Goal: Communication & Community: Answer question/provide support

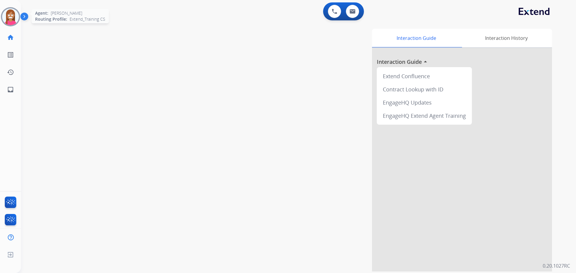
click at [9, 21] on img at bounding box center [10, 16] width 17 height 17
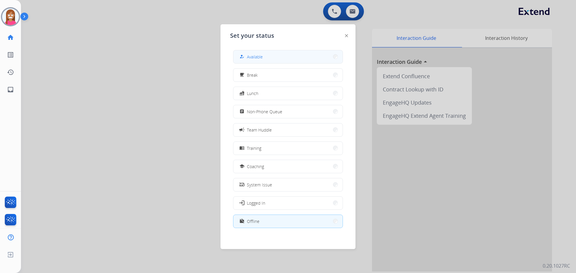
click at [236, 58] on button "how_to_reg Available" at bounding box center [287, 56] width 109 height 13
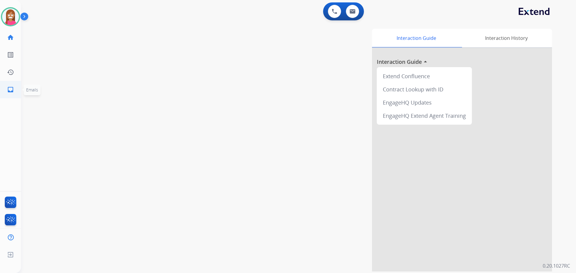
click at [9, 90] on mat-icon "inbox" at bounding box center [10, 89] width 7 height 7
select select "**********"
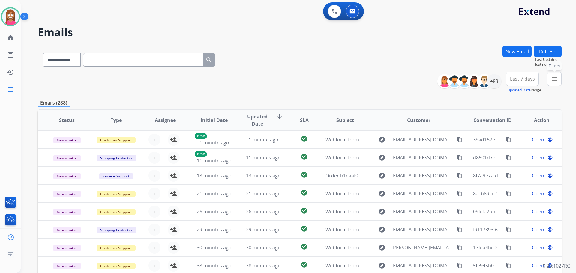
click at [551, 83] on button "menu Filters" at bounding box center [554, 79] width 14 height 14
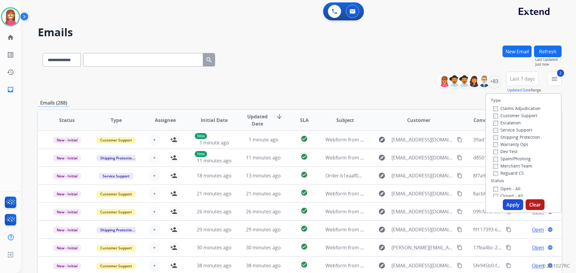
click at [494, 175] on label "Reguard CS" at bounding box center [508, 173] width 31 height 6
click at [494, 187] on label "Open - All" at bounding box center [506, 189] width 27 height 6
click at [508, 204] on button "Apply" at bounding box center [513, 204] width 20 height 11
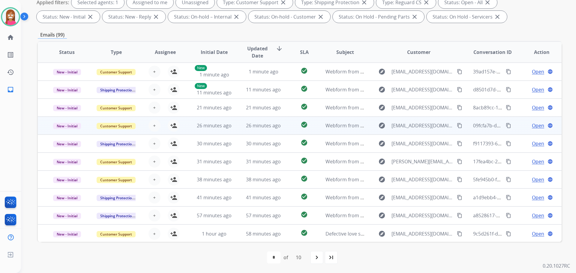
scroll to position [1, 0]
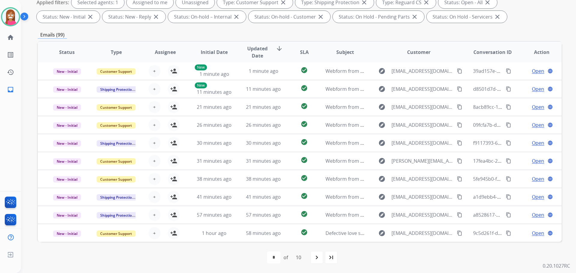
click at [333, 258] on mat-icon "last_page" at bounding box center [330, 257] width 7 height 7
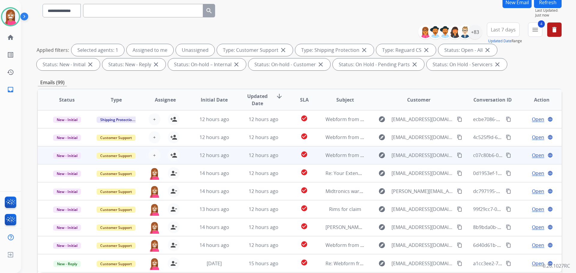
scroll to position [97, 0]
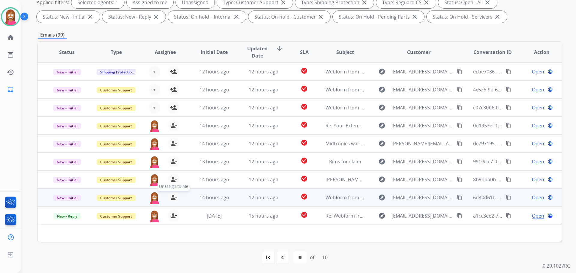
click at [172, 198] on mat-icon "person_remove" at bounding box center [173, 197] width 7 height 7
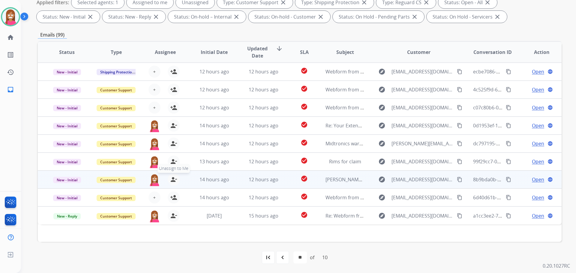
click at [173, 179] on mat-icon "person_remove" at bounding box center [173, 179] width 7 height 7
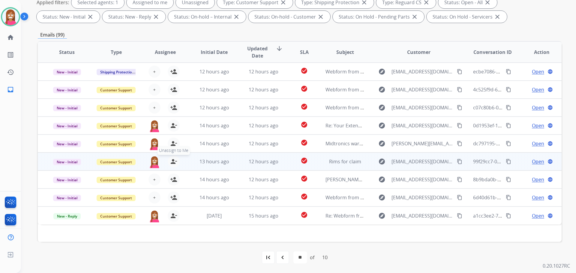
click at [172, 160] on mat-icon "person_remove" at bounding box center [173, 161] width 7 height 7
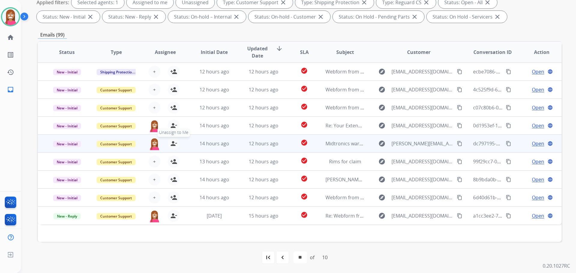
click at [171, 144] on mat-icon "person_remove" at bounding box center [173, 143] width 7 height 7
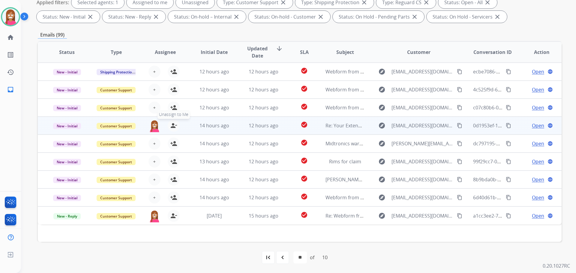
click at [172, 126] on mat-icon "person_remove" at bounding box center [173, 125] width 7 height 7
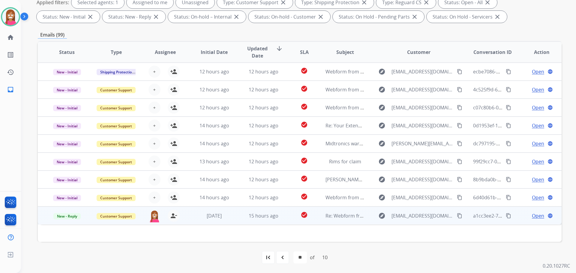
click at [533, 217] on span "Open" at bounding box center [538, 215] width 12 height 7
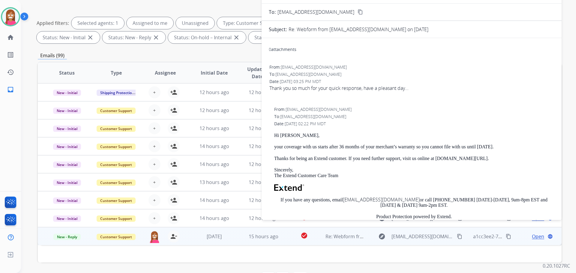
scroll to position [37, 0]
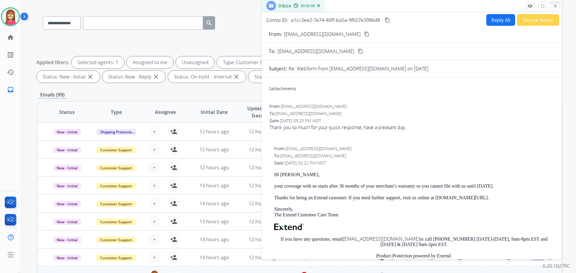
click at [553, 8] on mat-icon "close" at bounding box center [554, 5] width 5 height 5
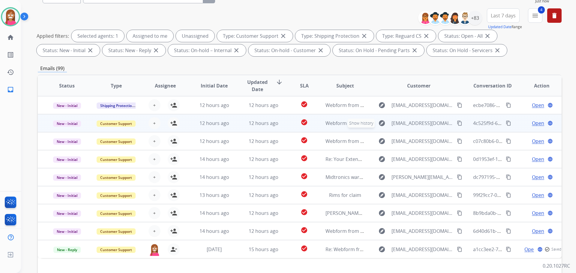
scroll to position [97, 0]
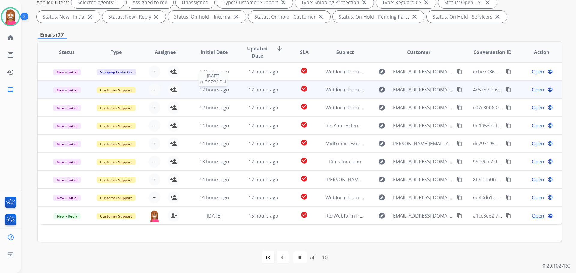
click at [231, 92] on div "12 hours ago" at bounding box center [214, 89] width 39 height 7
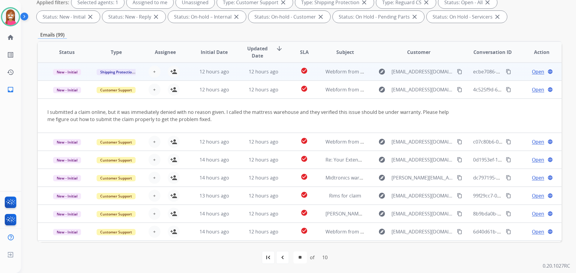
scroll to position [7, 0]
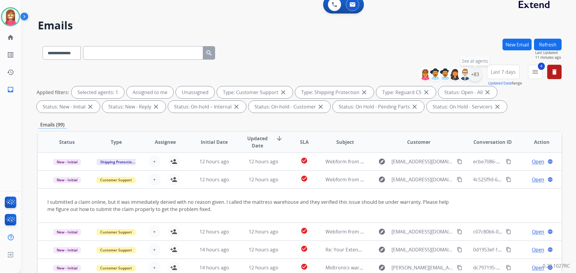
click at [472, 76] on div "+83" at bounding box center [475, 74] width 14 height 14
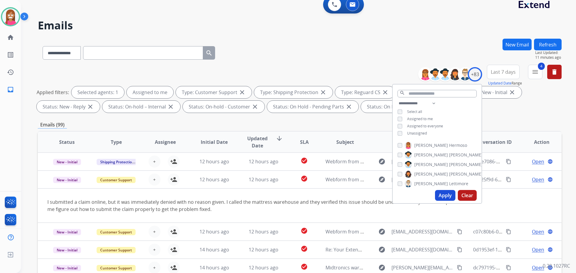
click at [444, 195] on button "Apply" at bounding box center [445, 195] width 20 height 11
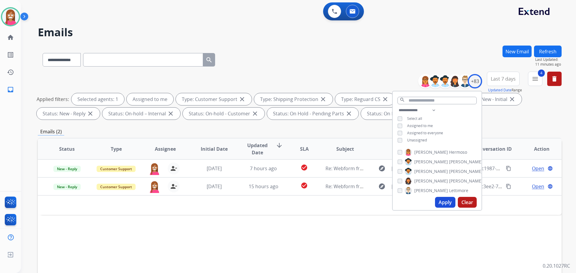
click at [325, 252] on div "Status Type Assignee Initial Date Updated Date arrow_downward SLA Subject Custo…" at bounding box center [300, 238] width 524 height 201
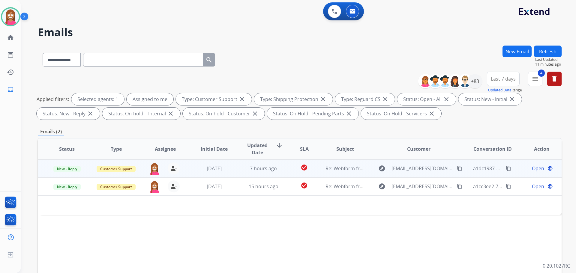
click at [357, 174] on td "Re: Webform from [EMAIL_ADDRESS][DOMAIN_NAME] on [DATE]" at bounding box center [340, 169] width 49 height 18
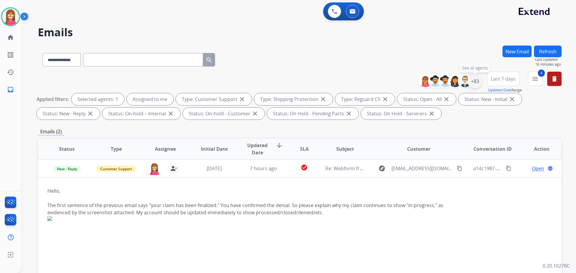
click at [474, 82] on div "+83" at bounding box center [475, 81] width 14 height 14
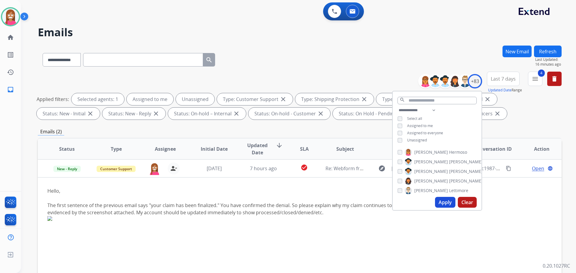
click at [443, 203] on button "Apply" at bounding box center [445, 202] width 20 height 11
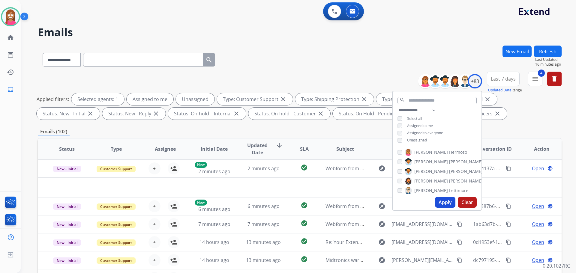
click at [322, 75] on div "**********" at bounding box center [300, 97] width 524 height 50
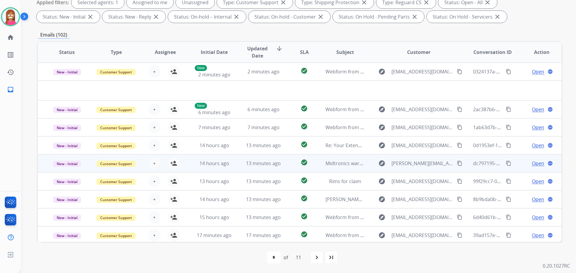
scroll to position [20, 0]
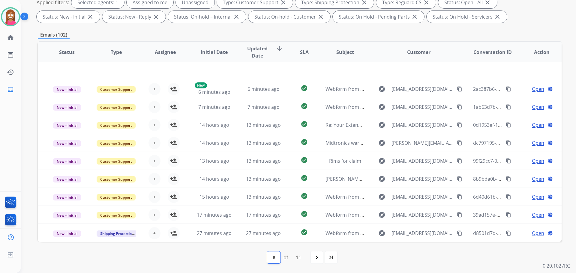
click at [273, 261] on select "* * * * * * * * * ** **" at bounding box center [273, 258] width 13 height 12
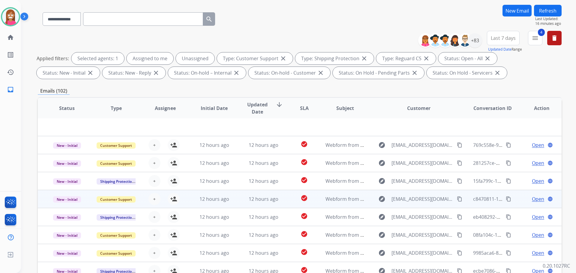
scroll to position [97, 0]
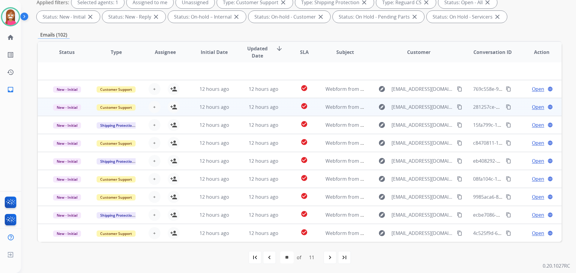
click at [240, 109] on td "12 hours ago" at bounding box center [258, 107] width 49 height 18
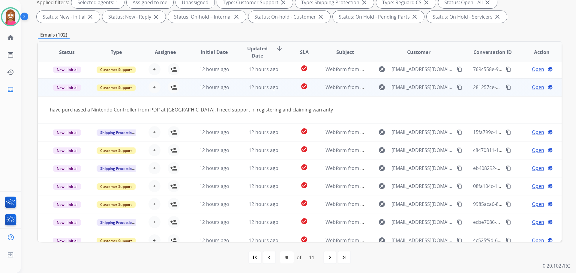
scroll to position [28, 0]
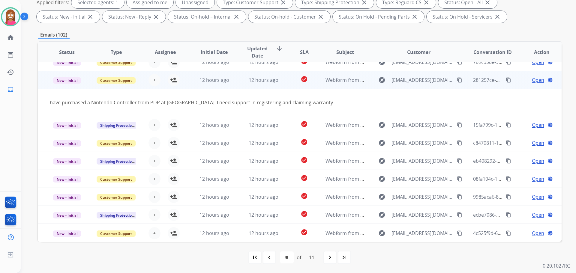
click at [457, 81] on mat-icon "content_copy" at bounding box center [459, 79] width 5 height 5
click at [174, 82] on mat-icon "person_add" at bounding box center [173, 79] width 7 height 7
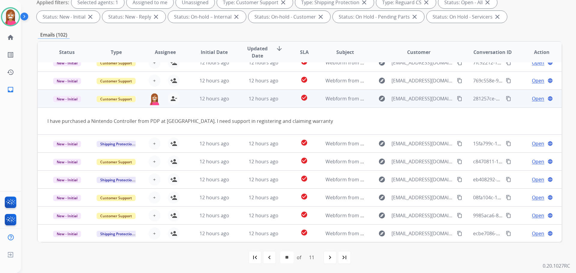
scroll to position [0, 0]
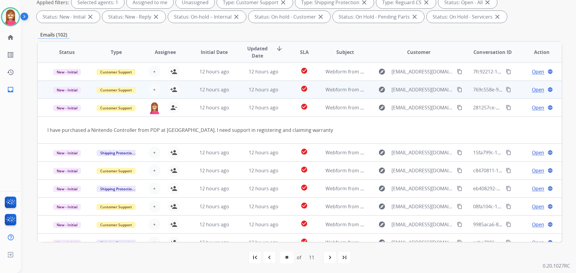
click at [237, 96] on td "12 hours ago" at bounding box center [258, 90] width 49 height 18
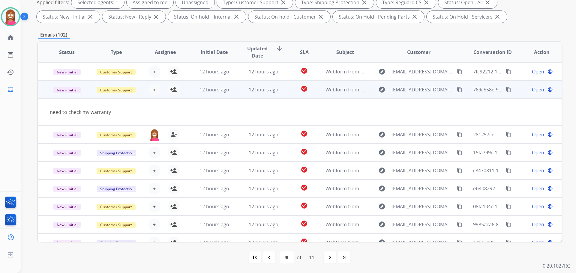
scroll to position [18, 0]
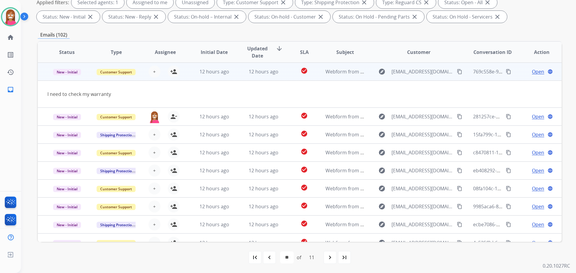
click at [457, 72] on mat-icon "content_copy" at bounding box center [459, 71] width 5 height 5
click at [173, 74] on mat-icon "person_add" at bounding box center [173, 71] width 7 height 7
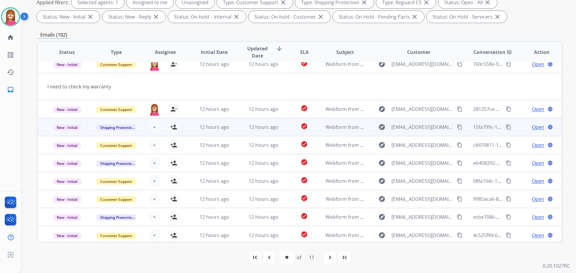
scroll to position [28, 0]
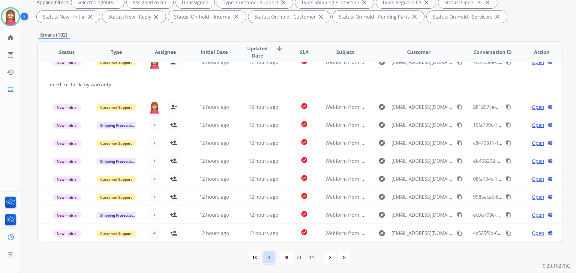
click at [270, 257] on mat-icon "navigate_before" at bounding box center [269, 257] width 7 height 7
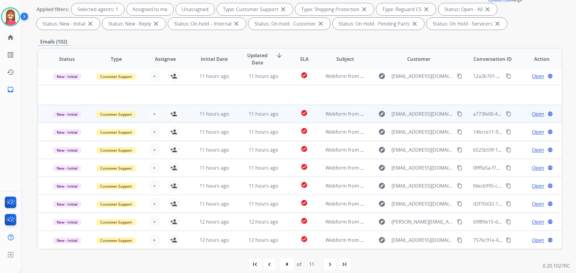
scroll to position [97, 0]
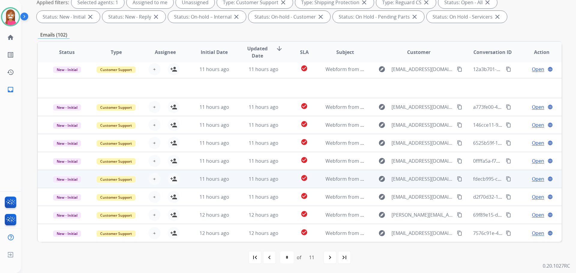
click at [234, 183] on td "11 hours ago" at bounding box center [258, 179] width 49 height 18
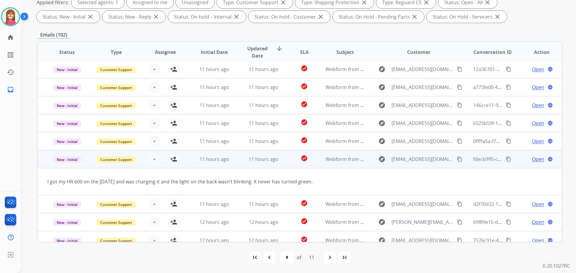
scroll to position [28, 0]
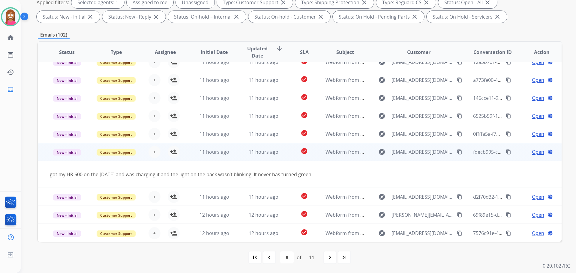
click at [457, 152] on mat-icon "content_copy" at bounding box center [459, 151] width 5 height 5
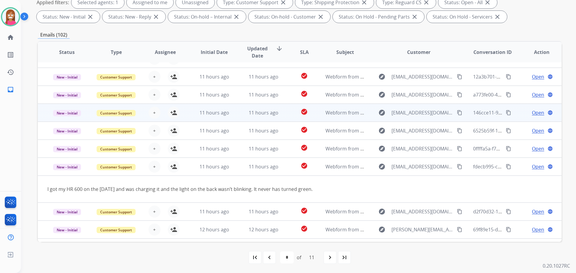
scroll to position [0, 0]
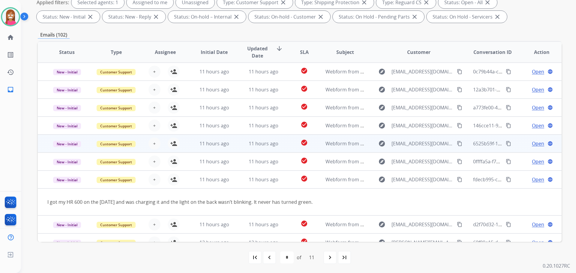
click at [234, 146] on td "11 hours ago" at bounding box center [258, 144] width 49 height 18
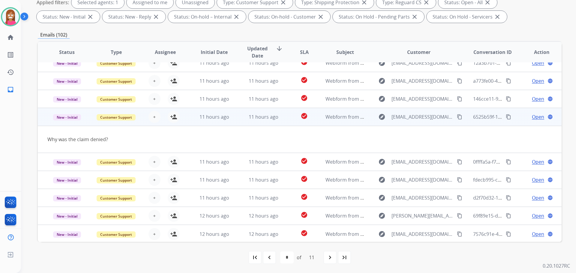
scroll to position [28, 0]
click at [457, 116] on mat-icon "content_copy" at bounding box center [459, 115] width 5 height 5
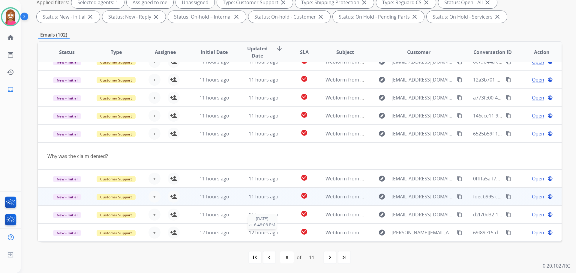
scroll to position [0, 0]
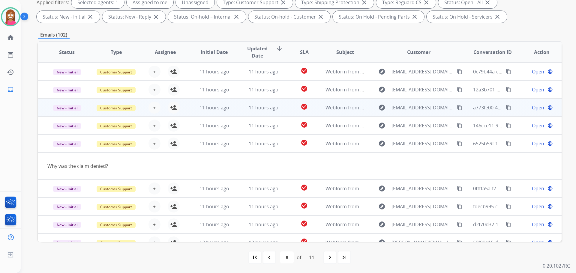
click at [239, 112] on td "11 hours ago" at bounding box center [258, 108] width 49 height 18
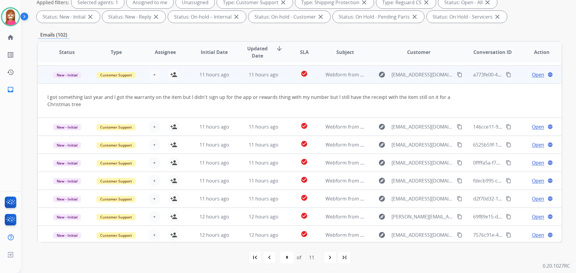
scroll to position [35, 0]
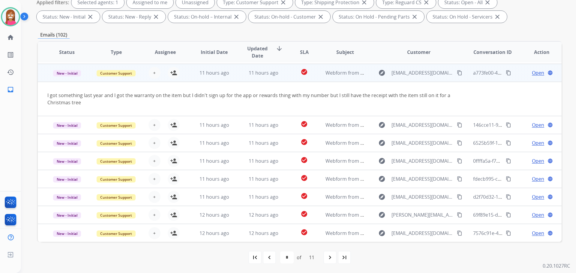
drag, startPoint x: 449, startPoint y: 72, endPoint x: 453, endPoint y: 73, distance: 3.7
click at [457, 73] on mat-icon "content_copy" at bounding box center [459, 72] width 5 height 5
click at [172, 75] on mat-icon "person_add" at bounding box center [173, 72] width 7 height 7
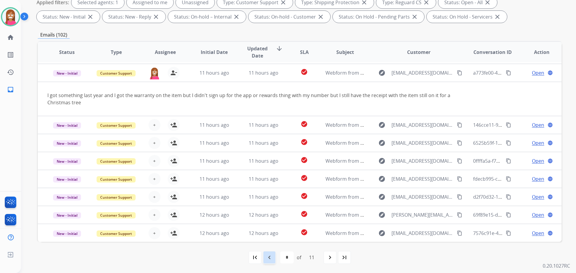
click at [270, 258] on mat-icon "navigate_before" at bounding box center [269, 257] width 7 height 7
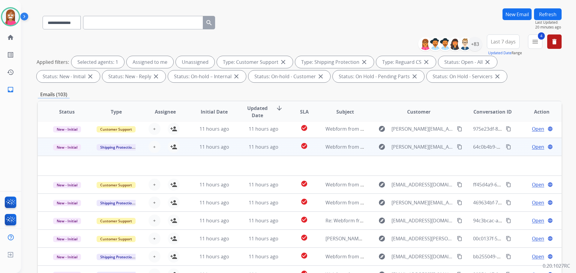
scroll to position [97, 0]
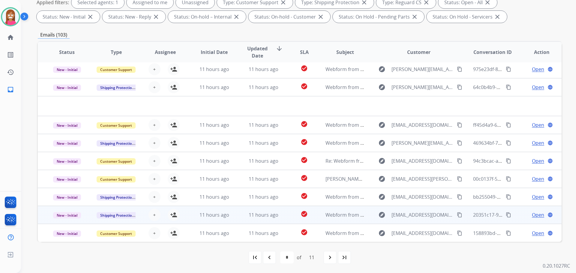
click at [238, 219] on td "11 hours ago" at bounding box center [258, 215] width 49 height 18
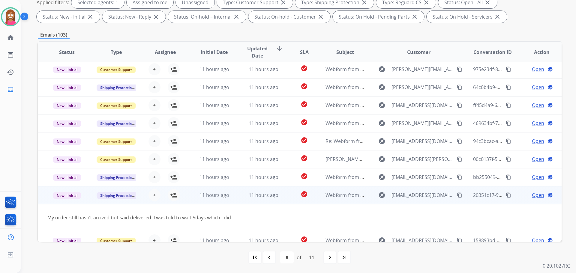
scroll to position [28, 0]
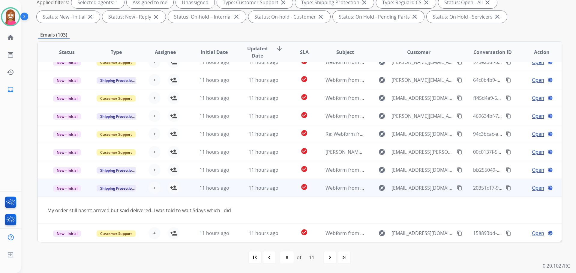
click at [457, 190] on mat-icon "content_copy" at bounding box center [459, 187] width 5 height 5
click at [172, 188] on mat-icon "person_add" at bounding box center [173, 187] width 7 height 7
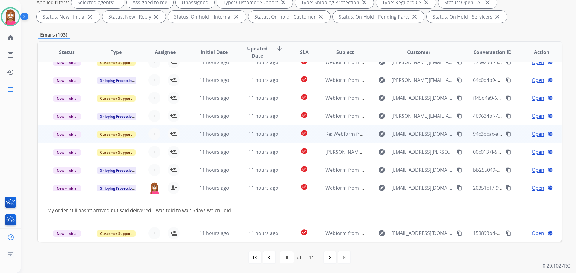
click at [235, 140] on td "11 hours ago" at bounding box center [258, 134] width 49 height 18
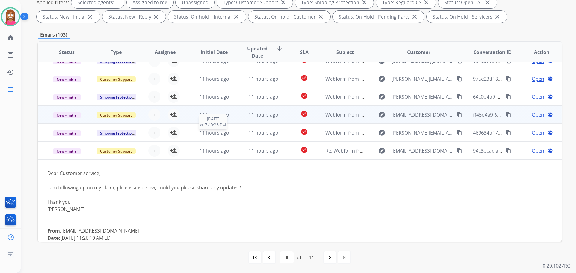
scroll to position [0, 0]
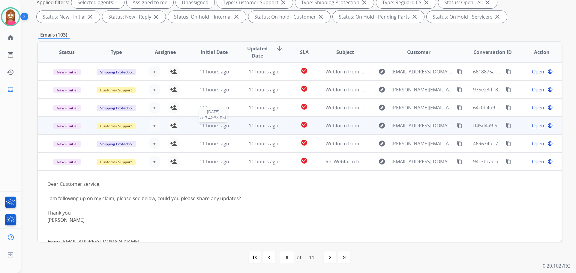
click at [230, 128] on div "11 hours ago" at bounding box center [214, 125] width 39 height 7
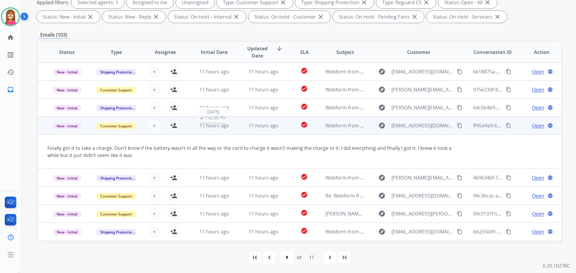
scroll to position [35, 0]
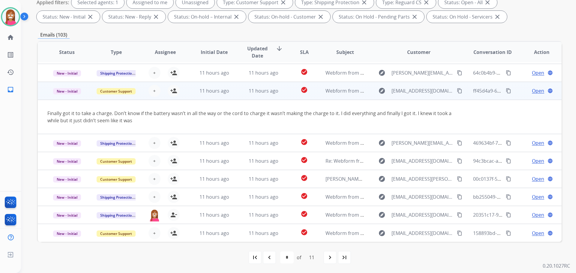
click at [457, 92] on mat-icon "content_copy" at bounding box center [459, 90] width 5 height 5
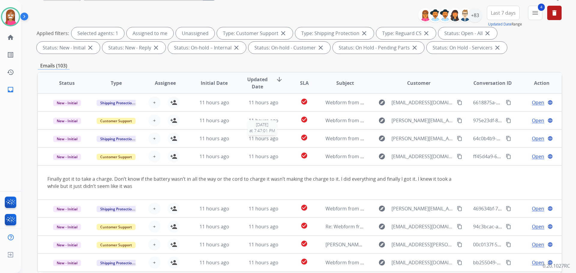
scroll to position [37, 0]
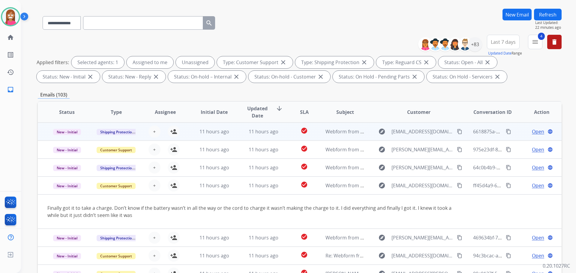
click at [230, 137] on td "11 hours ago" at bounding box center [209, 132] width 49 height 18
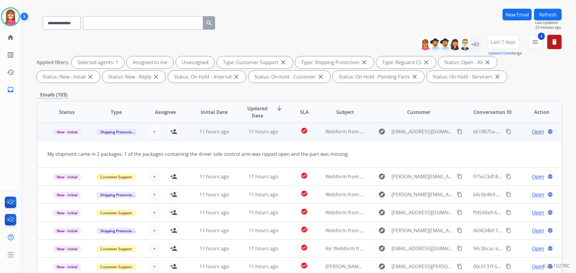
click at [457, 133] on mat-icon "content_copy" at bounding box center [459, 131] width 5 height 5
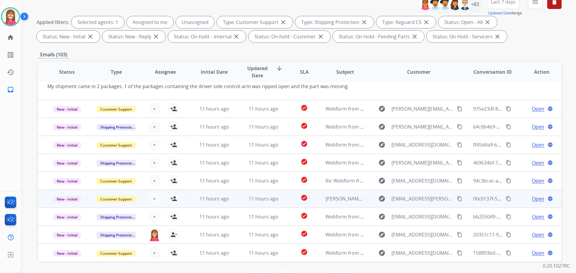
scroll to position [97, 0]
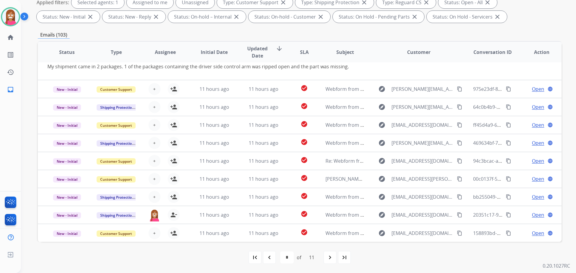
click at [273, 257] on div "navigate_before" at bounding box center [269, 257] width 13 height 13
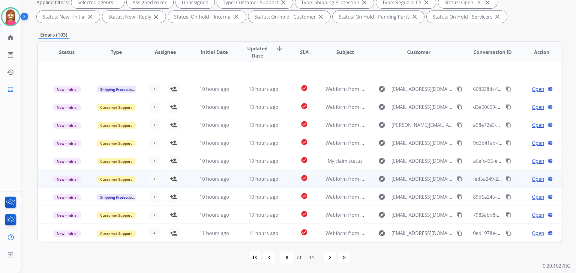
click at [239, 180] on td "10 hours ago" at bounding box center [258, 179] width 49 height 18
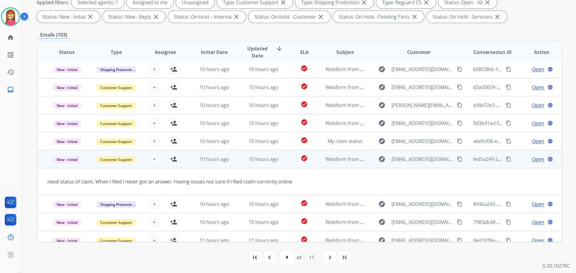
scroll to position [28, 0]
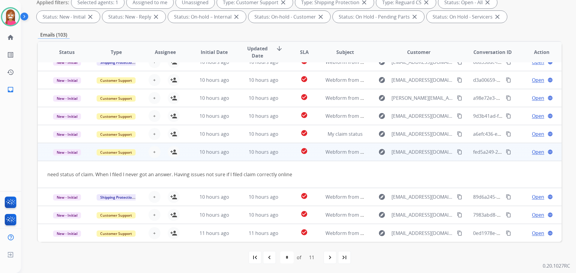
click at [457, 152] on mat-icon "content_copy" at bounding box center [459, 151] width 5 height 5
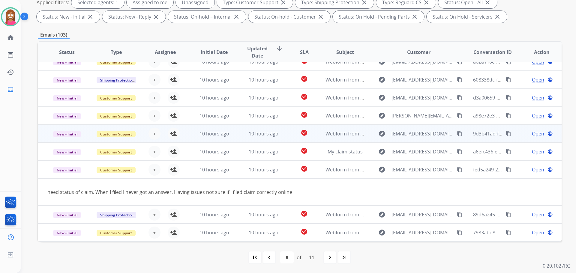
scroll to position [0, 0]
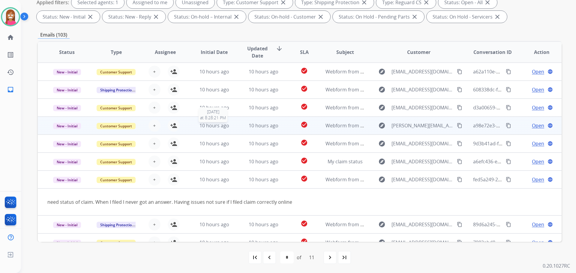
click at [226, 129] on div "10 hours ago" at bounding box center [214, 125] width 39 height 7
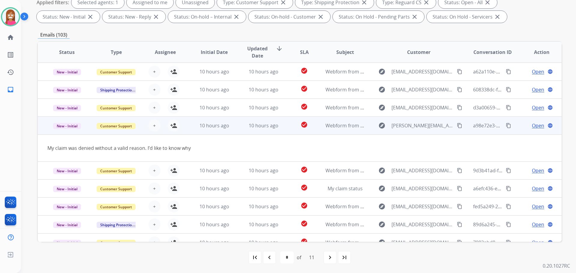
scroll to position [28, 0]
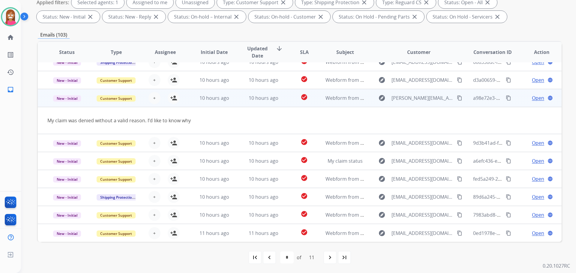
click at [457, 97] on mat-icon "content_copy" at bounding box center [459, 97] width 5 height 5
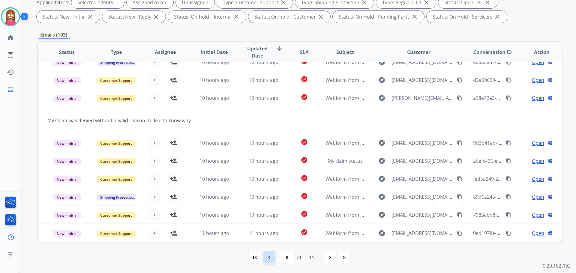
click at [270, 256] on mat-icon "navigate_before" at bounding box center [269, 257] width 7 height 7
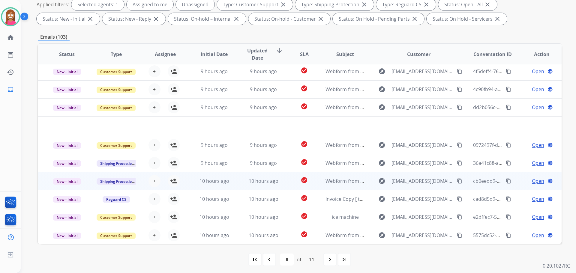
scroll to position [97, 0]
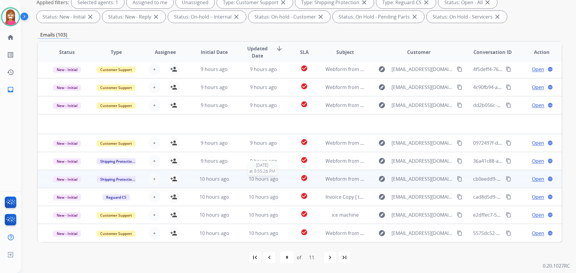
click at [279, 182] on div "10 hours ago" at bounding box center [263, 178] width 39 height 7
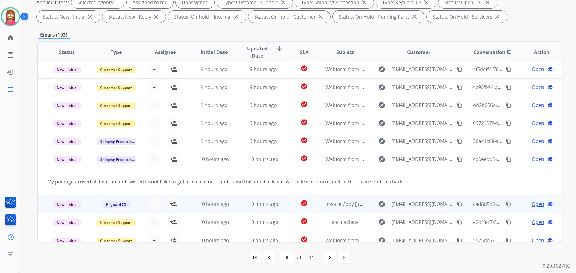
scroll to position [28, 0]
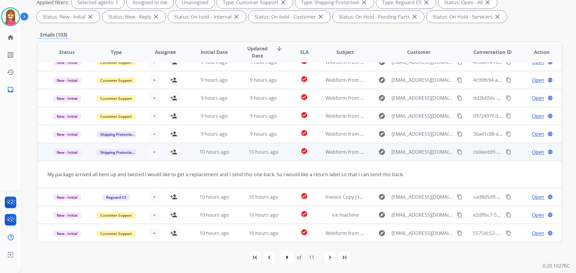
click at [457, 151] on mat-icon "content_copy" at bounding box center [459, 151] width 5 height 5
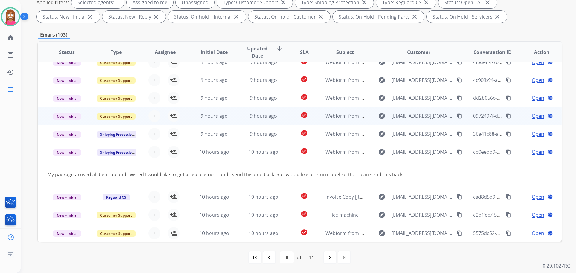
click at [231, 122] on td "9 hours ago" at bounding box center [209, 116] width 49 height 18
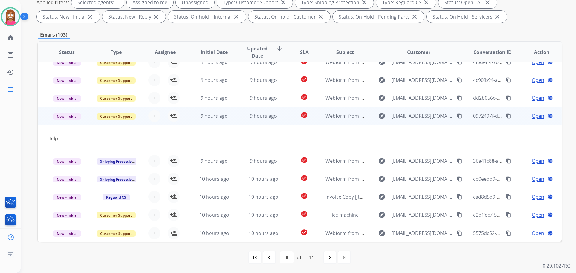
click at [457, 117] on mat-icon "content_copy" at bounding box center [459, 115] width 5 height 5
click at [174, 117] on mat-icon "person_add" at bounding box center [173, 115] width 7 height 7
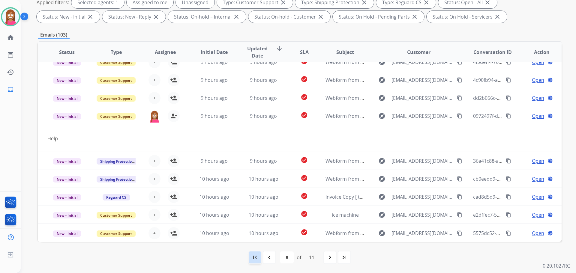
click at [253, 259] on mat-icon "first_page" at bounding box center [254, 257] width 7 height 7
select select "*"
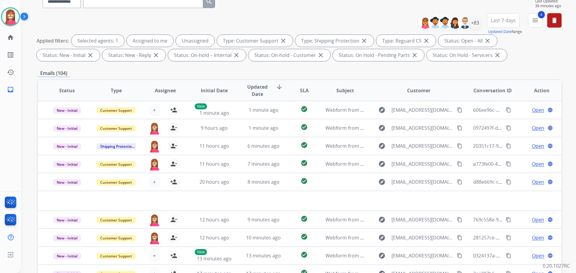
scroll to position [37, 0]
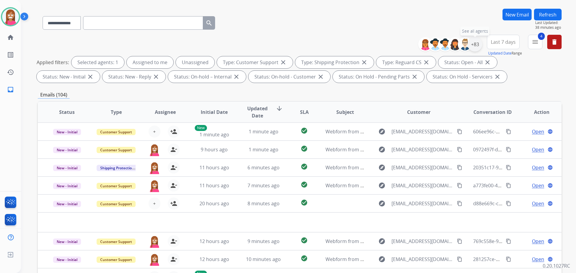
click at [478, 44] on div "+83" at bounding box center [475, 44] width 14 height 14
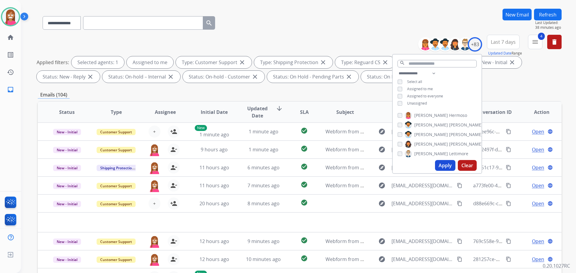
click at [440, 166] on button "Apply" at bounding box center [445, 165] width 20 height 11
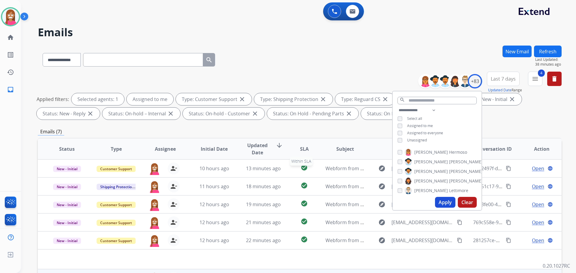
scroll to position [97, 0]
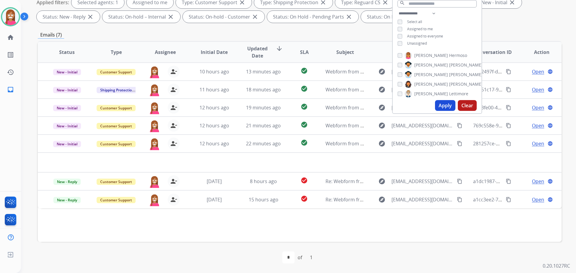
click at [266, 236] on div "Status Type Assignee Initial Date Updated Date arrow_downward SLA Subject Custo…" at bounding box center [300, 141] width 524 height 201
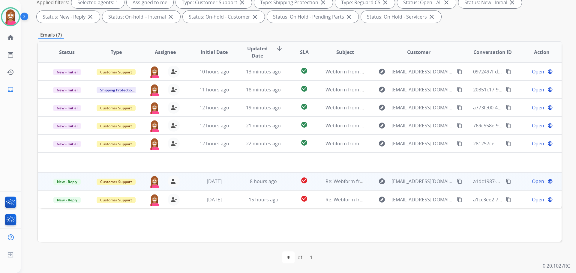
click at [242, 186] on td "8 hours ago" at bounding box center [258, 181] width 49 height 18
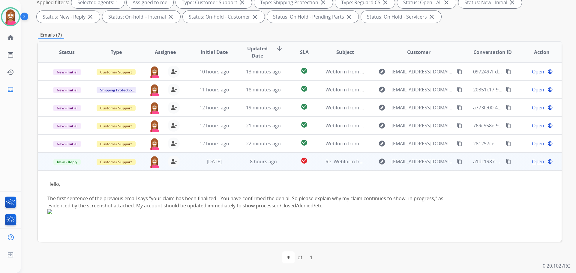
scroll to position [43, 0]
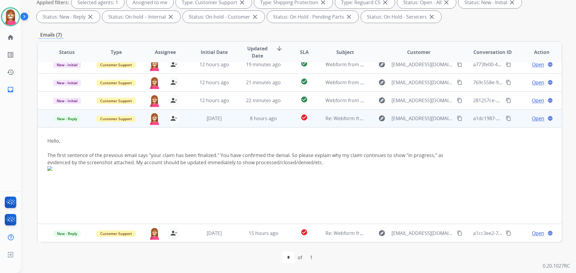
click at [532, 120] on span "Open" at bounding box center [538, 118] width 12 height 7
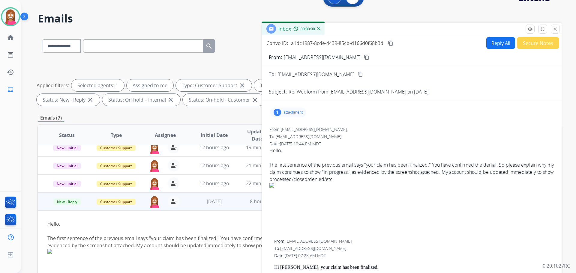
scroll to position [7, 0]
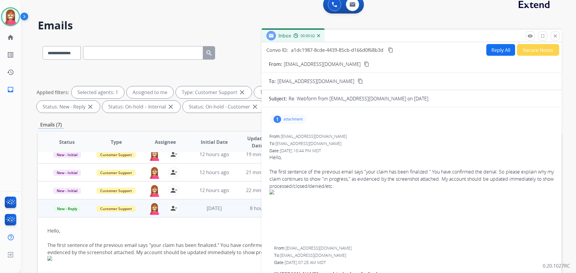
click at [494, 55] on button "Reply All" at bounding box center [500, 50] width 29 height 12
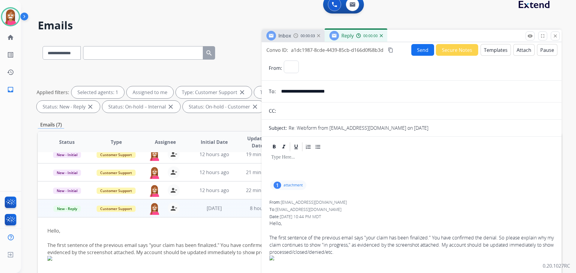
select select "**********"
click at [492, 54] on button "Templates" at bounding box center [495, 50] width 30 height 12
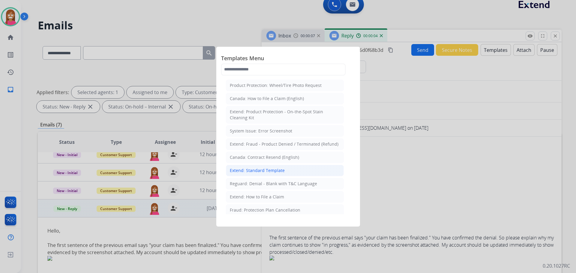
click at [256, 173] on div "Extend: Standard Template" at bounding box center [257, 171] width 55 height 6
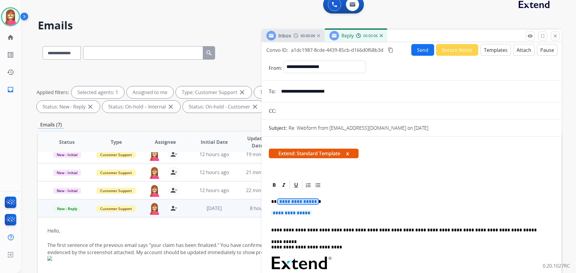
click at [300, 204] on span "**********" at bounding box center [298, 201] width 40 height 5
click at [298, 205] on div "**********" at bounding box center [411, 278] width 285 height 174
click at [296, 204] on span "**********" at bounding box center [298, 201] width 40 height 5
click at [285, 214] on span "**********" at bounding box center [291, 213] width 40 height 5
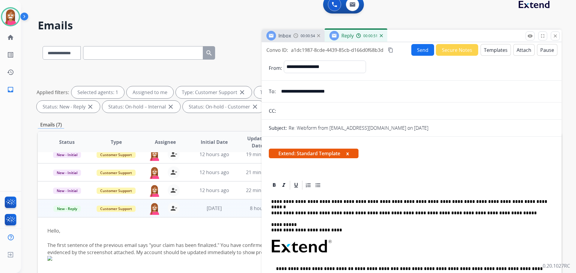
click at [419, 50] on button "Send" at bounding box center [422, 50] width 23 height 12
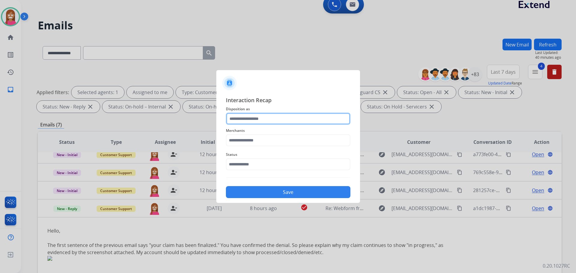
click at [260, 120] on input "text" at bounding box center [288, 119] width 124 height 12
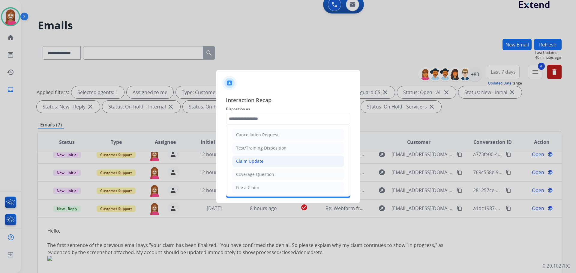
click at [247, 160] on div "Claim Update" at bounding box center [249, 161] width 27 height 6
type input "**********"
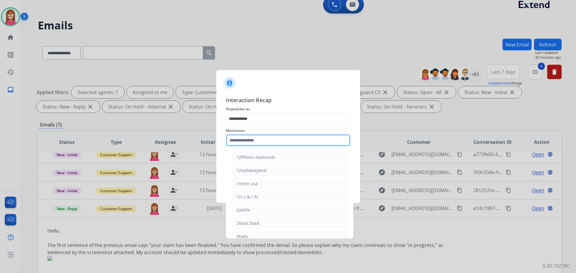
click at [236, 139] on input "text" at bounding box center [288, 140] width 124 height 12
click at [278, 184] on li "1more usa" at bounding box center [289, 183] width 114 height 11
type input "*********"
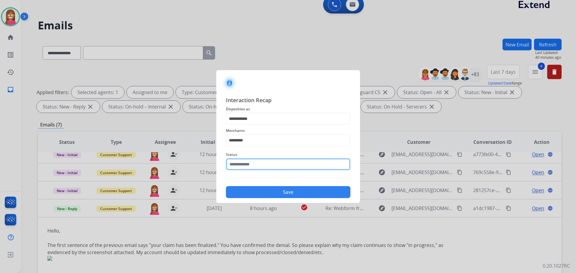
drag, startPoint x: 255, startPoint y: 159, endPoint x: 255, endPoint y: 163, distance: 3.9
click at [255, 160] on input "text" at bounding box center [288, 164] width 124 height 12
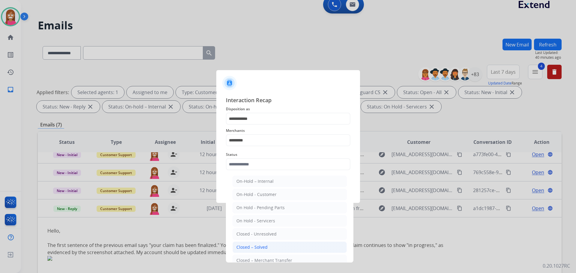
click at [257, 250] on div "Closed – Solved" at bounding box center [251, 247] width 31 height 6
type input "**********"
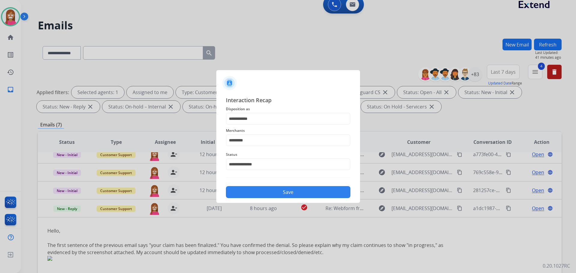
drag, startPoint x: 252, startPoint y: 199, endPoint x: 253, endPoint y: 194, distance: 4.8
click at [252, 198] on div "**********" at bounding box center [288, 147] width 144 height 112
click at [253, 191] on button "Save" at bounding box center [288, 192] width 124 height 12
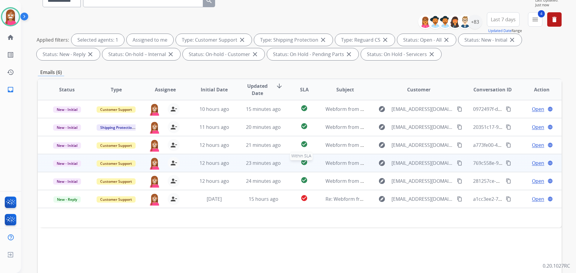
scroll to position [97, 0]
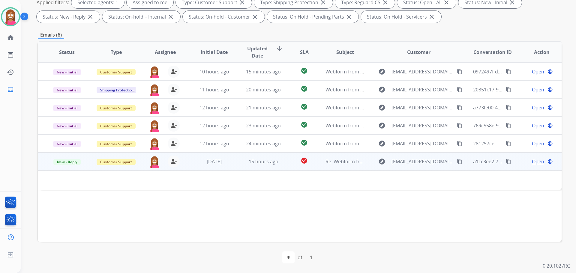
click at [240, 163] on td "15 hours ago" at bounding box center [258, 162] width 49 height 18
click at [236, 166] on td "15 hours ago" at bounding box center [258, 162] width 49 height 18
click at [536, 163] on span "Open" at bounding box center [538, 161] width 12 height 7
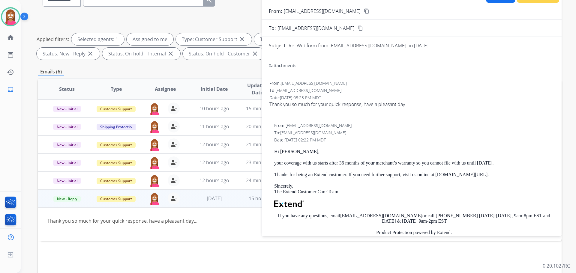
scroll to position [7, 0]
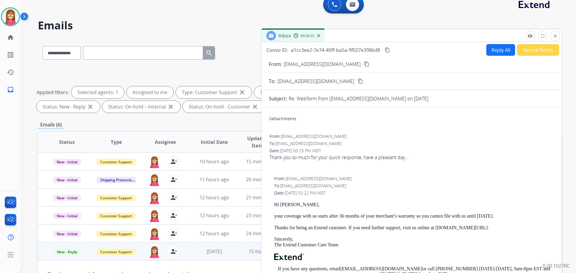
click at [495, 54] on button "Reply All" at bounding box center [500, 50] width 29 height 12
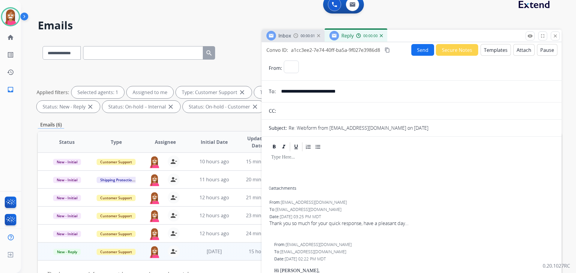
select select "**********"
click at [496, 53] on button "Templates" at bounding box center [495, 50] width 30 height 12
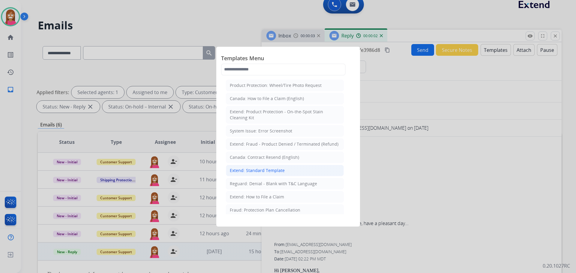
click at [248, 171] on div "Extend: Standard Template" at bounding box center [257, 171] width 55 height 6
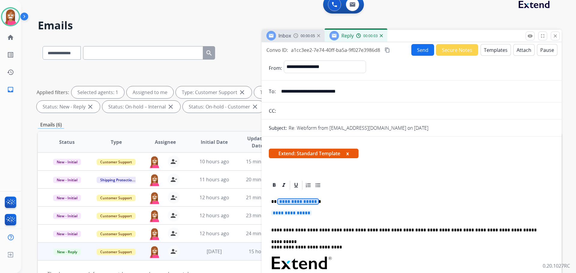
click at [286, 202] on span "**********" at bounding box center [298, 201] width 40 height 5
click at [296, 211] on span "**********" at bounding box center [291, 213] width 40 height 5
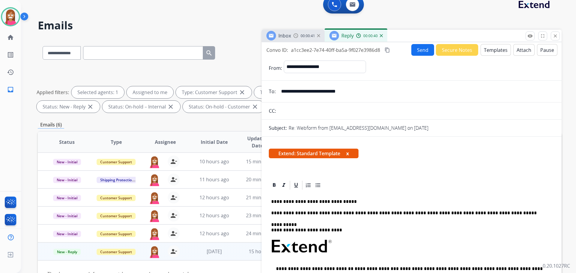
click at [425, 49] on button "Send" at bounding box center [422, 50] width 23 height 12
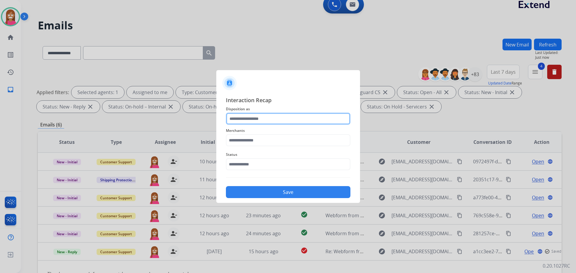
click at [244, 118] on input "text" at bounding box center [288, 119] width 124 height 12
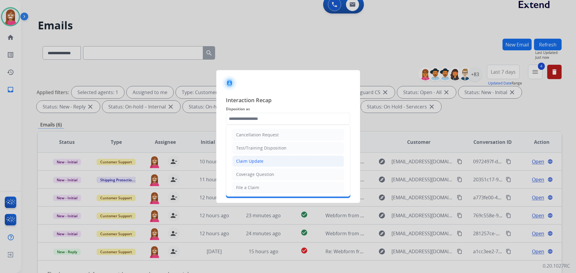
click at [241, 164] on div "Claim Update" at bounding box center [249, 161] width 27 height 6
type input "**********"
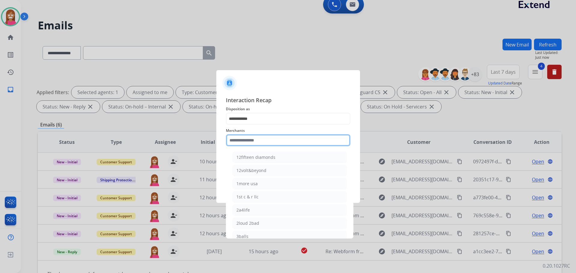
click at [243, 140] on input "text" at bounding box center [288, 140] width 124 height 12
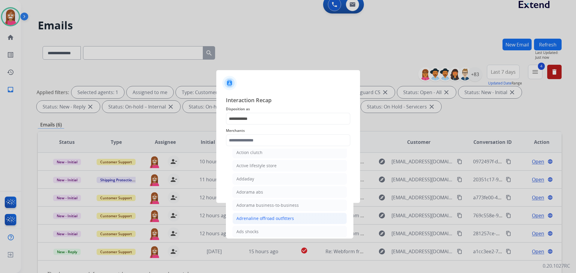
click at [249, 220] on div "Adrenaline offroad outfitters" at bounding box center [265, 219] width 58 height 6
type input "**********"
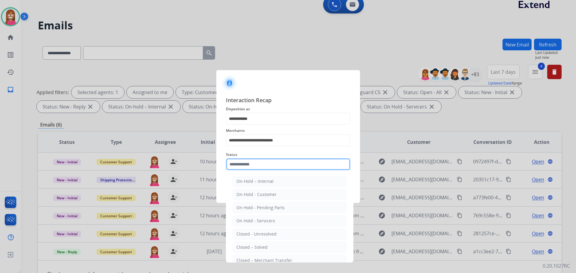
click at [240, 161] on input "text" at bounding box center [288, 164] width 124 height 12
click at [251, 247] on div "Closed – Solved" at bounding box center [251, 247] width 31 height 6
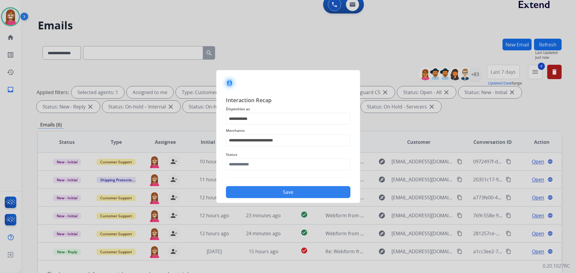
type input "**********"
click at [258, 193] on button "Save" at bounding box center [288, 192] width 124 height 12
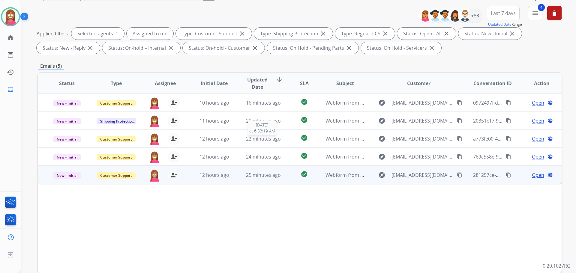
scroll to position [97, 0]
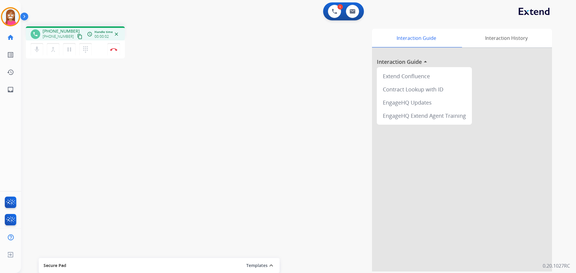
click at [77, 38] on mat-icon "content_copy" at bounding box center [79, 36] width 5 height 5
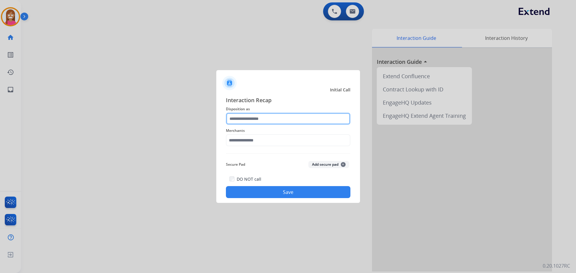
click at [274, 122] on input "text" at bounding box center [288, 119] width 124 height 12
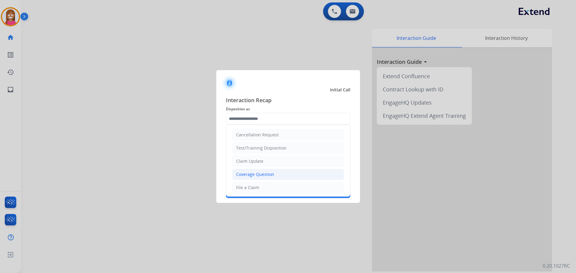
click at [248, 174] on div "Coverage Question" at bounding box center [255, 175] width 38 height 6
type input "**********"
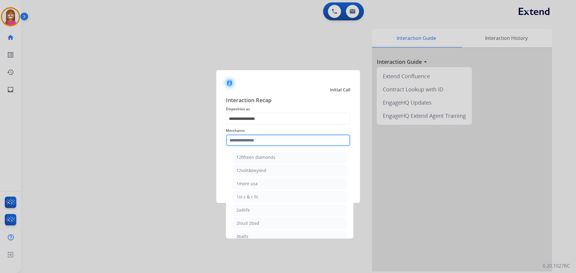
click at [241, 141] on input "text" at bounding box center [288, 140] width 124 height 12
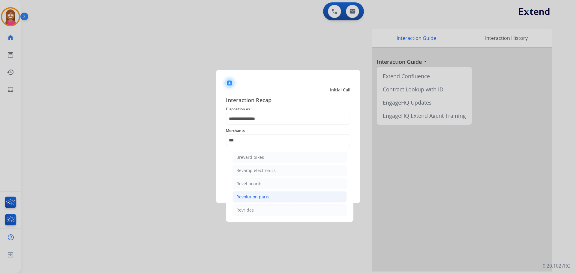
click at [257, 194] on div "Revolution parts" at bounding box center [252, 197] width 33 height 6
type input "**********"
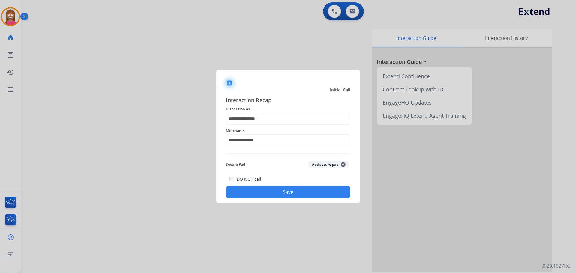
click at [259, 191] on button "Save" at bounding box center [288, 192] width 124 height 12
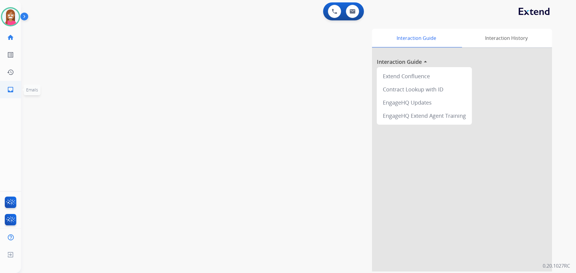
click at [4, 92] on link "inbox Emails" at bounding box center [10, 89] width 17 height 17
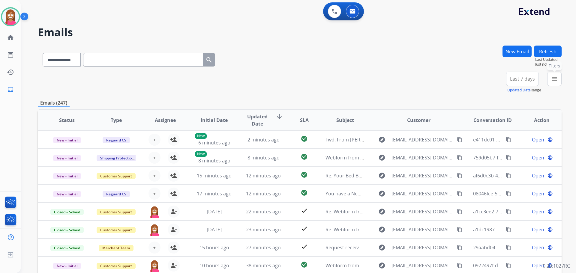
click at [557, 83] on button "menu Filters" at bounding box center [554, 79] width 14 height 14
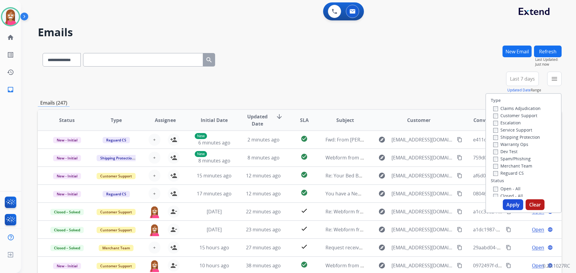
click at [501, 118] on label "Customer Support" at bounding box center [515, 116] width 44 height 6
click at [503, 139] on label "Shipping Protection" at bounding box center [516, 137] width 47 height 6
click at [505, 175] on label "Reguard CS" at bounding box center [508, 173] width 31 height 6
click at [501, 190] on label "Open - All" at bounding box center [506, 189] width 27 height 6
click at [508, 208] on button "Apply" at bounding box center [513, 204] width 20 height 11
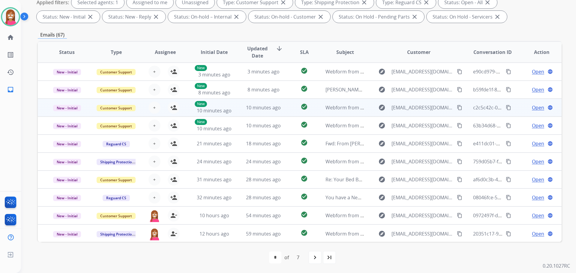
scroll to position [1, 0]
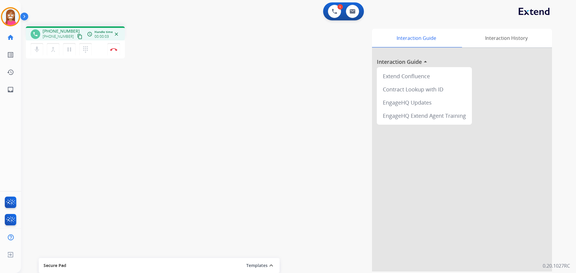
drag, startPoint x: 71, startPoint y: 37, endPoint x: 79, endPoint y: 38, distance: 7.6
click at [77, 37] on mat-icon "content_copy" at bounding box center [79, 36] width 5 height 5
click at [112, 51] on button "Disconnect" at bounding box center [113, 49] width 13 height 13
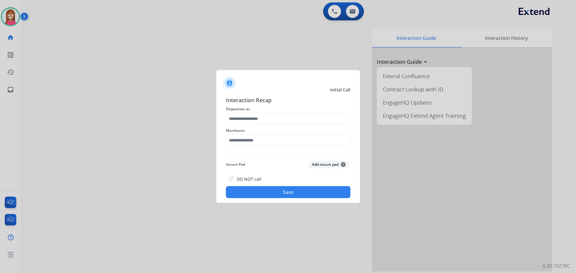
click at [241, 110] on span "Disposition as" at bounding box center [288, 109] width 124 height 7
click at [243, 125] on div at bounding box center [288, 119] width 124 height 12
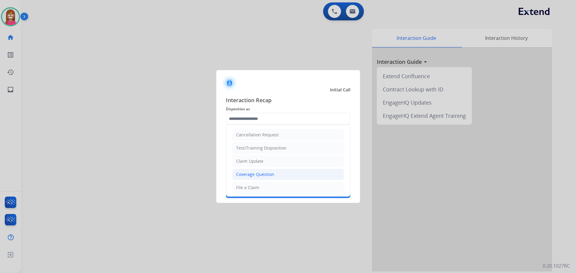
click at [261, 173] on div "Coverage Question" at bounding box center [255, 175] width 38 height 6
type input "**********"
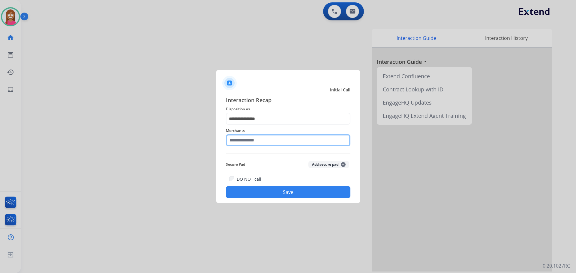
click at [250, 141] on input "text" at bounding box center [288, 140] width 124 height 12
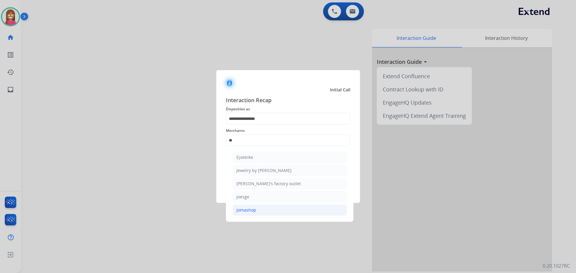
click at [248, 208] on div "Jomashop" at bounding box center [246, 210] width 20 height 6
type input "********"
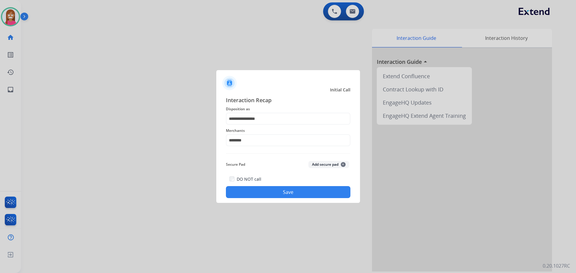
click at [250, 190] on button "Save" at bounding box center [288, 192] width 124 height 12
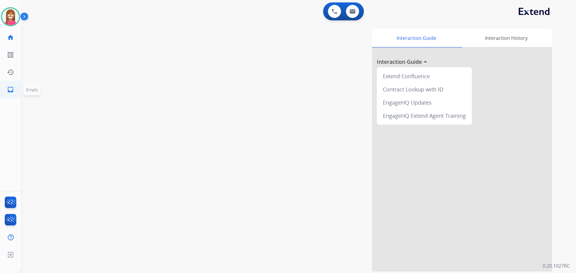
click at [13, 88] on mat-icon "inbox" at bounding box center [10, 89] width 7 height 7
select select "**********"
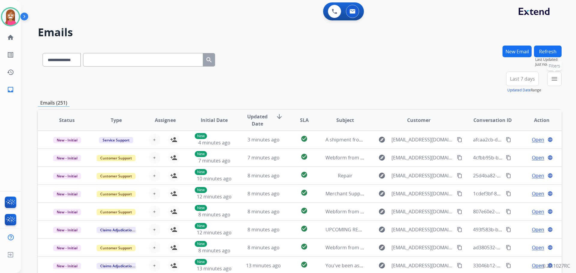
drag, startPoint x: 553, startPoint y: 78, endPoint x: 547, endPoint y: 78, distance: 5.4
click at [550, 78] on button "menu Filters" at bounding box center [554, 79] width 14 height 14
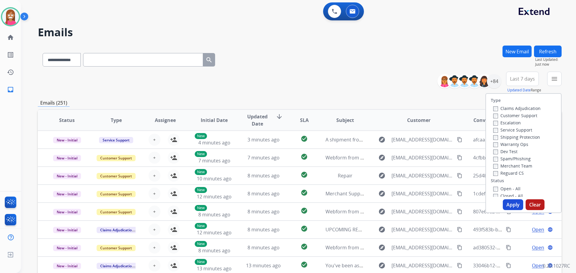
click at [506, 116] on label "Customer Support" at bounding box center [515, 116] width 44 height 6
click at [503, 136] on label "Shipping Protection" at bounding box center [516, 137] width 47 height 6
click at [498, 173] on label "Reguard CS" at bounding box center [508, 173] width 31 height 6
click at [501, 190] on label "Open - All" at bounding box center [506, 189] width 27 height 6
click at [505, 203] on button "Apply" at bounding box center [513, 204] width 20 height 11
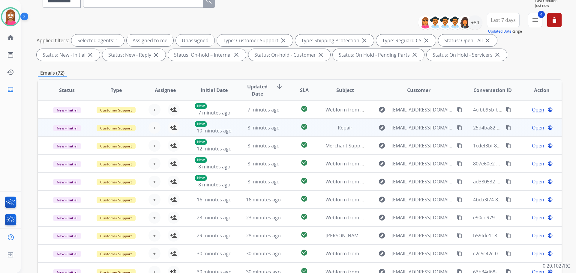
scroll to position [97, 0]
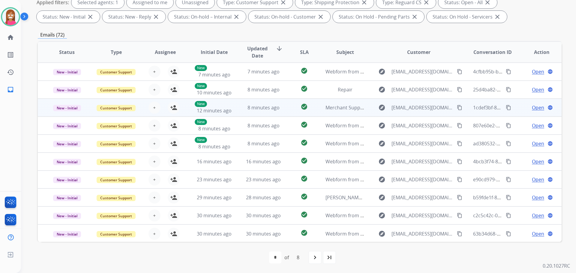
click at [239, 111] on td "8 minutes ago" at bounding box center [258, 108] width 49 height 18
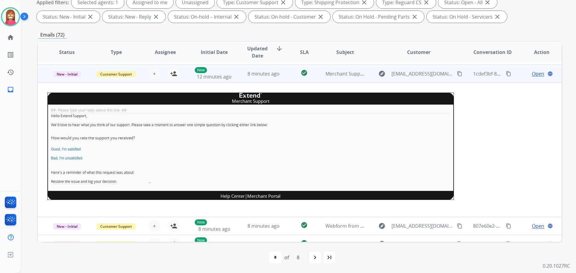
scroll to position [36, 0]
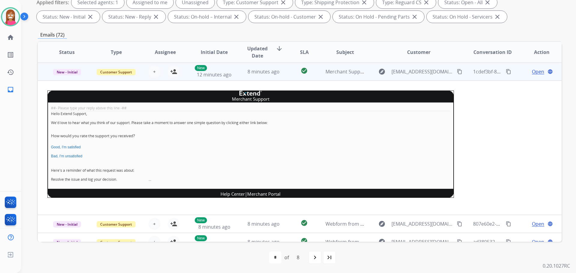
drag, startPoint x: 174, startPoint y: 72, endPoint x: 78, endPoint y: 72, distance: 96.6
click at [174, 73] on mat-icon "person_add" at bounding box center [173, 71] width 7 height 7
click at [69, 75] on span "New - Initial" at bounding box center [67, 72] width 28 height 6
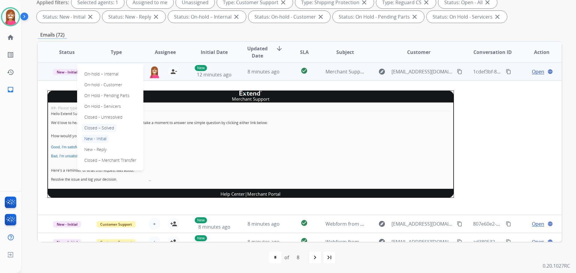
click at [99, 126] on p "Closed – Solved" at bounding box center [99, 128] width 34 height 8
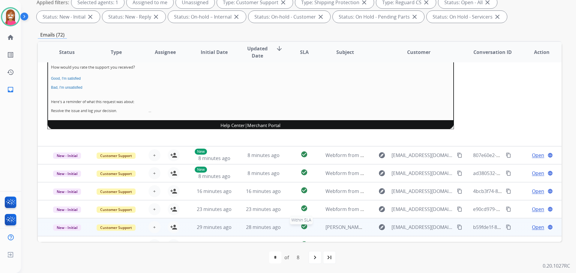
scroll to position [135, 0]
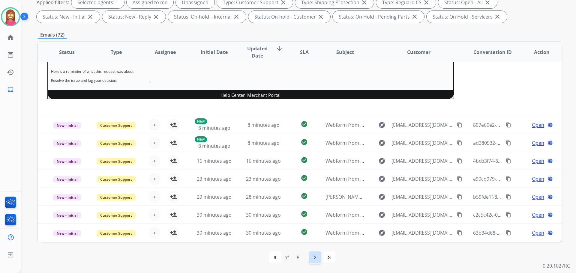
click at [309, 259] on div "navigate_next" at bounding box center [314, 257] width 13 height 13
select select "*"
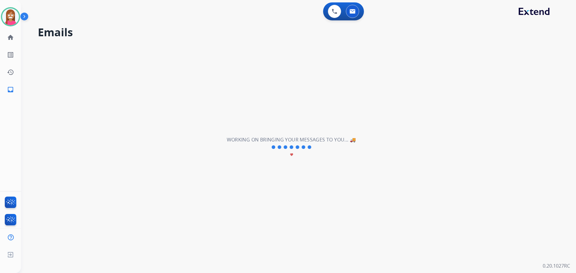
scroll to position [0, 0]
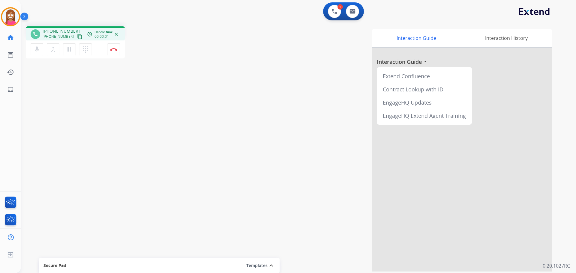
drag, startPoint x: 72, startPoint y: 38, endPoint x: 80, endPoint y: 40, distance: 7.7
click at [77, 38] on mat-icon "content_copy" at bounding box center [79, 36] width 5 height 5
click at [70, 50] on mat-icon "pause" at bounding box center [69, 49] width 7 height 7
click at [84, 50] on mat-icon "dialpad" at bounding box center [85, 49] width 7 height 7
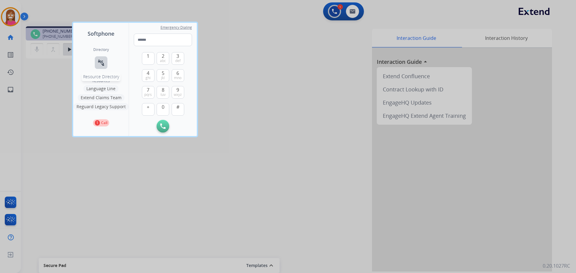
click at [98, 65] on mat-icon "connect_without_contact" at bounding box center [100, 62] width 7 height 7
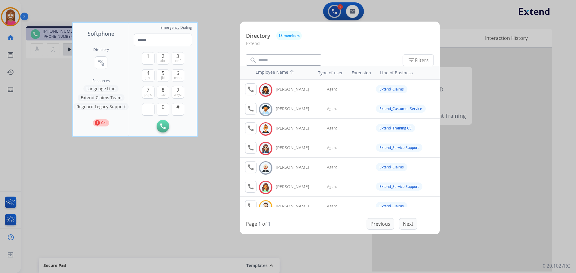
click at [99, 97] on button "Extend Claims Team" at bounding box center [101, 97] width 47 height 7
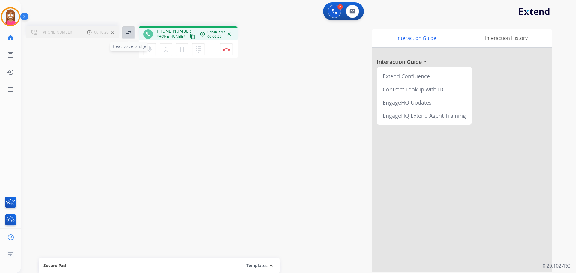
click at [130, 32] on mat-icon "swap_horiz" at bounding box center [128, 32] width 7 height 7
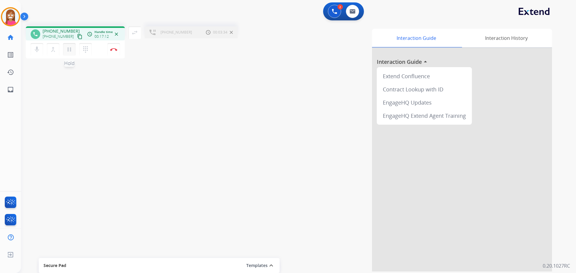
click at [70, 52] on mat-icon "pause" at bounding box center [69, 49] width 7 height 7
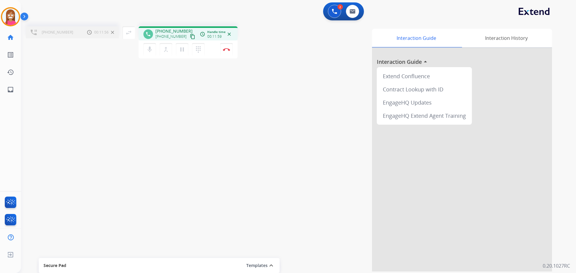
click at [223, 64] on div "[PHONE_NUMBER] Call metrics Hold 00:11:56 00:11:56 swap_horiz Break voice bridg…" at bounding box center [291, 147] width 540 height 250
click at [227, 52] on button "Disconnect" at bounding box center [226, 49] width 13 height 13
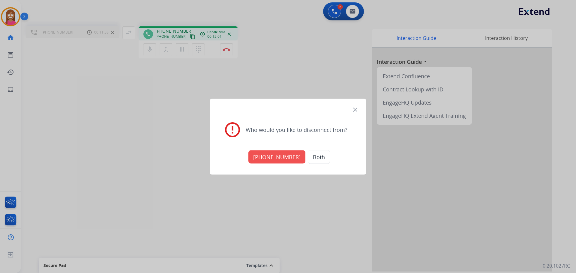
click at [267, 157] on button "[PHONE_NUMBER]" at bounding box center [276, 156] width 57 height 13
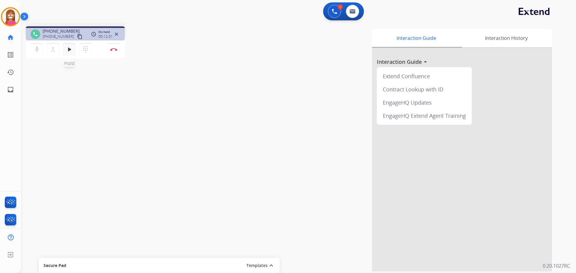
click at [71, 50] on mat-icon "play_arrow" at bounding box center [69, 49] width 7 height 7
click at [111, 49] on img at bounding box center [113, 49] width 7 height 3
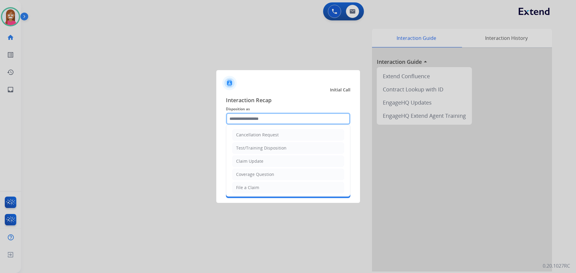
click at [237, 122] on input "text" at bounding box center [288, 119] width 124 height 12
click at [249, 159] on div "Claim Update" at bounding box center [249, 161] width 27 height 6
type input "**********"
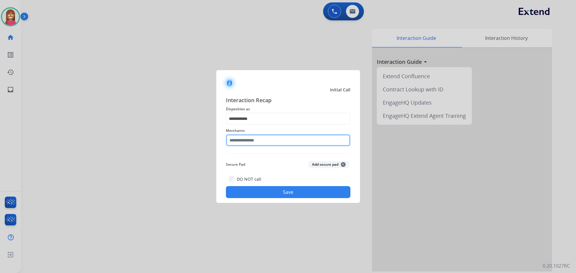
click at [249, 139] on input "text" at bounding box center [288, 140] width 124 height 12
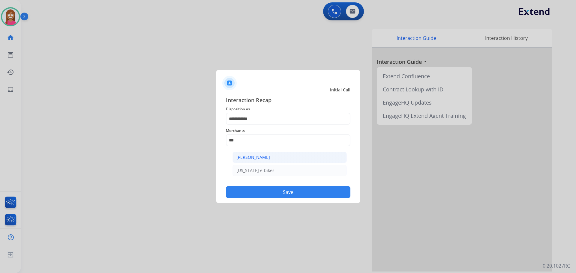
click at [245, 160] on div "[PERSON_NAME]" at bounding box center [253, 157] width 34 height 6
type input "**********"
drag, startPoint x: 254, startPoint y: 193, endPoint x: 254, endPoint y: 188, distance: 4.5
click at [254, 193] on button "Save" at bounding box center [288, 192] width 124 height 12
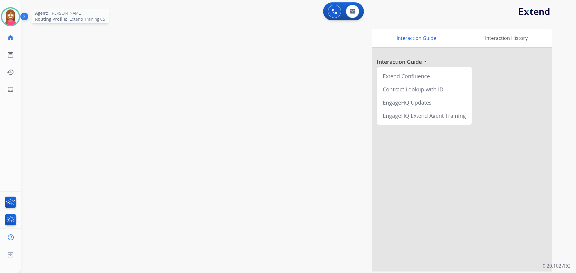
click at [8, 21] on img at bounding box center [10, 16] width 17 height 17
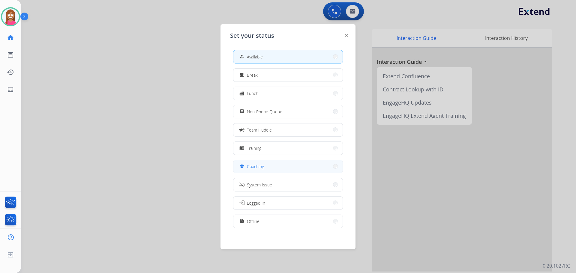
click at [254, 167] on span "Coaching" at bounding box center [255, 166] width 17 height 6
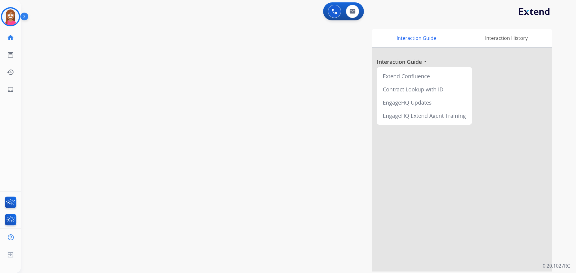
click at [13, 28] on div "[PERSON_NAME] Coaching Edit Avatar Agent: [PERSON_NAME] Profile: Extend_Trainin…" at bounding box center [10, 49] width 21 height 98
click at [12, 21] on img at bounding box center [10, 16] width 17 height 17
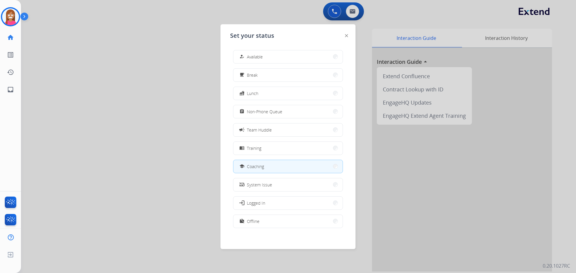
click at [257, 118] on div "how_to_reg Available free_breakfast Break fastfood Lunch assignment Non-Phone Q…" at bounding box center [288, 139] width 116 height 189
click at [253, 115] on span "Non-Phone Queue" at bounding box center [264, 112] width 35 height 6
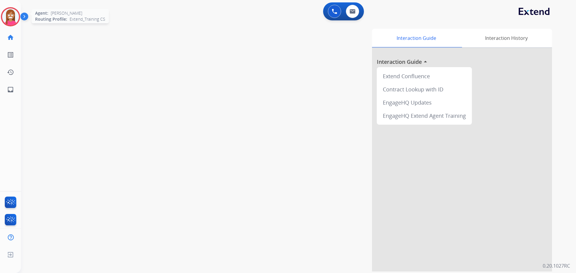
click at [11, 11] on img at bounding box center [10, 16] width 17 height 17
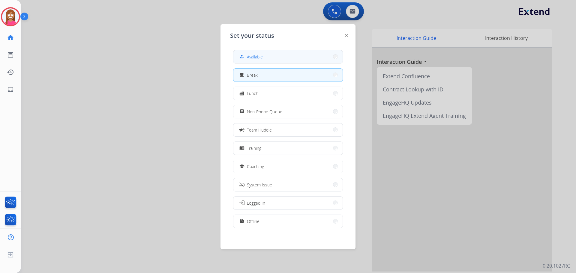
click at [242, 58] on mat-icon "how_to_reg" at bounding box center [241, 56] width 5 height 5
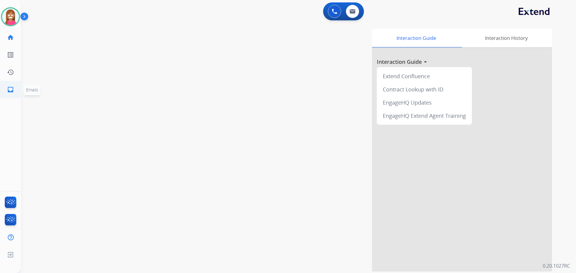
click at [7, 92] on mat-icon "inbox" at bounding box center [10, 89] width 7 height 7
select select "**********"
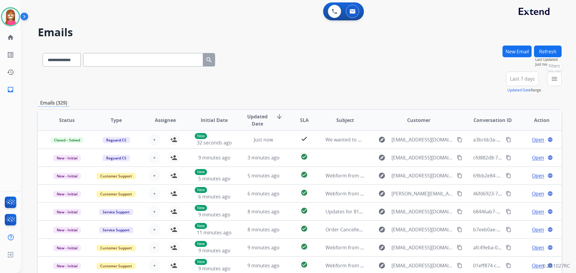
click at [552, 80] on mat-icon "menu" at bounding box center [554, 78] width 7 height 7
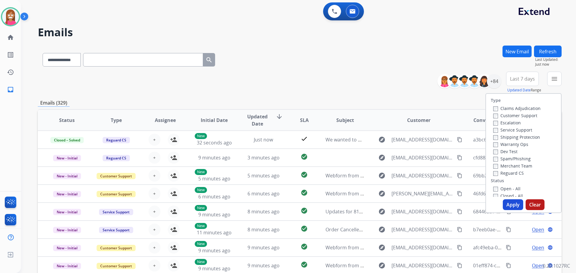
click at [497, 117] on label "Customer Support" at bounding box center [515, 116] width 44 height 6
click at [500, 139] on label "Shipping Protection" at bounding box center [516, 137] width 47 height 6
click at [493, 170] on label "Reguard CS" at bounding box center [508, 173] width 31 height 6
click at [504, 189] on label "Open - All" at bounding box center [506, 189] width 27 height 6
click at [504, 198] on div "Type Claims Adjudication Customer Support Escalation Service Support Shipping P…" at bounding box center [523, 153] width 76 height 120
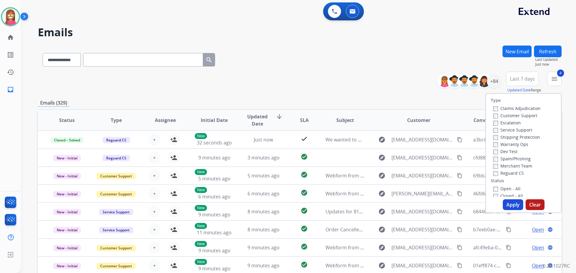
click at [507, 203] on button "Apply" at bounding box center [513, 204] width 20 height 11
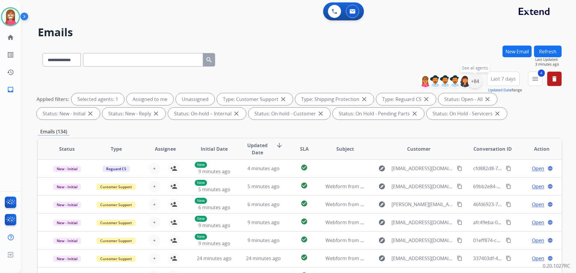
click at [473, 84] on div "+84" at bounding box center [475, 81] width 14 height 14
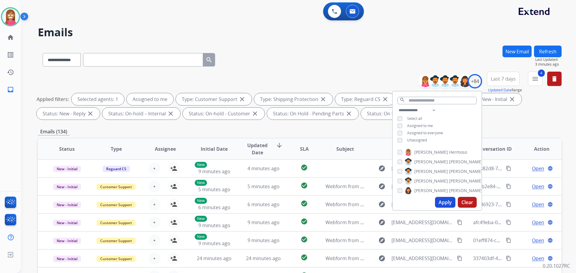
click at [443, 202] on button "Apply" at bounding box center [445, 202] width 20 height 11
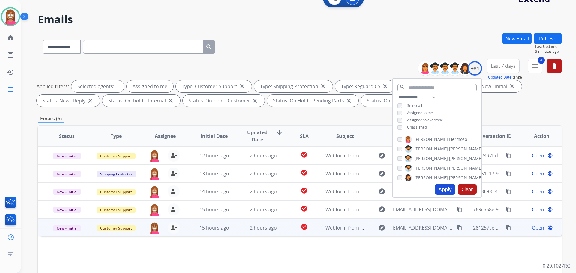
scroll to position [97, 0]
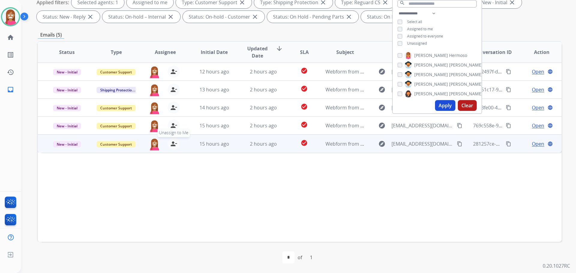
click at [168, 143] on button "person_remove [PERSON_NAME] to Me" at bounding box center [174, 144] width 12 height 12
click at [170, 143] on mat-icon "person_add" at bounding box center [173, 143] width 7 height 7
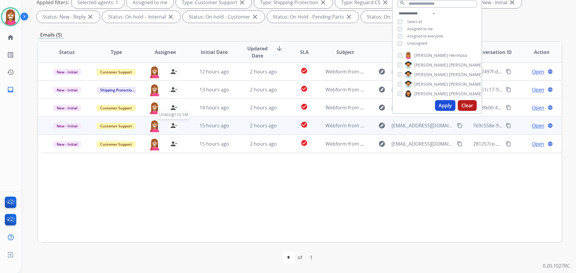
click at [172, 127] on mat-icon "person_remove" at bounding box center [173, 125] width 7 height 7
click at [172, 127] on mat-icon "person_add" at bounding box center [173, 125] width 7 height 7
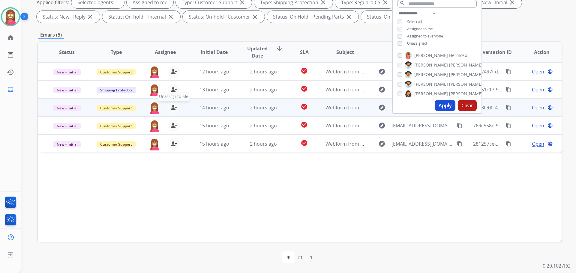
click at [172, 108] on mat-icon "person_remove" at bounding box center [173, 107] width 7 height 7
click at [172, 108] on mat-icon "person_add" at bounding box center [173, 107] width 7 height 7
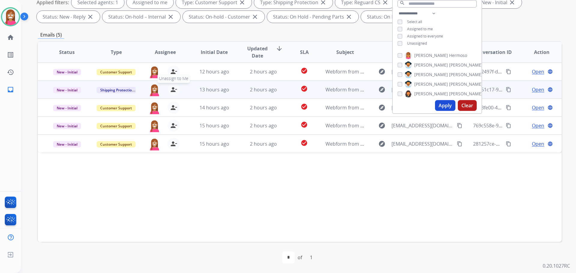
click at [172, 89] on mat-icon "person_remove" at bounding box center [173, 89] width 7 height 7
click at [172, 89] on mat-icon "person_add" at bounding box center [173, 89] width 7 height 7
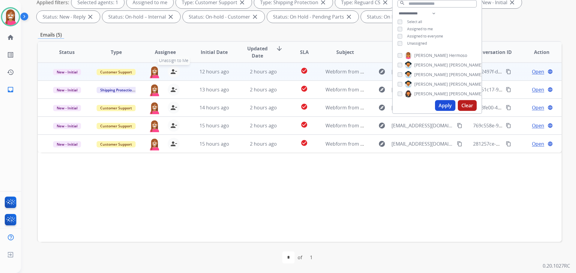
click at [173, 73] on mat-icon "person_remove" at bounding box center [173, 71] width 7 height 7
click at [173, 70] on mat-icon "person_add" at bounding box center [173, 71] width 7 height 7
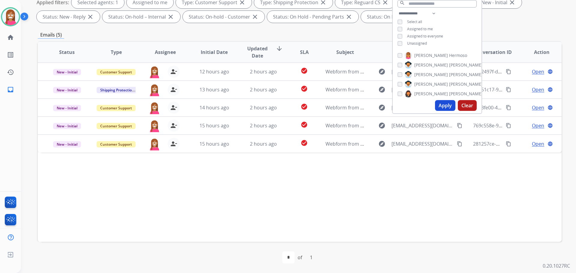
click at [243, 216] on div "Status Type Assignee Initial Date Updated Date arrow_downward SLA Subject Custo…" at bounding box center [300, 141] width 524 height 201
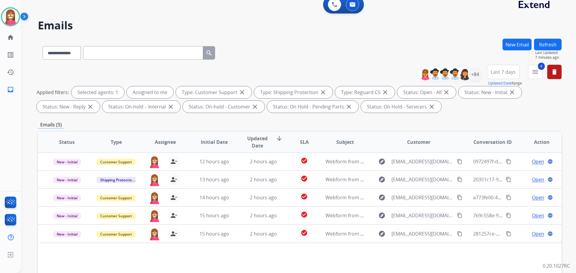
scroll to position [0, 0]
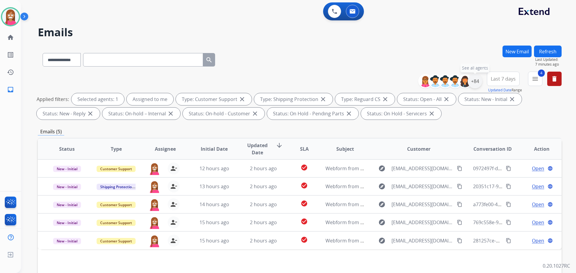
click at [474, 84] on div "+84" at bounding box center [475, 81] width 14 height 14
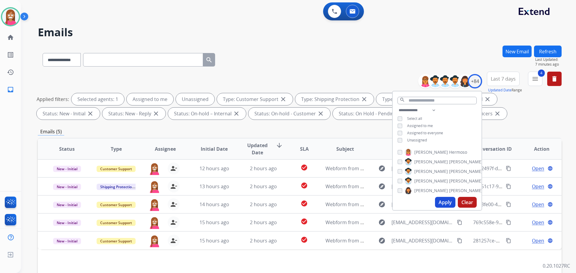
click at [443, 202] on button "Apply" at bounding box center [445, 202] width 20 height 11
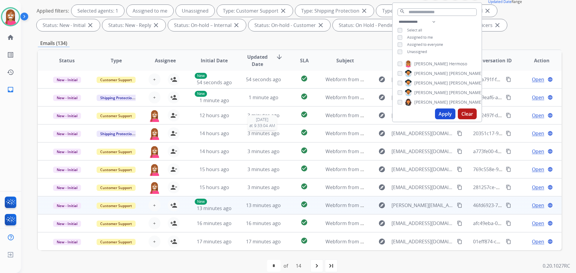
scroll to position [67, 0]
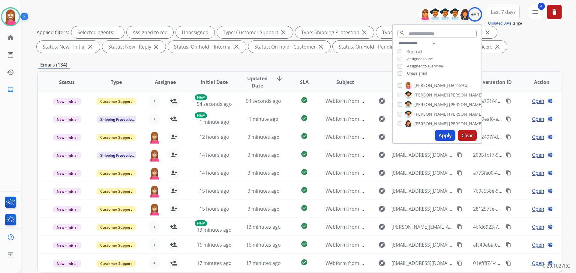
click at [288, 18] on div "**********" at bounding box center [300, 30] width 524 height 50
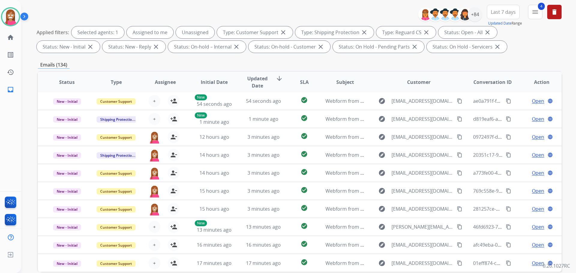
scroll to position [97, 0]
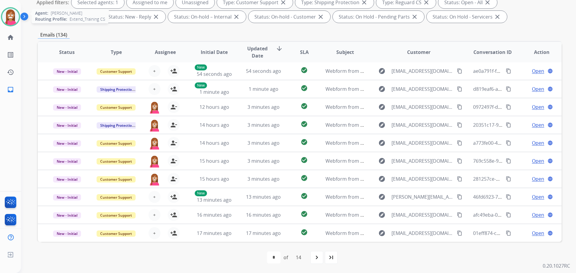
click at [10, 18] on img at bounding box center [10, 16] width 17 height 17
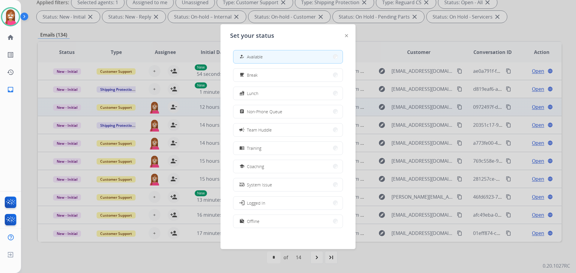
click at [250, 114] on span "Non-Phone Queue" at bounding box center [264, 112] width 35 height 6
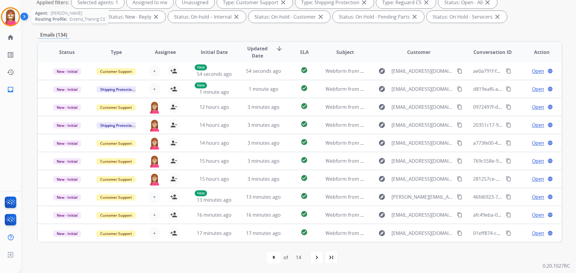
click at [6, 15] on img at bounding box center [10, 16] width 17 height 17
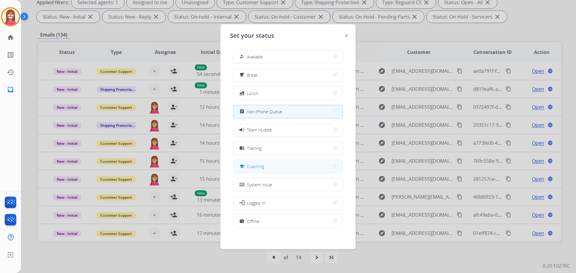
click at [251, 168] on span "Coaching" at bounding box center [255, 166] width 17 height 6
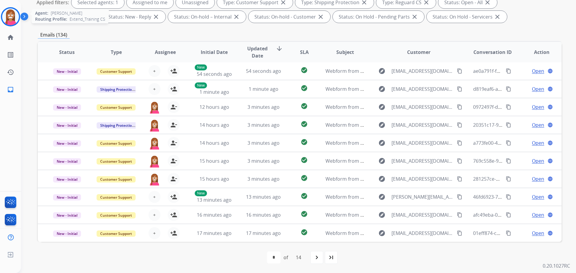
click at [8, 16] on img at bounding box center [10, 16] width 17 height 17
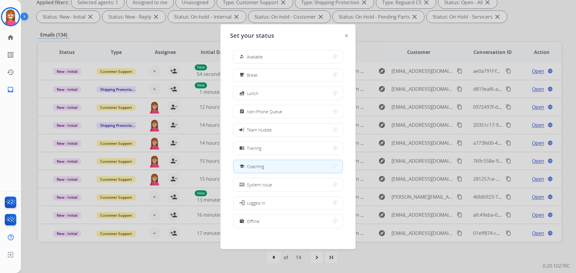
drag, startPoint x: 272, startPoint y: 60, endPoint x: 272, endPoint y: 65, distance: 5.7
click at [272, 65] on div "how_to_reg Available free_breakfast Break fastfood Lunch assignment Non-Phone Q…" at bounding box center [288, 139] width 116 height 189
click at [258, 55] on span "Available" at bounding box center [255, 57] width 16 height 6
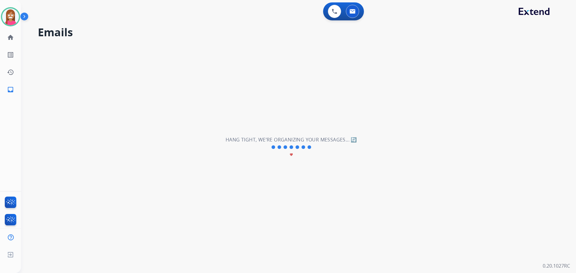
scroll to position [0, 0]
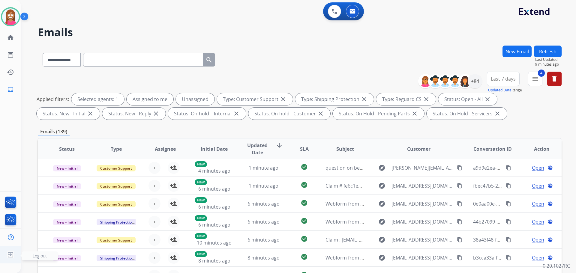
click at [8, 248] on ul "Log out Log out" at bounding box center [10, 254] width 21 height 17
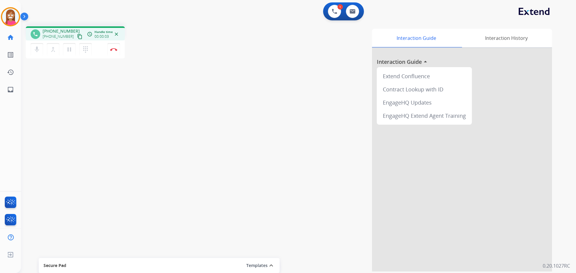
click at [77, 38] on mat-icon "content_copy" at bounding box center [79, 36] width 5 height 5
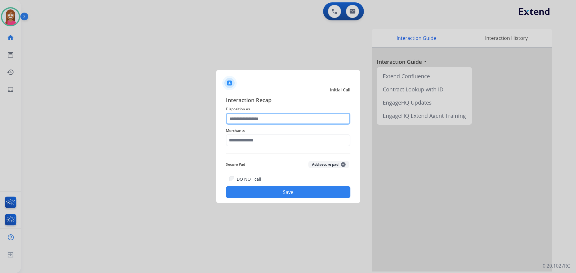
click at [251, 122] on input "text" at bounding box center [288, 119] width 124 height 12
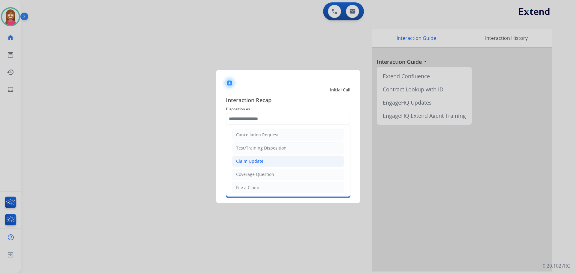
click at [247, 164] on div "Claim Update" at bounding box center [249, 161] width 27 height 6
type input "**********"
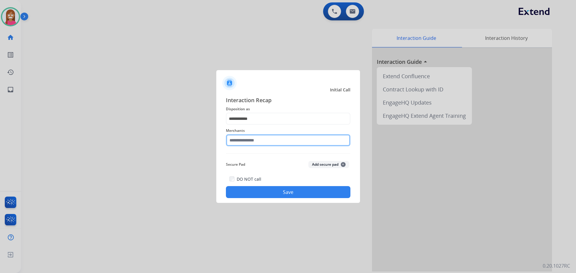
drag, startPoint x: 244, startPoint y: 137, endPoint x: 245, endPoint y: 141, distance: 3.4
click at [245, 141] on input "text" at bounding box center [288, 140] width 124 height 12
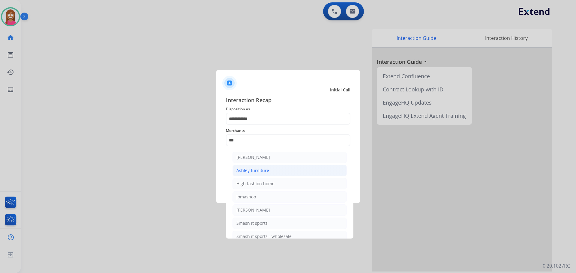
click at [264, 174] on li "Ashley furniture" at bounding box center [289, 170] width 114 height 11
type input "**********"
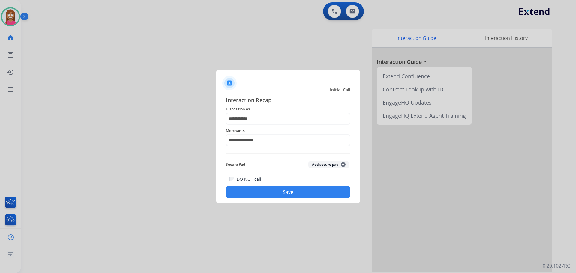
click at [264, 194] on button "Save" at bounding box center [288, 192] width 124 height 12
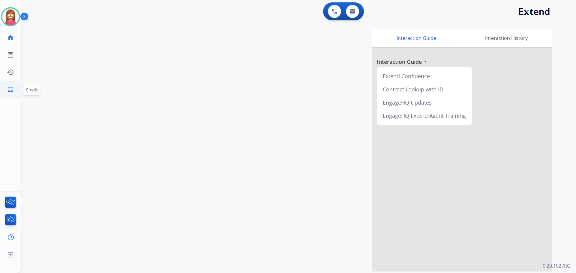
click at [10, 91] on mat-icon "inbox" at bounding box center [10, 89] width 7 height 7
select select "**********"
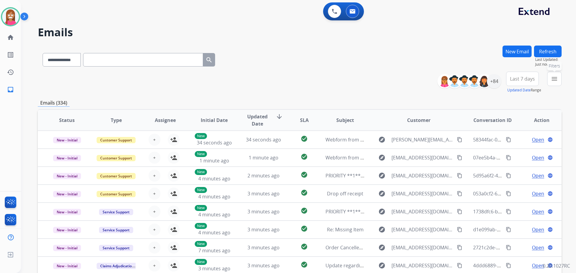
click at [556, 82] on button "menu Filters" at bounding box center [554, 79] width 14 height 14
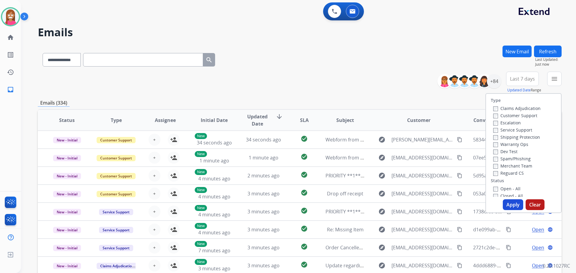
drag, startPoint x: 519, startPoint y: 114, endPoint x: 519, endPoint y: 118, distance: 3.9
click at [519, 115] on label "Customer Support" at bounding box center [515, 116] width 44 height 6
click at [511, 139] on label "Shipping Protection" at bounding box center [516, 137] width 47 height 6
click at [498, 187] on label "Open - All" at bounding box center [506, 189] width 27 height 6
click at [504, 201] on button "Apply" at bounding box center [513, 204] width 20 height 11
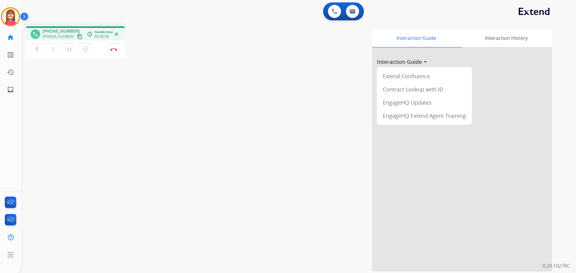
drag, startPoint x: 73, startPoint y: 38, endPoint x: 523, endPoint y: 35, distance: 449.5
click at [77, 38] on mat-icon "content_copy" at bounding box center [79, 36] width 5 height 5
click at [10, 88] on mat-icon "inbox" at bounding box center [10, 89] width 7 height 7
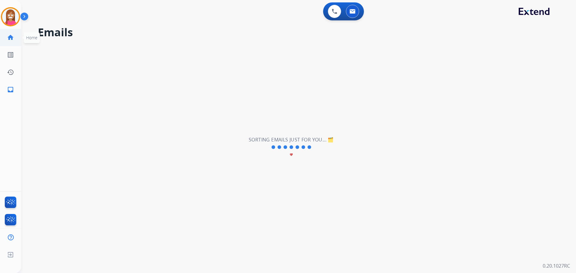
click at [7, 34] on link "home Home" at bounding box center [10, 37] width 17 height 17
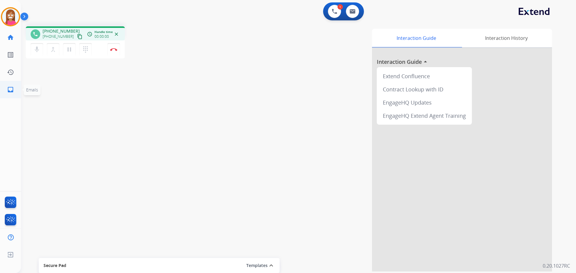
click at [8, 90] on mat-icon "inbox" at bounding box center [10, 89] width 7 height 7
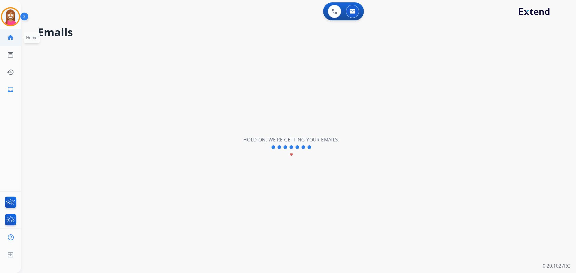
click at [13, 40] on mat-icon "home" at bounding box center [10, 37] width 7 height 7
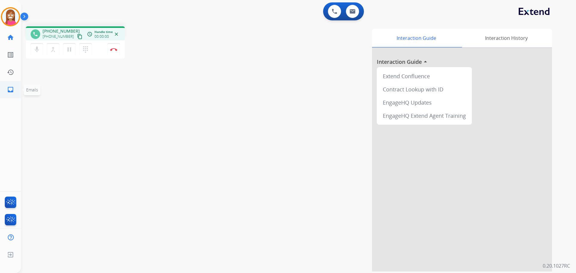
click at [6, 93] on link "inbox Emails" at bounding box center [10, 89] width 17 height 17
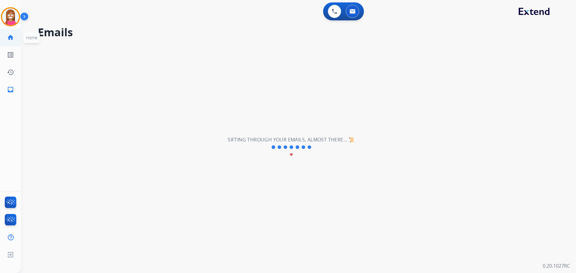
click at [8, 34] on mat-icon "home" at bounding box center [10, 37] width 7 height 7
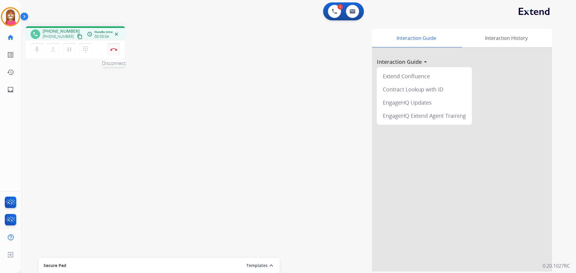
click at [110, 52] on button "Disconnect" at bounding box center [113, 49] width 13 height 13
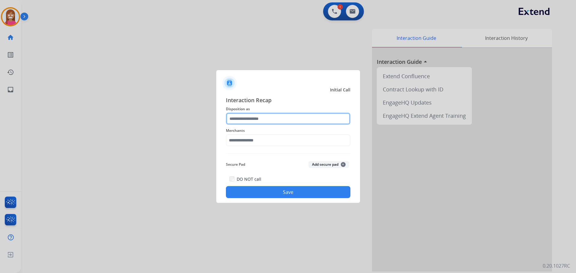
click at [243, 122] on input "text" at bounding box center [288, 119] width 124 height 12
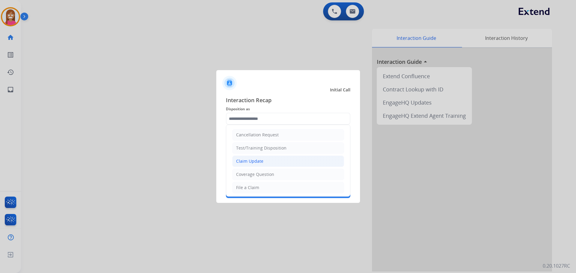
click at [245, 161] on div "Claim Update" at bounding box center [249, 161] width 27 height 6
type input "**********"
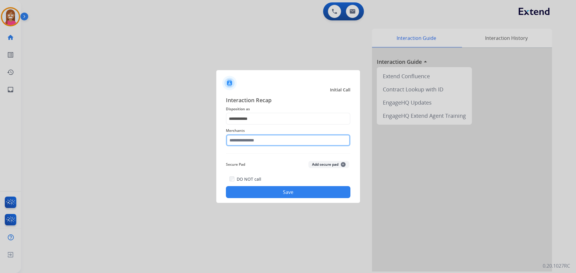
click at [237, 143] on input "text" at bounding box center [288, 140] width 124 height 12
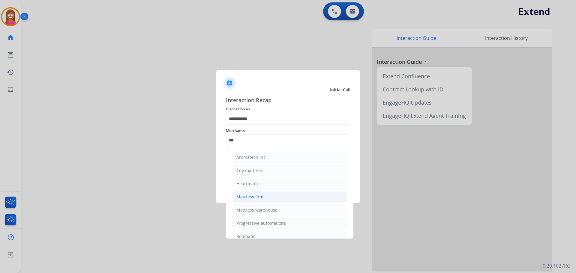
click at [255, 194] on li "Mattress firm" at bounding box center [289, 196] width 114 height 11
type input "**********"
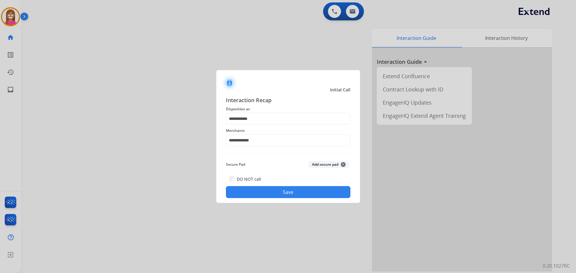
click at [250, 190] on button "Save" at bounding box center [288, 192] width 124 height 12
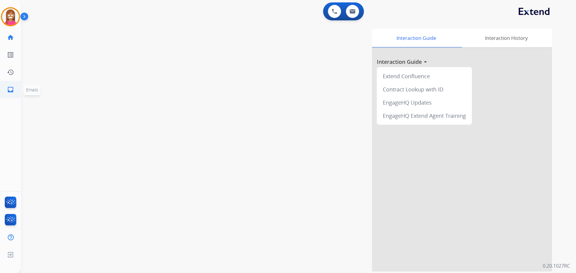
click at [6, 97] on link "inbox Emails" at bounding box center [10, 89] width 17 height 17
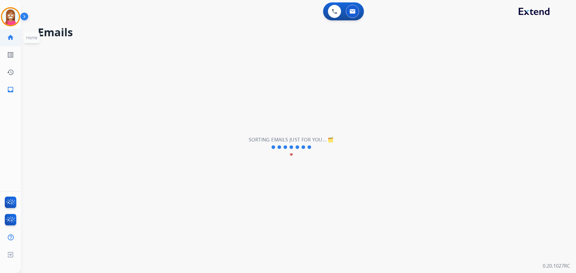
click at [8, 38] on mat-icon "home" at bounding box center [10, 37] width 7 height 7
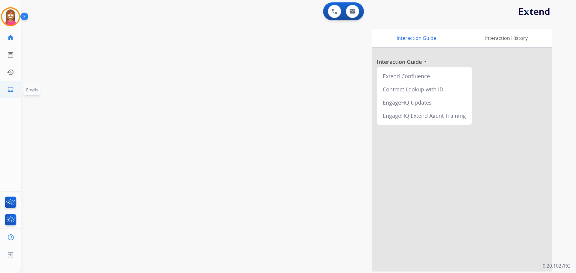
click at [9, 91] on mat-icon "inbox" at bounding box center [10, 89] width 7 height 7
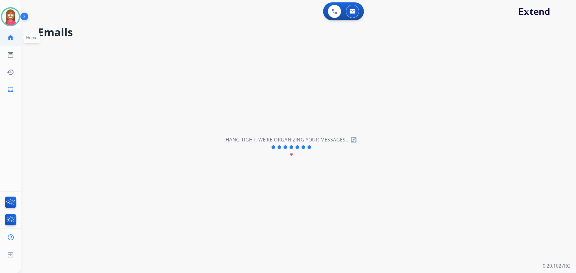
click at [10, 38] on mat-icon "home" at bounding box center [10, 37] width 7 height 7
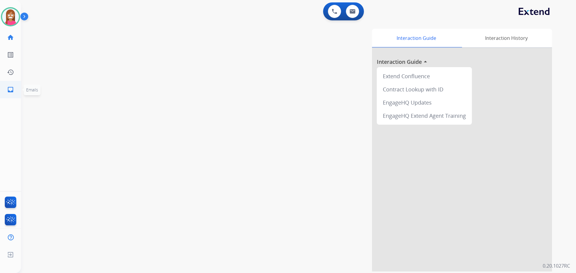
click at [9, 83] on link "inbox Emails" at bounding box center [10, 89] width 17 height 17
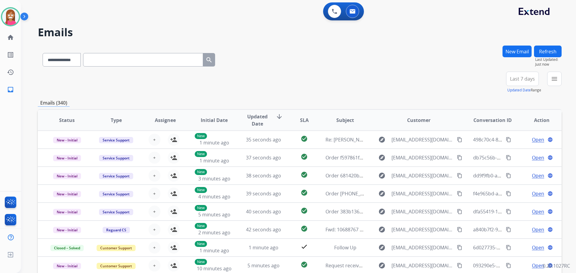
click at [509, 53] on button "New Email" at bounding box center [516, 52] width 29 height 12
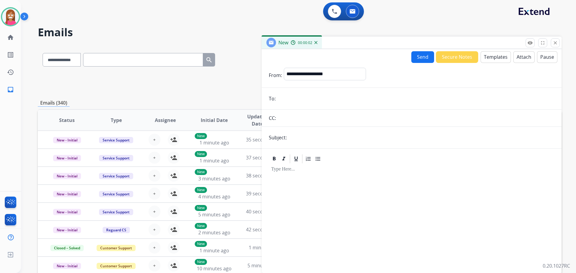
paste input "**********"
type input "**********"
click at [295, 75] on select "**********" at bounding box center [325, 74] width 82 height 12
select select "**********"
click at [284, 68] on select "**********" at bounding box center [325, 74] width 82 height 12
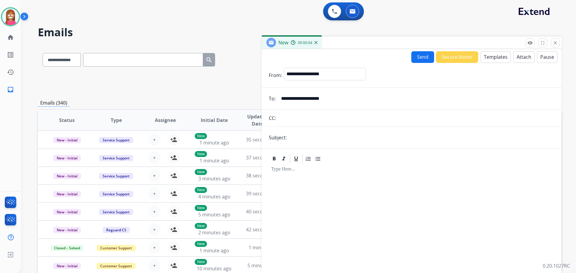
click at [318, 138] on input "text" at bounding box center [421, 138] width 266 height 12
type input "**********"
click at [517, 58] on button "Attach" at bounding box center [523, 57] width 21 height 12
click at [423, 57] on button "Send" at bounding box center [422, 57] width 23 height 12
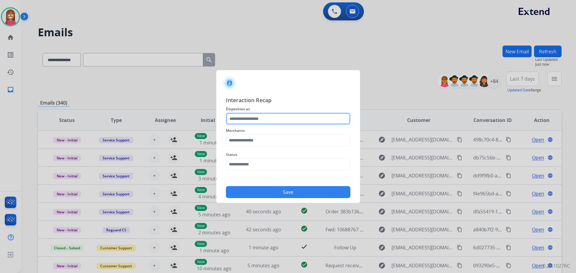
click at [251, 118] on input "text" at bounding box center [288, 119] width 124 height 12
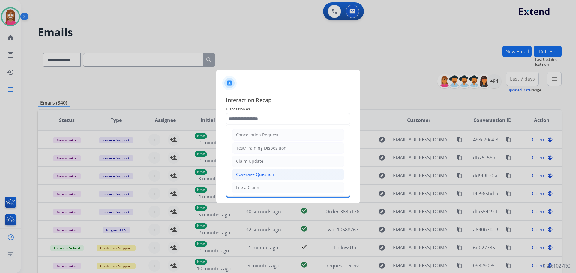
click at [253, 173] on div "Coverage Question" at bounding box center [255, 175] width 38 height 6
type input "**********"
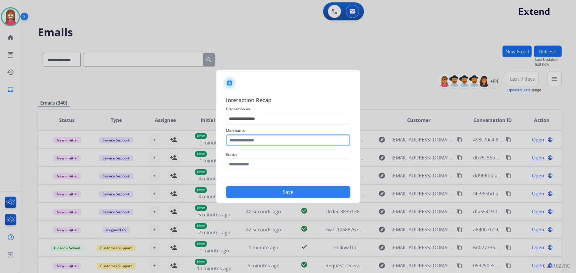
click at [235, 137] on input "text" at bounding box center [288, 140] width 124 height 12
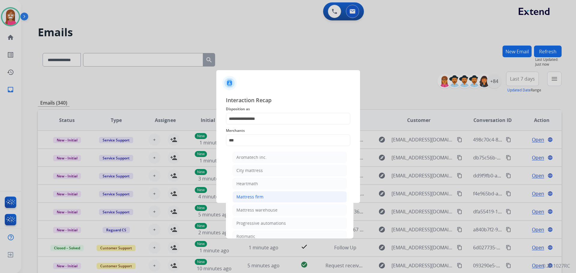
click at [258, 193] on li "Mattress firm" at bounding box center [289, 196] width 114 height 11
type input "**********"
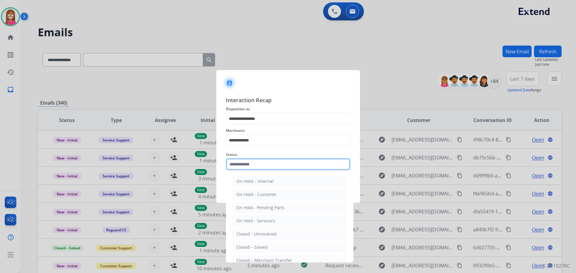
click at [247, 163] on input "text" at bounding box center [288, 164] width 124 height 12
drag, startPoint x: 243, startPoint y: 247, endPoint x: 256, endPoint y: 207, distance: 42.2
click at [243, 247] on div "Closed – Solved" at bounding box center [251, 247] width 31 height 6
type input "**********"
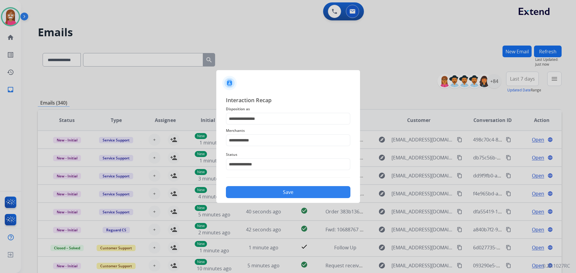
drag, startPoint x: 260, startPoint y: 192, endPoint x: 266, endPoint y: 188, distance: 7.1
click at [260, 191] on button "Save" at bounding box center [288, 192] width 124 height 12
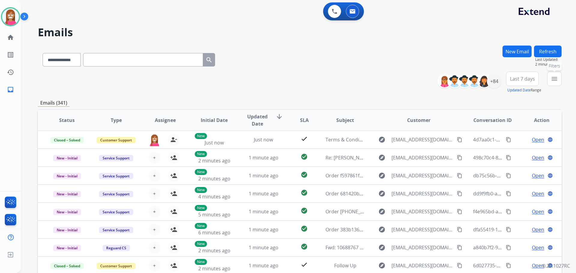
click at [553, 78] on mat-icon "menu" at bounding box center [554, 78] width 7 height 7
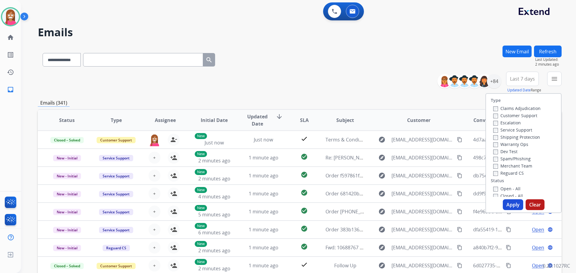
click at [497, 116] on label "Customer Support" at bounding box center [515, 116] width 44 height 6
click at [500, 139] on label "Shipping Protection" at bounding box center [516, 137] width 47 height 6
click at [506, 174] on label "Reguard CS" at bounding box center [508, 173] width 31 height 6
click at [501, 189] on label "Open - All" at bounding box center [506, 189] width 27 height 6
click at [505, 200] on button "Apply" at bounding box center [513, 204] width 20 height 11
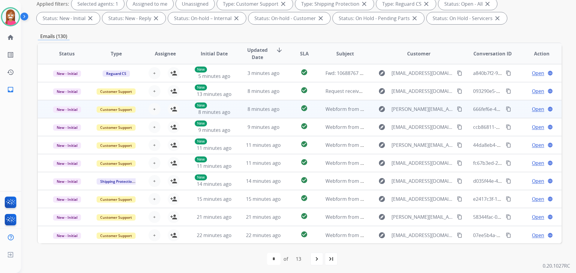
scroll to position [97, 0]
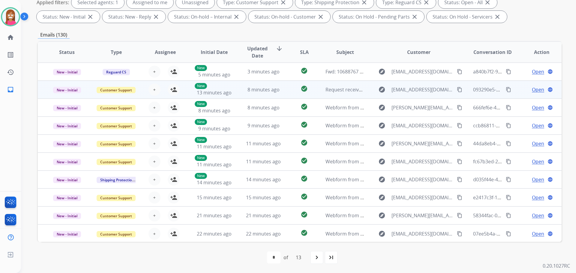
click at [237, 95] on td "8 minutes ago" at bounding box center [258, 90] width 49 height 18
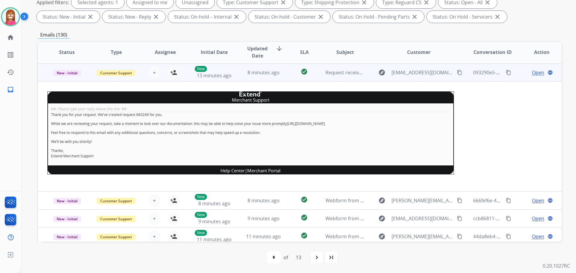
scroll to position [18, 0]
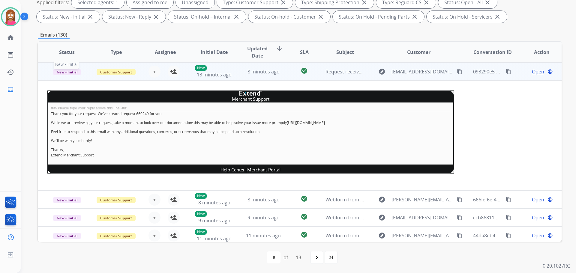
click at [64, 73] on span "New - Initial" at bounding box center [67, 72] width 28 height 6
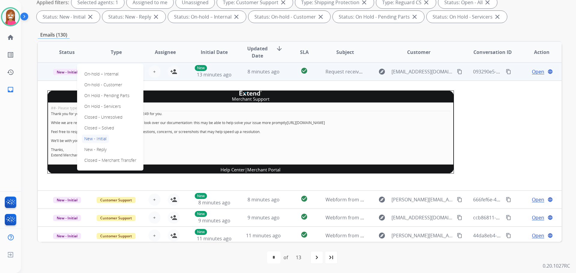
drag, startPoint x: 98, startPoint y: 127, endPoint x: 142, endPoint y: 94, distance: 54.6
click at [99, 126] on p "Closed – Solved" at bounding box center [99, 128] width 34 height 8
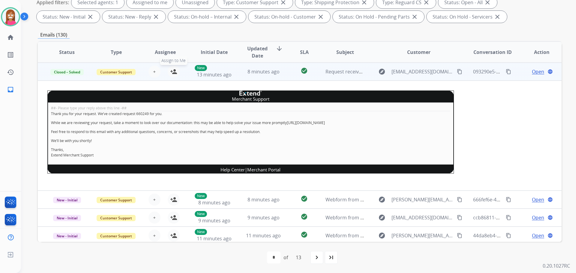
click at [170, 71] on mat-icon "person_add" at bounding box center [173, 71] width 7 height 7
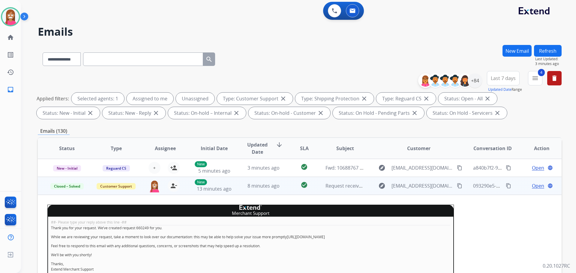
scroll to position [0, 0]
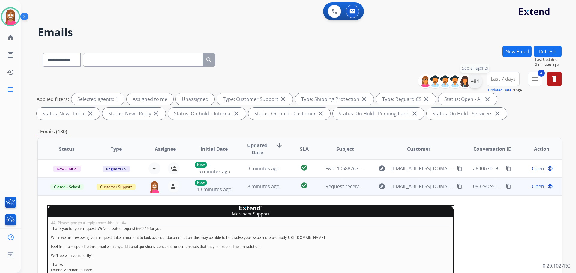
click at [476, 80] on div "+84" at bounding box center [475, 81] width 14 height 14
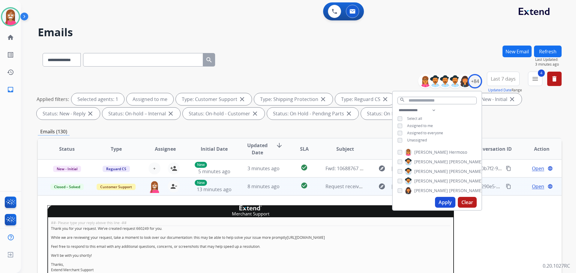
click at [442, 205] on button "Apply" at bounding box center [445, 202] width 20 height 11
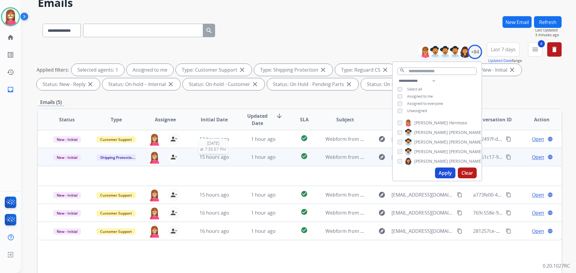
scroll to position [97, 0]
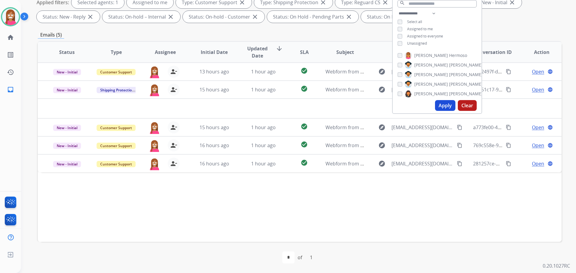
click at [245, 187] on div "Status Type Assignee Initial Date Updated Date arrow_downward SLA Subject Custo…" at bounding box center [300, 141] width 524 height 201
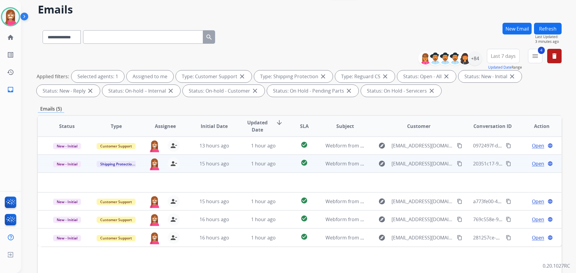
scroll to position [7, 0]
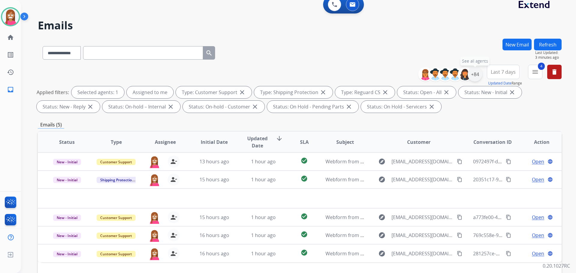
click at [474, 77] on div "+84" at bounding box center [475, 74] width 14 height 14
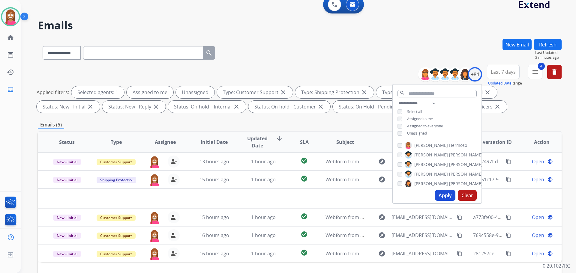
click at [446, 193] on button "Apply" at bounding box center [445, 195] width 20 height 11
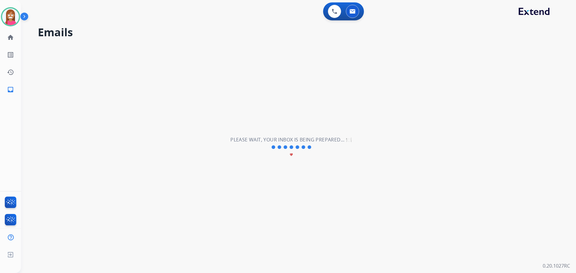
scroll to position [0, 0]
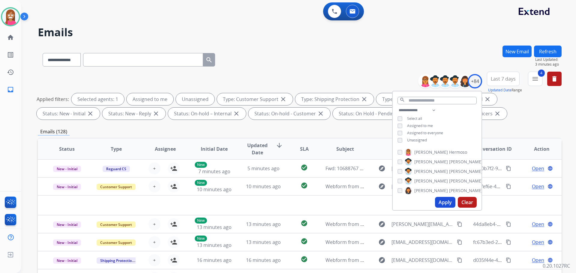
click at [338, 70] on div "**********" at bounding box center [300, 59] width 524 height 26
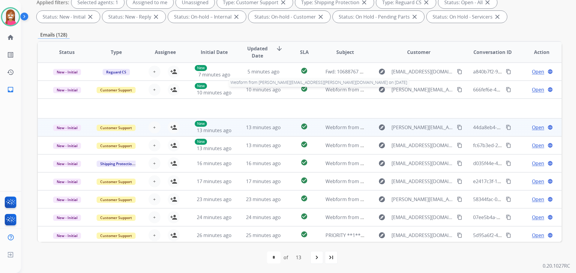
scroll to position [20, 0]
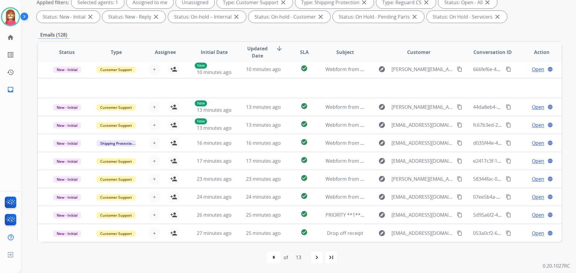
click at [335, 258] on mat-icon "last_page" at bounding box center [330, 257] width 7 height 7
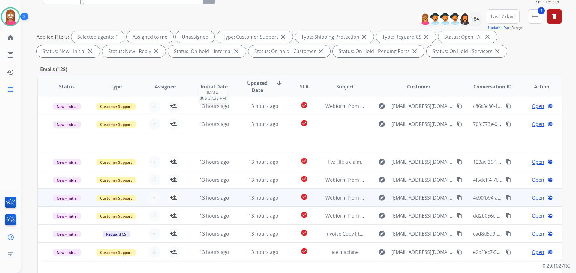
scroll to position [97, 0]
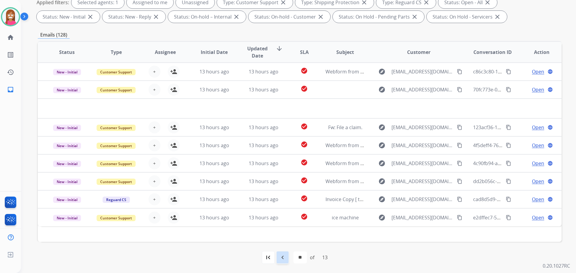
click at [284, 262] on div "navigate_before" at bounding box center [282, 257] width 13 height 13
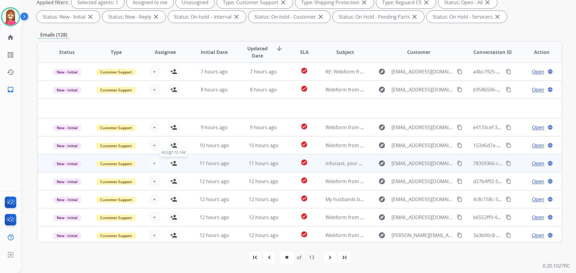
click at [170, 164] on mat-icon "person_add" at bounding box center [173, 163] width 7 height 7
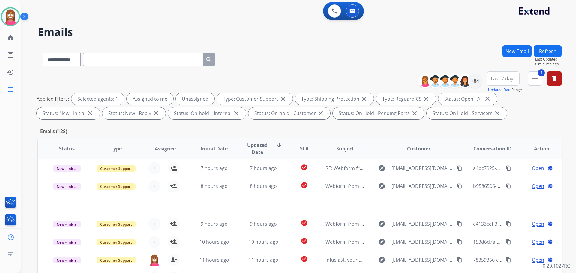
scroll to position [0, 0]
click at [474, 82] on div "+84" at bounding box center [475, 81] width 14 height 14
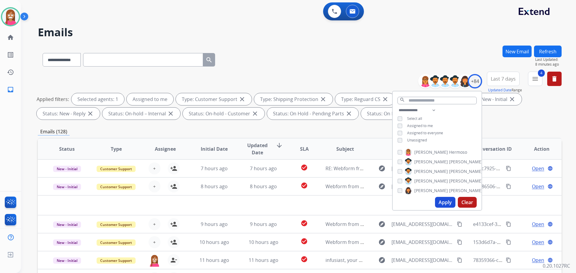
click at [441, 202] on button "Apply" at bounding box center [445, 202] width 20 height 11
select select "*"
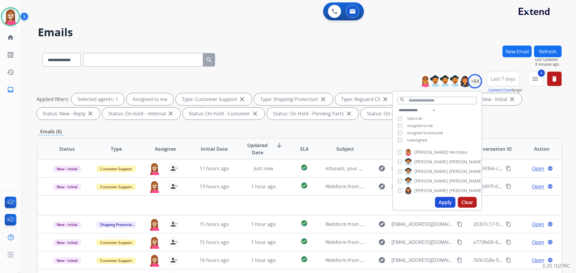
click at [329, 33] on h2 "Emails" at bounding box center [300, 32] width 524 height 12
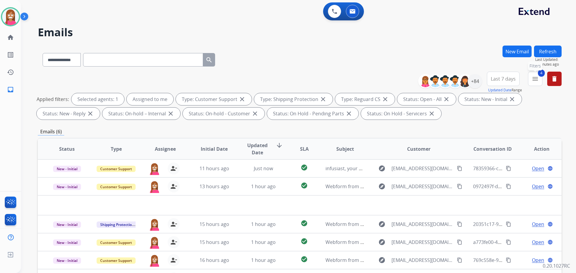
click at [532, 78] on mat-icon "menu" at bounding box center [534, 78] width 7 height 7
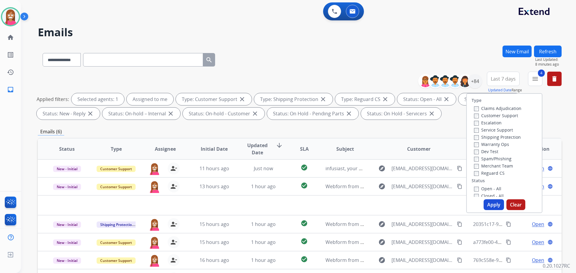
drag, startPoint x: 485, startPoint y: 203, endPoint x: 484, endPoint y: 212, distance: 9.0
click at [485, 205] on button "Apply" at bounding box center [493, 204] width 20 height 11
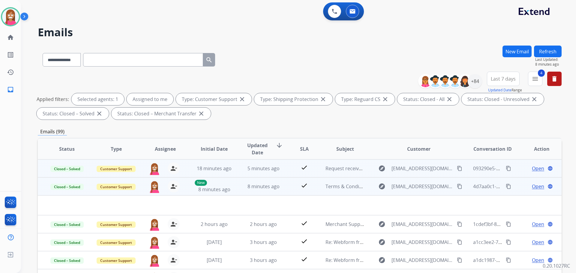
click at [457, 186] on mat-icon "content_copy" at bounding box center [459, 186] width 5 height 5
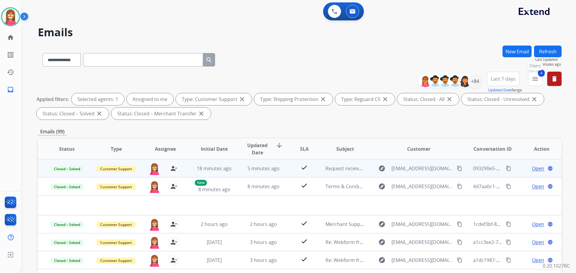
click at [534, 77] on mat-icon "menu" at bounding box center [534, 78] width 7 height 7
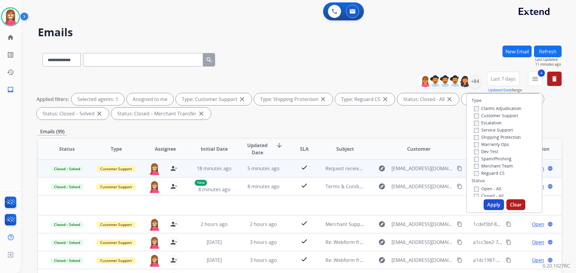
click at [494, 206] on button "Apply" at bounding box center [493, 204] width 20 height 11
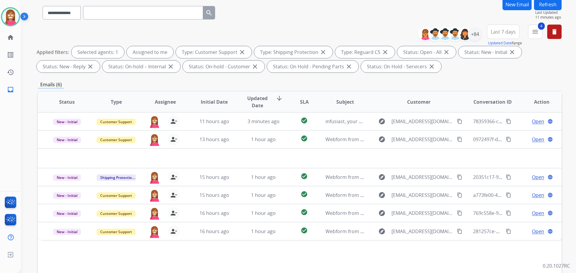
scroll to position [97, 0]
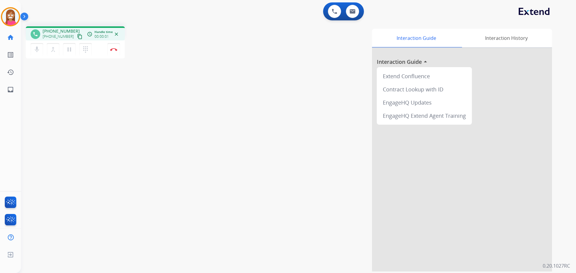
click at [77, 36] on mat-icon "content_copy" at bounding box center [79, 36] width 5 height 5
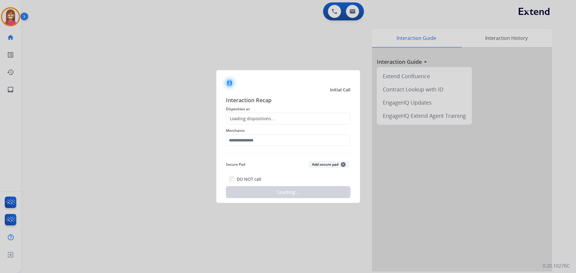
click at [113, 55] on div at bounding box center [288, 136] width 576 height 273
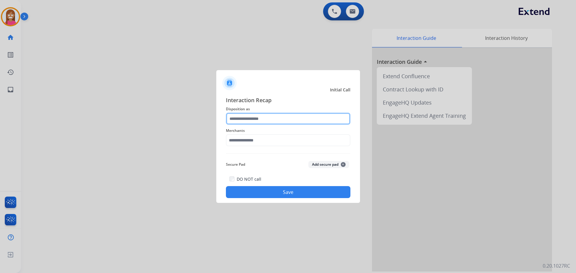
click at [242, 123] on input "text" at bounding box center [288, 119] width 124 height 12
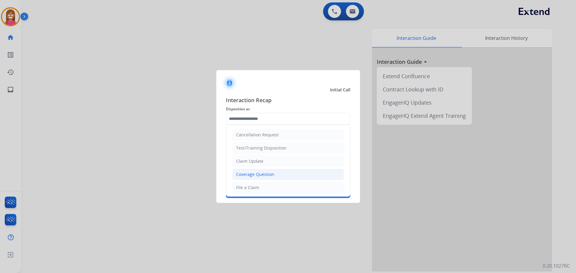
click at [246, 174] on div "Coverage Question" at bounding box center [255, 175] width 38 height 6
type input "**********"
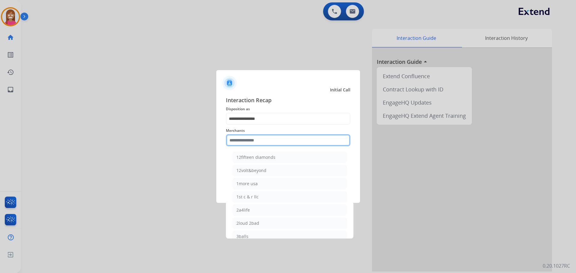
click at [242, 140] on input "text" at bounding box center [288, 140] width 124 height 12
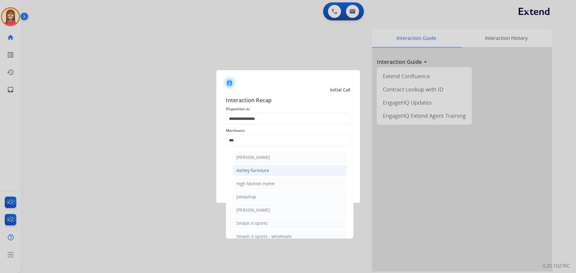
click at [236, 173] on li "Ashley furniture" at bounding box center [289, 170] width 114 height 11
type input "**********"
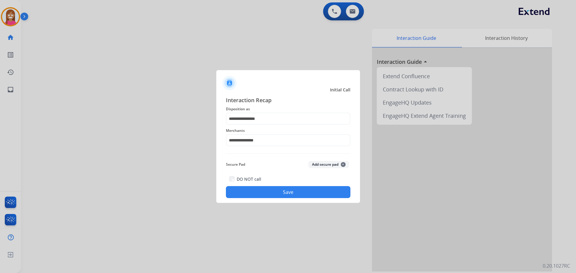
click at [238, 190] on button "Save" at bounding box center [288, 192] width 124 height 12
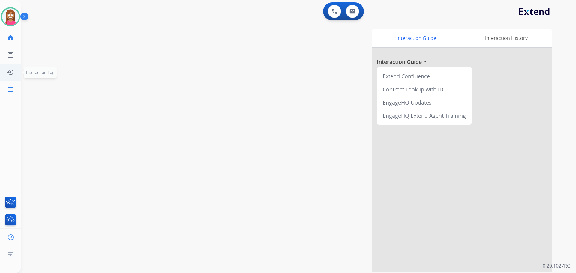
click at [7, 79] on div "[PERSON_NAME] Available Edit Avatar Agent: [PERSON_NAME] Profile: Extend_Traini…" at bounding box center [10, 49] width 21 height 98
click at [9, 89] on mat-icon "inbox" at bounding box center [10, 89] width 7 height 7
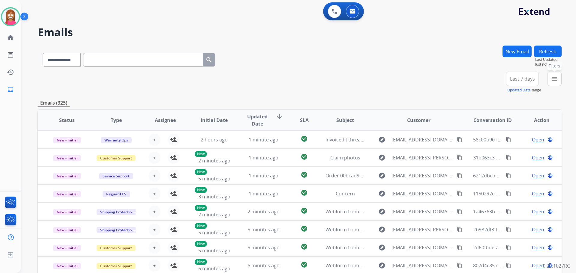
click at [554, 81] on mat-icon "menu" at bounding box center [554, 78] width 7 height 7
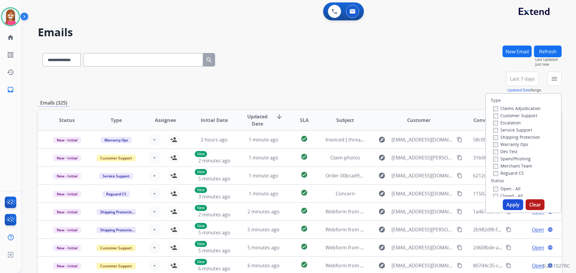
click at [495, 113] on label "Customer Support" at bounding box center [515, 116] width 44 height 6
click at [496, 137] on label "Shipping Protection" at bounding box center [516, 137] width 47 height 6
click at [500, 176] on div "Type Claims Adjudication Customer Support Escalation Service Support Shipping P…" at bounding box center [523, 145] width 75 height 103
click at [500, 174] on label "Reguard CS" at bounding box center [508, 173] width 31 height 6
click at [499, 186] on label "Open - All" at bounding box center [506, 189] width 27 height 6
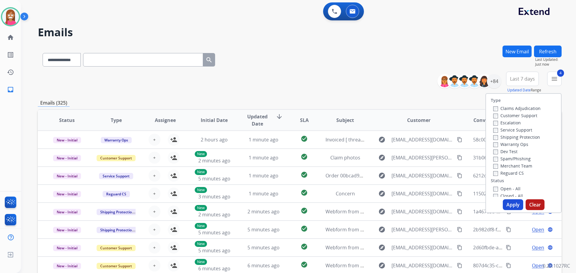
click at [503, 205] on button "Apply" at bounding box center [513, 204] width 20 height 11
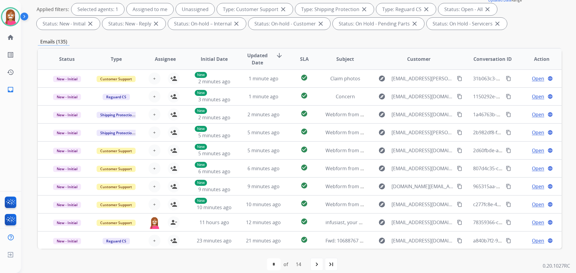
scroll to position [1, 0]
click at [9, 14] on img at bounding box center [10, 16] width 17 height 17
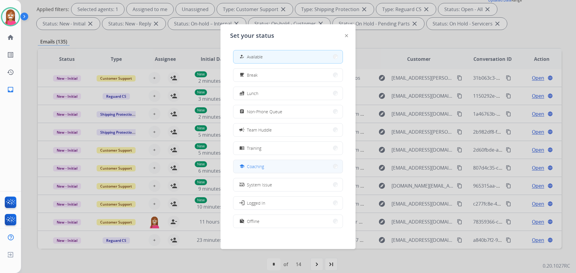
click at [261, 169] on span "Coaching" at bounding box center [255, 166] width 17 height 6
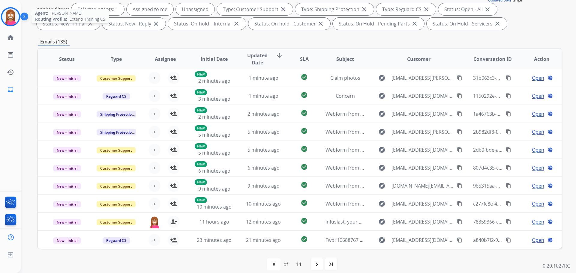
drag, startPoint x: 10, startPoint y: 19, endPoint x: 18, endPoint y: 23, distance: 9.1
click at [10, 19] on img at bounding box center [10, 16] width 17 height 17
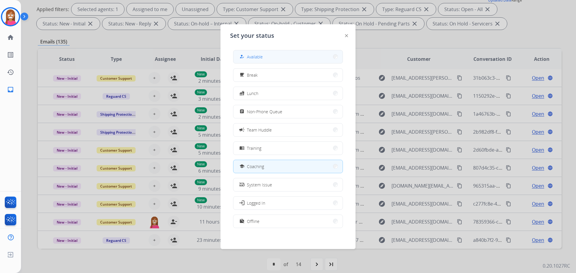
click at [255, 56] on span "Available" at bounding box center [255, 57] width 16 height 6
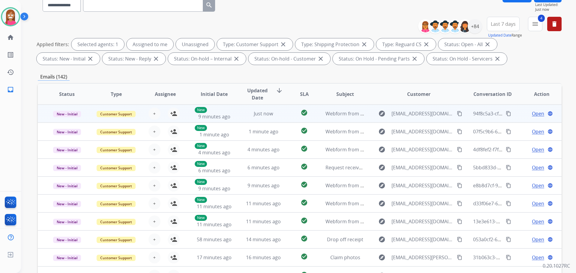
scroll to position [37, 0]
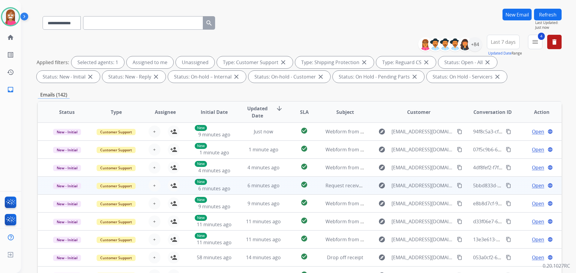
click at [234, 189] on td "6 minutes ago" at bounding box center [258, 186] width 49 height 18
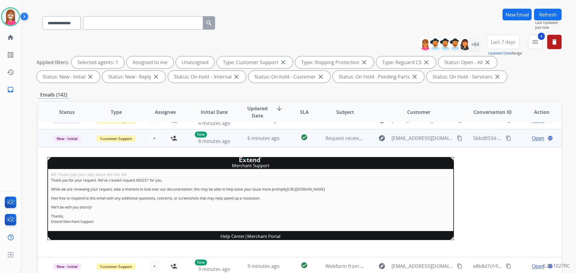
scroll to position [54, 0]
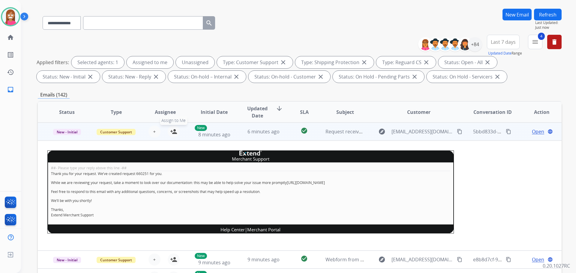
click at [170, 133] on mat-icon "person_add" at bounding box center [173, 131] width 7 height 7
click at [62, 134] on span "New - Initial" at bounding box center [67, 132] width 28 height 6
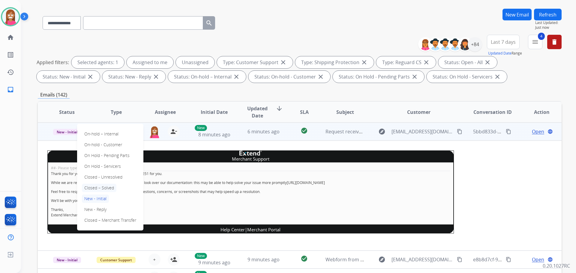
click at [99, 186] on p "Closed – Solved" at bounding box center [99, 188] width 34 height 8
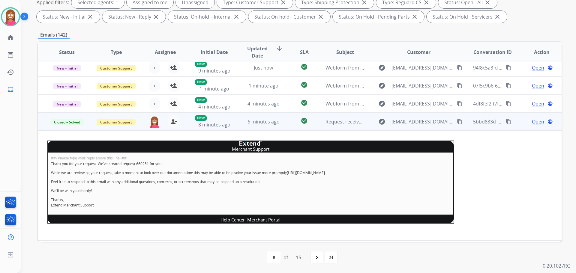
scroll to position [0, 0]
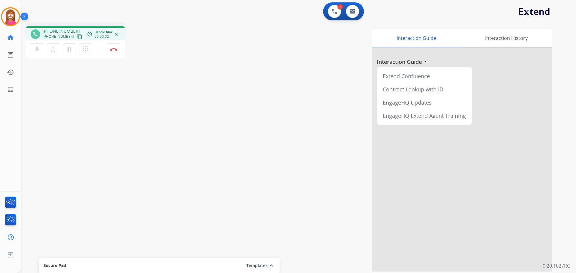
click at [77, 35] on mat-icon "content_copy" at bounding box center [79, 36] width 5 height 5
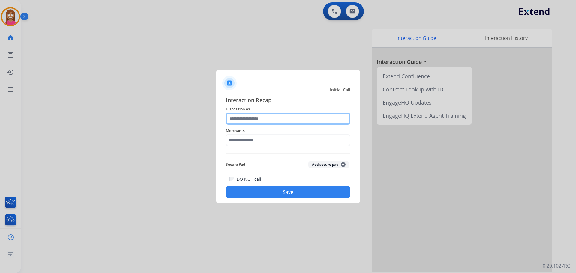
click at [262, 119] on input "text" at bounding box center [288, 119] width 124 height 12
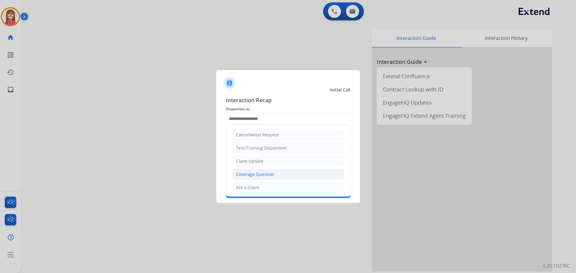
click at [243, 176] on div "Coverage Question" at bounding box center [255, 175] width 38 height 6
type input "**********"
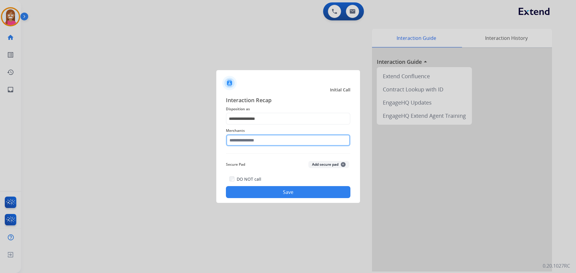
click at [240, 141] on input "text" at bounding box center [288, 140] width 124 height 12
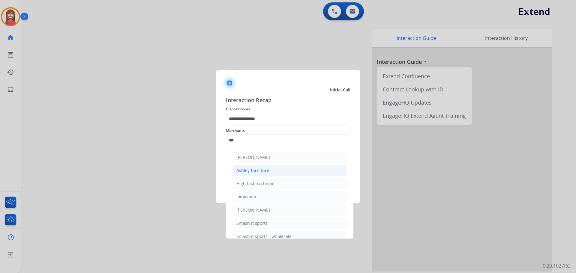
click at [245, 170] on div "Ashley furniture" at bounding box center [252, 171] width 33 height 6
type input "**********"
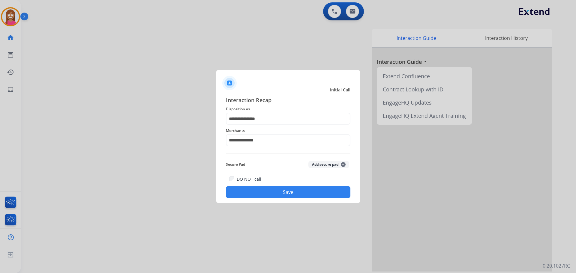
click at [257, 187] on button "Save" at bounding box center [288, 192] width 124 height 12
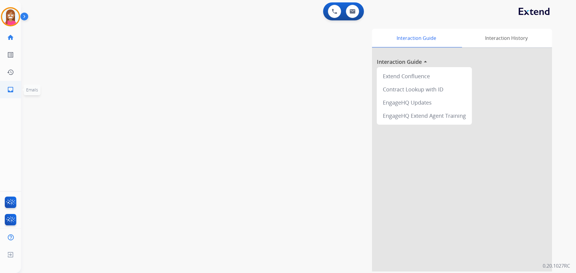
click at [5, 88] on link "inbox Emails" at bounding box center [10, 89] width 17 height 17
select select "**********"
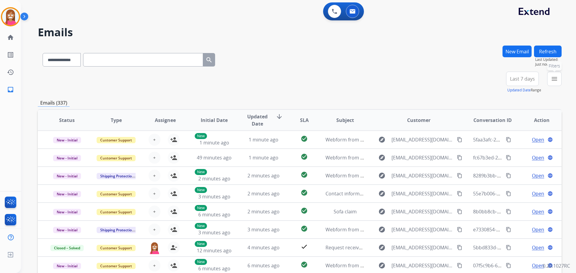
drag, startPoint x: 559, startPoint y: 79, endPoint x: 552, endPoint y: 81, distance: 7.4
click at [556, 81] on button "menu Filters" at bounding box center [554, 79] width 14 height 14
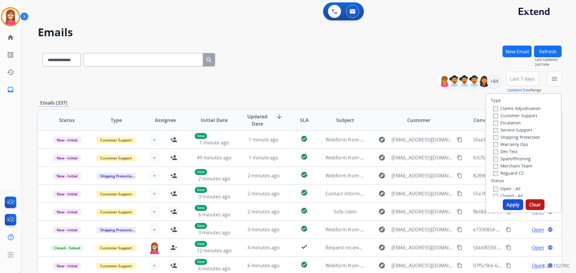
click at [498, 114] on label "Customer Support" at bounding box center [515, 116] width 44 height 6
click at [505, 137] on label "Shipping Protection" at bounding box center [516, 137] width 47 height 6
click at [501, 166] on label "Merchant Team" at bounding box center [512, 166] width 39 height 6
click at [497, 164] on label "Merchant Team" at bounding box center [512, 166] width 39 height 6
click at [501, 172] on label "Reguard CS" at bounding box center [508, 173] width 31 height 6
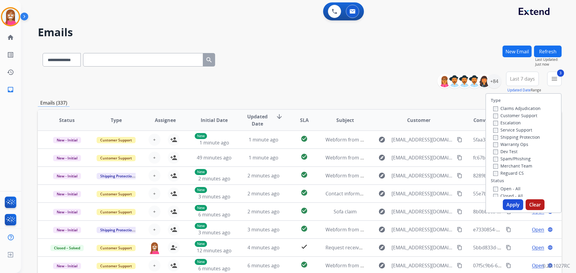
drag, startPoint x: 500, startPoint y: 190, endPoint x: 503, endPoint y: 196, distance: 7.5
click at [500, 190] on label "Open - All" at bounding box center [506, 189] width 27 height 6
click at [507, 204] on button "Apply" at bounding box center [513, 204] width 20 height 11
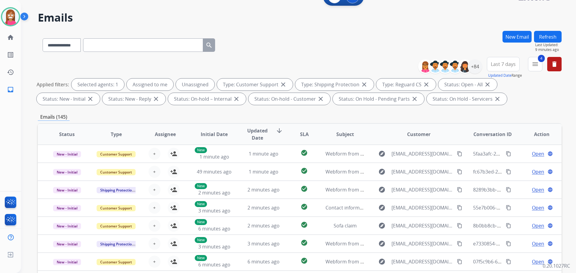
scroll to position [7, 0]
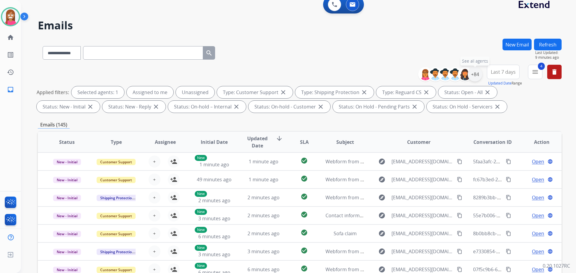
click at [471, 72] on div "+84" at bounding box center [475, 74] width 14 height 14
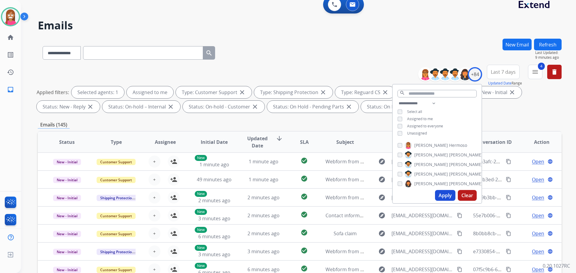
click at [441, 198] on button "Apply" at bounding box center [445, 195] width 20 height 11
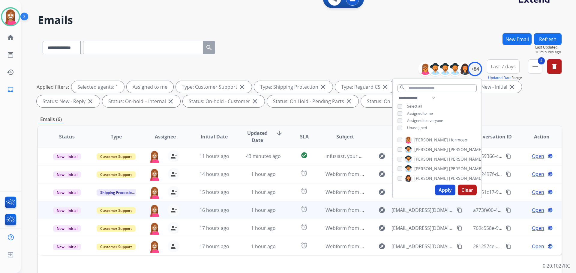
scroll to position [97, 0]
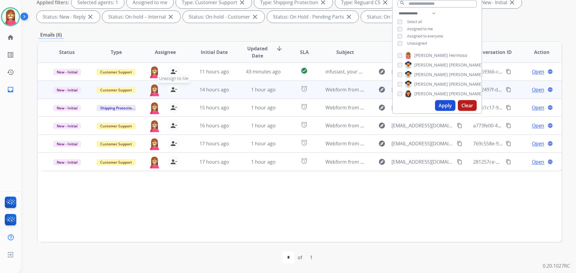
click at [172, 91] on mat-icon "person_remove" at bounding box center [173, 89] width 7 height 7
click at [172, 91] on mat-icon "person_add" at bounding box center [173, 89] width 7 height 7
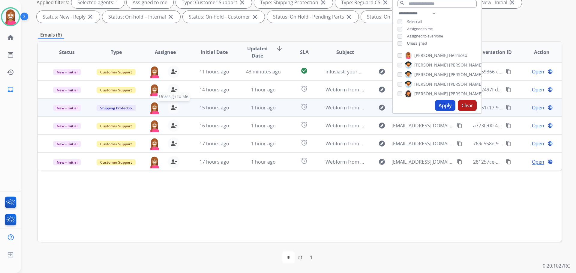
click at [172, 108] on mat-icon "person_remove" at bounding box center [173, 107] width 7 height 7
click at [172, 108] on mat-icon "person_add" at bounding box center [173, 107] width 7 height 7
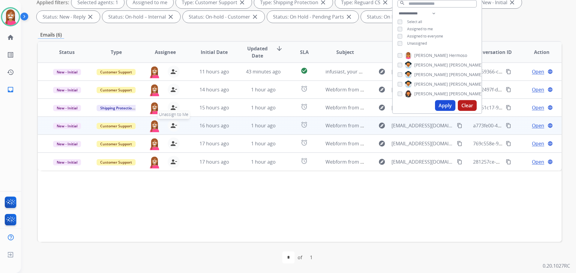
click at [172, 125] on mat-icon "person_remove" at bounding box center [173, 125] width 7 height 7
click at [172, 125] on mat-icon "person_add" at bounding box center [173, 125] width 7 height 7
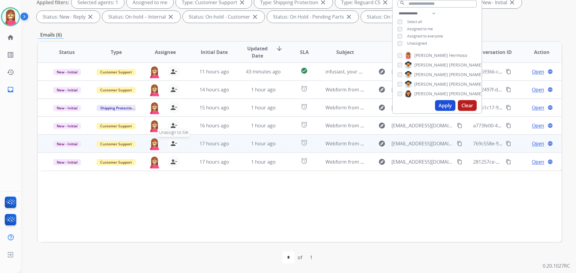
click at [172, 141] on mat-icon "person_remove" at bounding box center [173, 143] width 7 height 7
click at [172, 141] on mat-icon "person_add" at bounding box center [173, 143] width 7 height 7
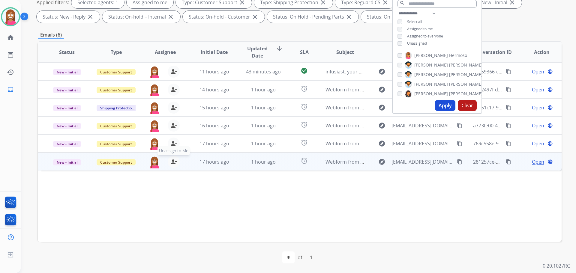
click at [174, 163] on mat-icon "person_remove" at bounding box center [173, 161] width 7 height 7
click at [174, 163] on mat-icon "person_add" at bounding box center [173, 161] width 7 height 7
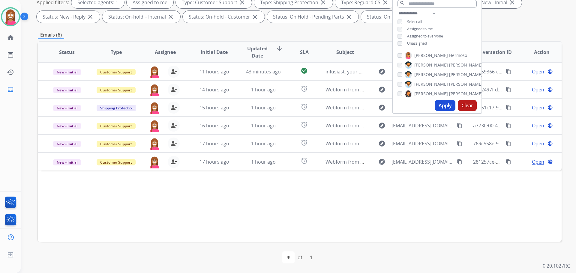
click at [305, 220] on div "Status Type Assignee Initial Date Updated Date arrow_downward SLA Subject Custo…" at bounding box center [300, 141] width 524 height 201
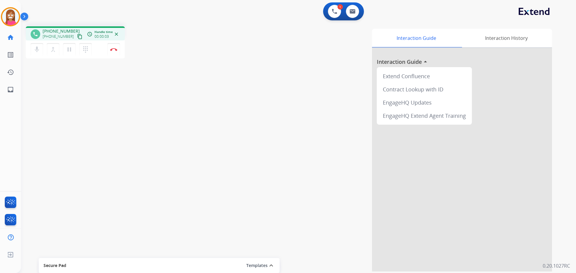
drag, startPoint x: 73, startPoint y: 36, endPoint x: 85, endPoint y: 37, distance: 11.7
click at [77, 36] on mat-icon "content_copy" at bounding box center [79, 36] width 5 height 5
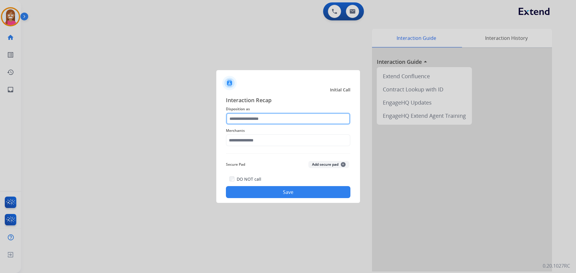
drag, startPoint x: 264, startPoint y: 118, endPoint x: 268, endPoint y: 119, distance: 4.5
click at [264, 118] on input "text" at bounding box center [288, 119] width 124 height 12
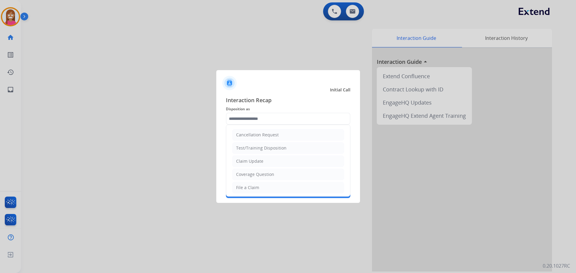
click at [241, 189] on div "File a Claim" at bounding box center [247, 188] width 23 height 6
type input "**********"
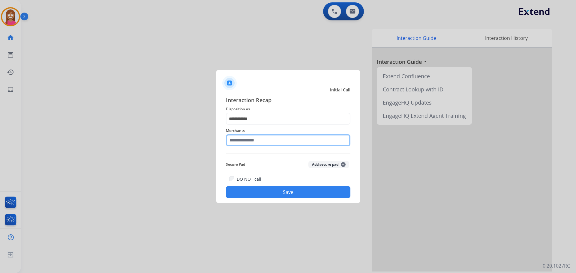
click at [235, 140] on input "text" at bounding box center [288, 140] width 124 height 12
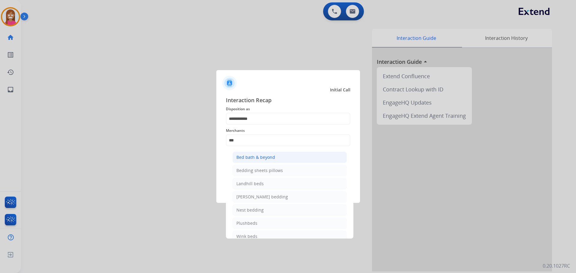
click at [261, 160] on div "Bed bath & beyond" at bounding box center [255, 157] width 39 height 6
type input "**********"
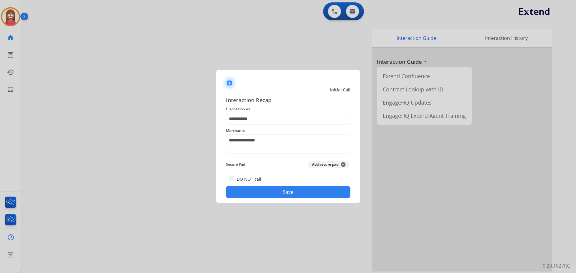
click at [261, 191] on button "Save" at bounding box center [288, 192] width 124 height 12
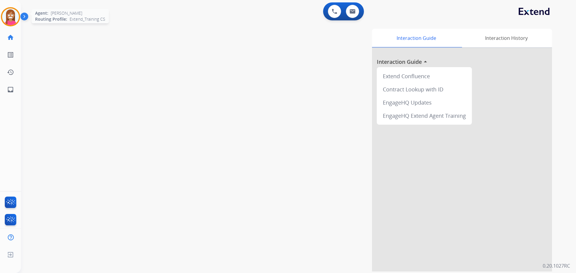
click at [12, 11] on img at bounding box center [10, 16] width 17 height 17
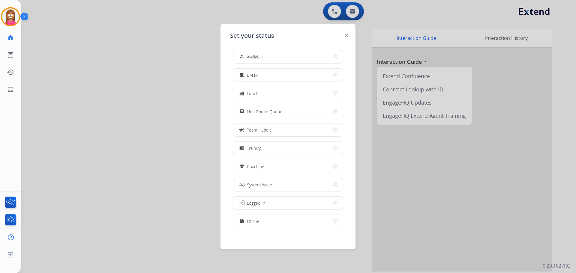
click at [103, 82] on div at bounding box center [288, 136] width 576 height 273
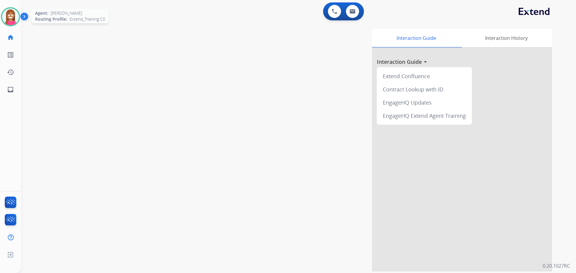
drag, startPoint x: 7, startPoint y: 21, endPoint x: 16, endPoint y: 25, distance: 9.0
click at [8, 21] on img at bounding box center [10, 16] width 17 height 17
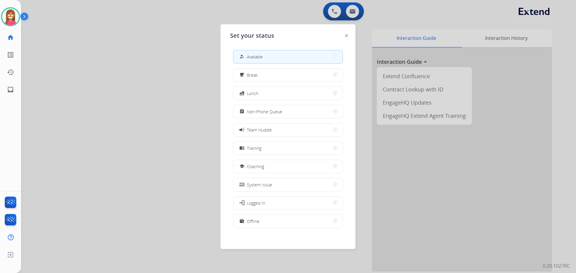
click at [268, 133] on div "campaign Team Huddle" at bounding box center [255, 129] width 34 height 7
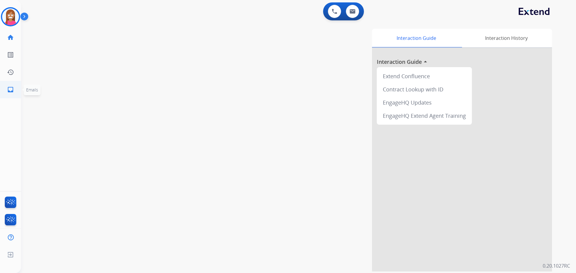
click at [7, 88] on mat-icon "inbox" at bounding box center [10, 89] width 7 height 7
select select "**********"
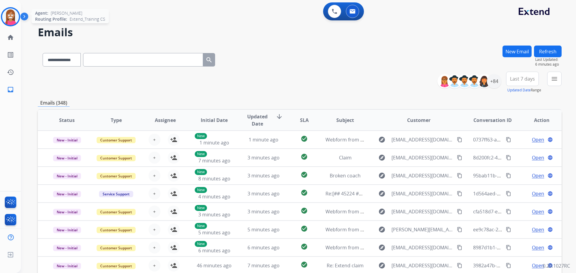
click at [4, 20] on img at bounding box center [10, 16] width 17 height 17
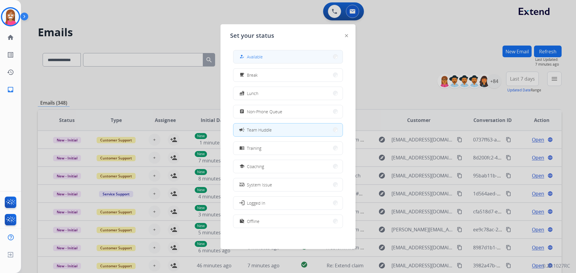
click at [273, 57] on button "how_to_reg Available" at bounding box center [287, 56] width 109 height 13
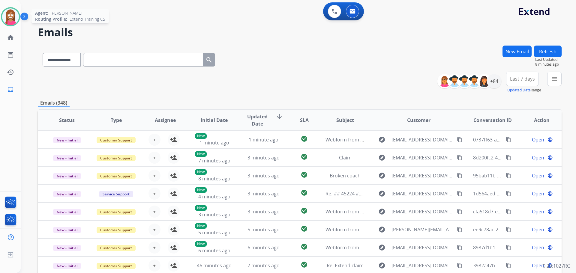
click at [11, 12] on img at bounding box center [10, 16] width 17 height 17
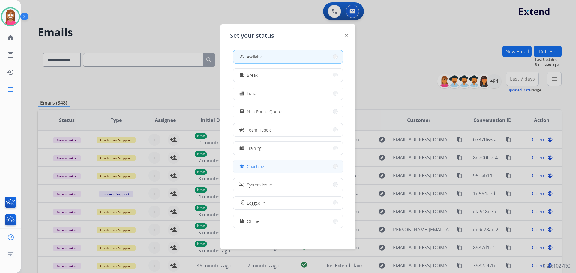
click at [244, 162] on button "school Coaching" at bounding box center [287, 166] width 109 height 13
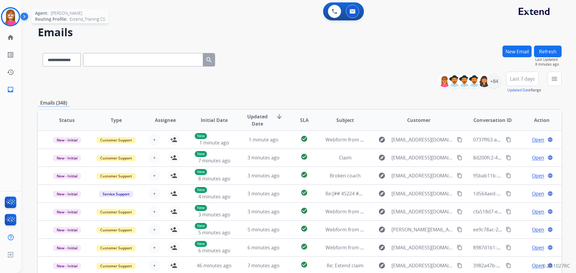
drag, startPoint x: 6, startPoint y: 17, endPoint x: 13, endPoint y: 19, distance: 7.6
click at [6, 17] on img at bounding box center [10, 16] width 17 height 17
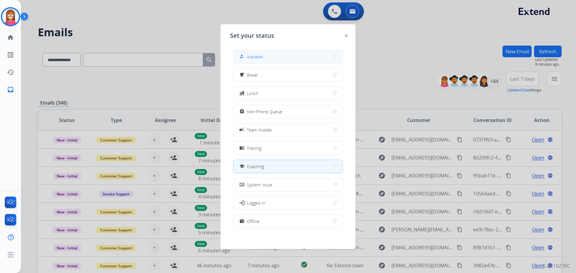
click at [259, 59] on span "Available" at bounding box center [255, 57] width 16 height 6
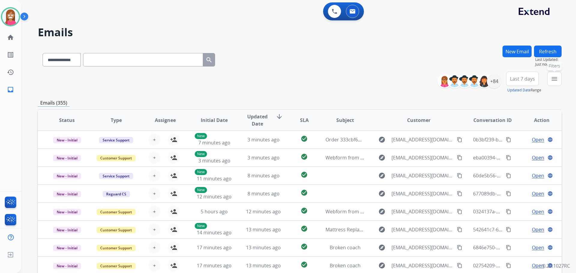
click at [549, 79] on button "menu Filters" at bounding box center [554, 79] width 14 height 14
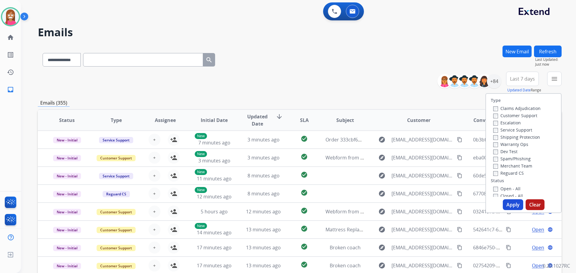
click at [514, 115] on label "Customer Support" at bounding box center [515, 116] width 44 height 6
click at [500, 137] on label "Shipping Protection" at bounding box center [516, 137] width 47 height 6
click at [502, 175] on label "Reguard CS" at bounding box center [508, 173] width 31 height 6
drag, startPoint x: 504, startPoint y: 188, endPoint x: 509, endPoint y: 199, distance: 11.8
click at [504, 189] on label "Open - All" at bounding box center [506, 189] width 27 height 6
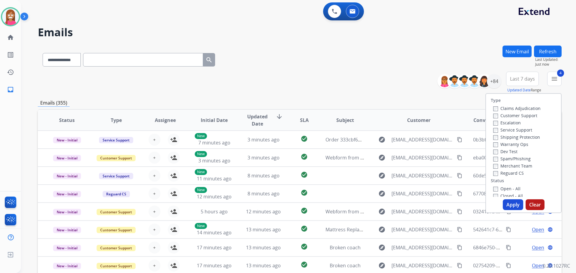
click at [510, 201] on button "Apply" at bounding box center [513, 204] width 20 height 11
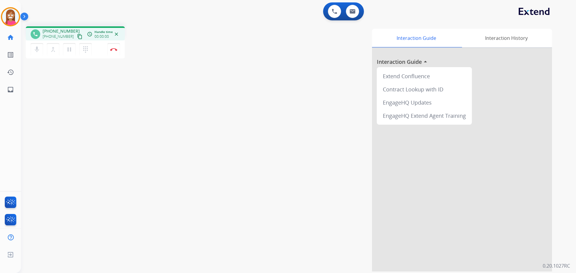
click at [77, 37] on mat-icon "content_copy" at bounding box center [79, 36] width 5 height 5
click at [70, 52] on mat-icon "pause" at bounding box center [69, 49] width 7 height 7
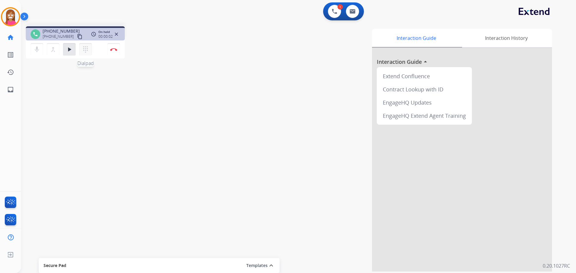
click at [86, 50] on mat-icon "dialpad" at bounding box center [85, 49] width 7 height 7
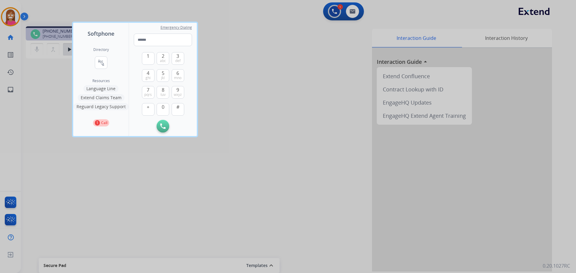
click at [95, 90] on button "Language Line" at bounding box center [100, 88] width 35 height 7
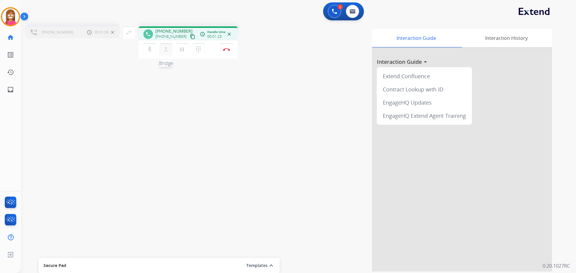
click at [161, 52] on button "merge_type Bridge" at bounding box center [166, 49] width 13 height 13
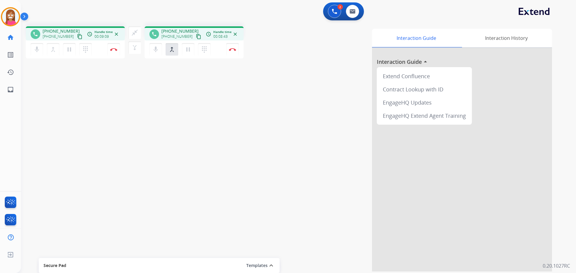
click at [239, 52] on div "mic Mute merge_type Bridge pause Hold dialpad Dialpad Disconnect" at bounding box center [194, 49] width 99 height 18
click at [238, 53] on button "Disconnect" at bounding box center [232, 49] width 13 height 13
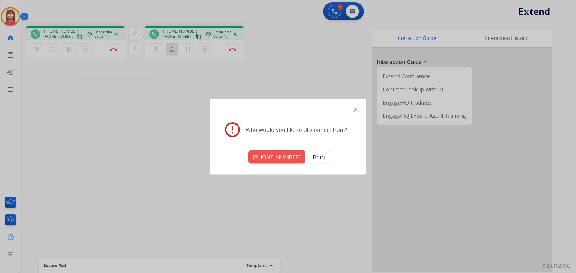
click at [308, 160] on button "Both" at bounding box center [319, 157] width 22 height 14
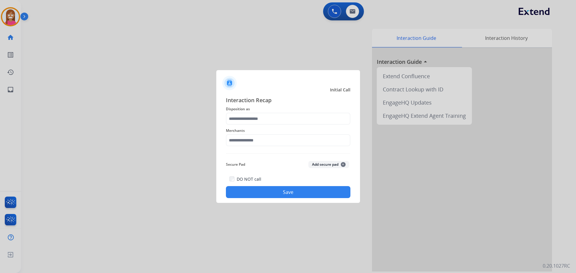
click at [249, 126] on div "Merchants" at bounding box center [288, 137] width 124 height 24
drag, startPoint x: 236, startPoint y: 118, endPoint x: 233, endPoint y: 120, distance: 4.0
click at [235, 118] on input "text" at bounding box center [288, 119] width 124 height 12
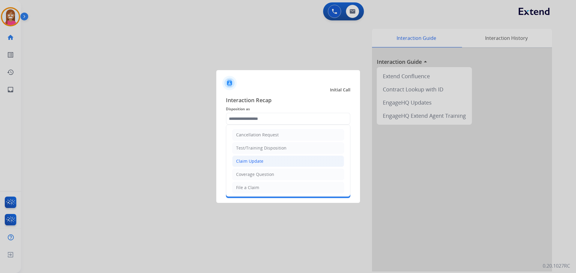
click at [247, 163] on div "Claim Update" at bounding box center [249, 161] width 27 height 6
type input "**********"
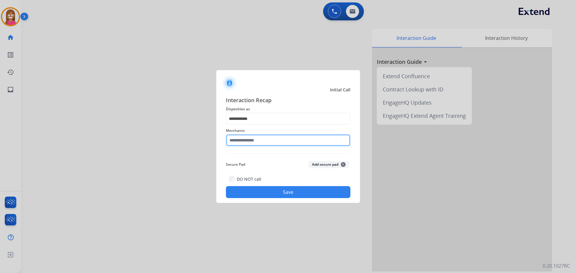
click at [241, 139] on input "text" at bounding box center [288, 140] width 124 height 12
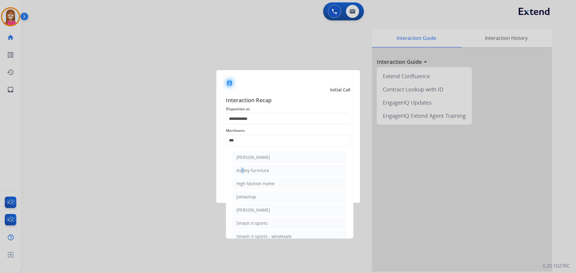
click at [240, 169] on div "Ashley furniture" at bounding box center [252, 171] width 33 height 6
type input "**********"
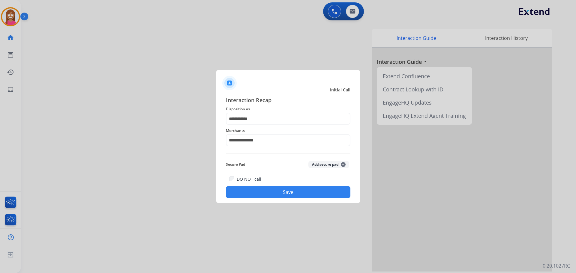
click at [243, 185] on div "DO NOT call Save" at bounding box center [288, 186] width 124 height 23
click at [242, 194] on button "Save" at bounding box center [288, 192] width 124 height 12
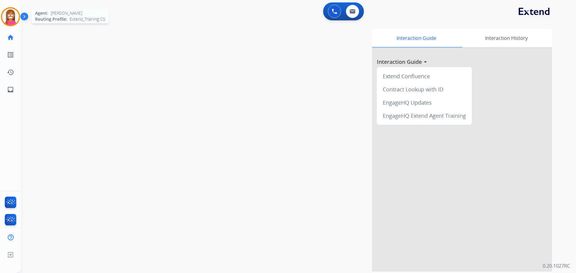
click at [10, 12] on img at bounding box center [10, 16] width 17 height 17
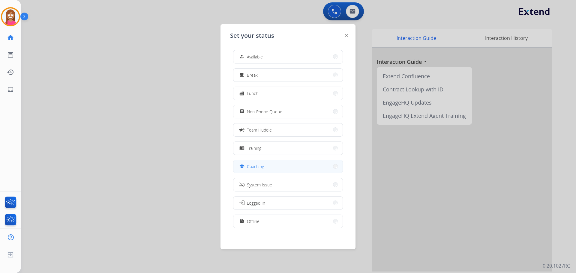
click at [254, 161] on button "school Coaching" at bounding box center [287, 166] width 109 height 13
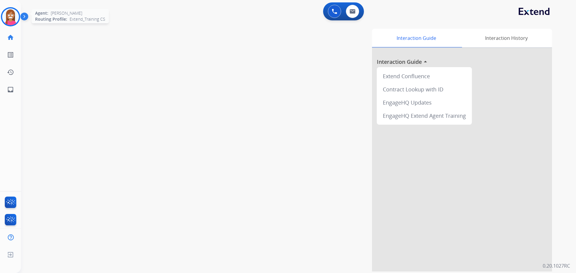
click at [6, 15] on img at bounding box center [10, 16] width 17 height 17
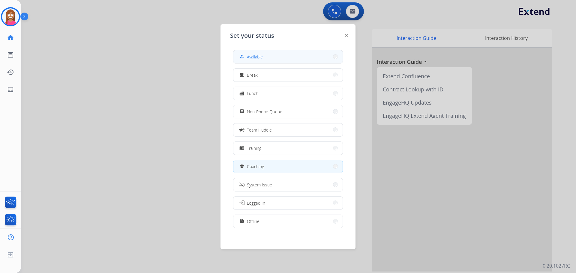
click at [255, 61] on button "how_to_reg Available" at bounding box center [287, 56] width 109 height 13
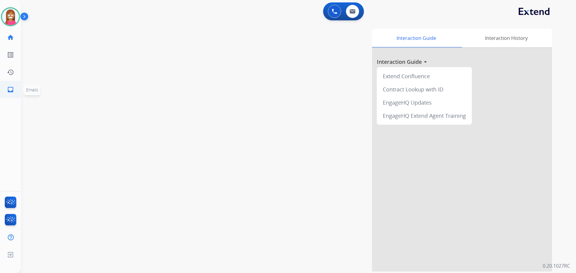
click at [6, 90] on link "inbox Emails" at bounding box center [10, 89] width 17 height 17
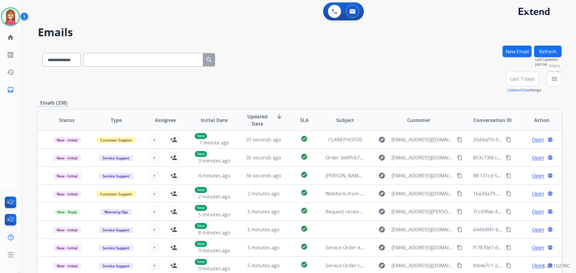
click at [551, 79] on mat-icon "menu" at bounding box center [554, 78] width 7 height 7
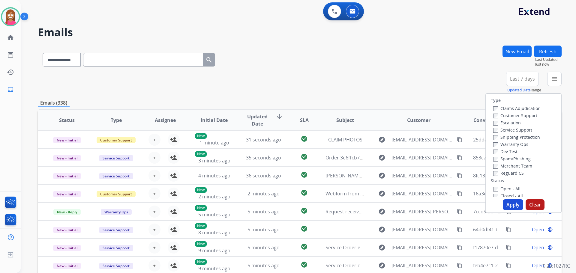
click at [502, 115] on label "Customer Support" at bounding box center [515, 116] width 44 height 6
click at [495, 136] on label "Shipping Protection" at bounding box center [516, 137] width 47 height 6
click at [500, 173] on label "Reguard CS" at bounding box center [508, 173] width 31 height 6
click at [502, 190] on label "Open - All" at bounding box center [506, 189] width 27 height 6
click at [497, 186] on div "Open - All" at bounding box center [524, 188] width 63 height 7
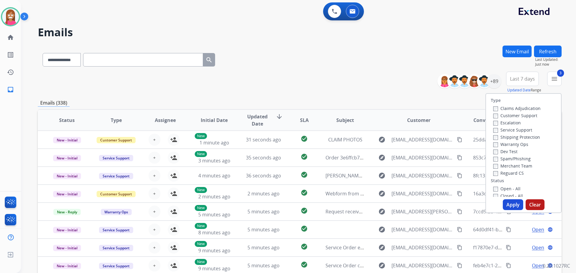
click at [499, 187] on label "Open - All" at bounding box center [506, 189] width 27 height 6
click at [510, 204] on button "Apply" at bounding box center [513, 204] width 20 height 11
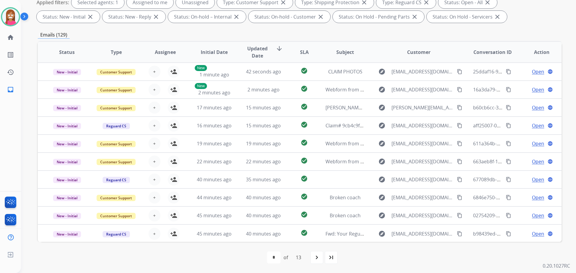
scroll to position [7, 0]
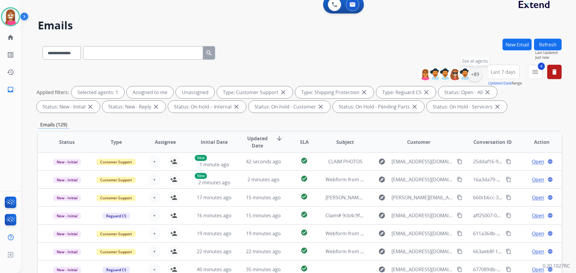
click at [480, 78] on div "+89" at bounding box center [475, 74] width 14 height 14
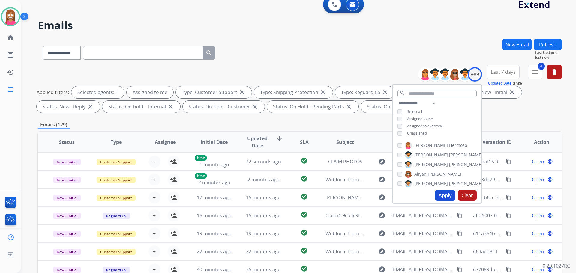
click at [439, 193] on button "Apply" at bounding box center [445, 195] width 20 height 11
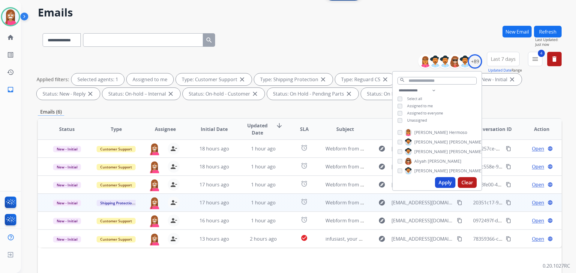
scroll to position [97, 0]
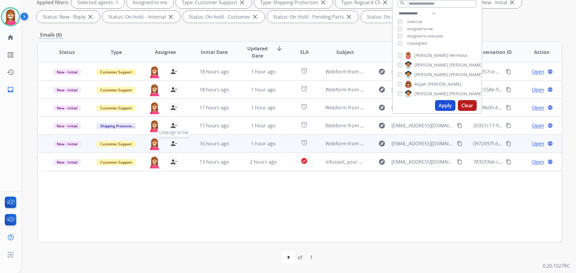
click at [171, 144] on mat-icon "person_remove" at bounding box center [173, 143] width 7 height 7
click at [171, 144] on mat-icon "person_add" at bounding box center [173, 143] width 7 height 7
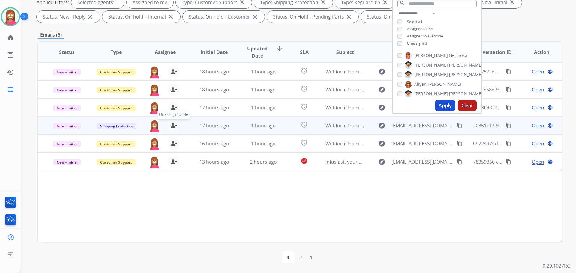
click at [173, 126] on mat-icon "person_remove" at bounding box center [173, 125] width 7 height 7
click at [173, 126] on mat-icon "person_add" at bounding box center [173, 125] width 7 height 7
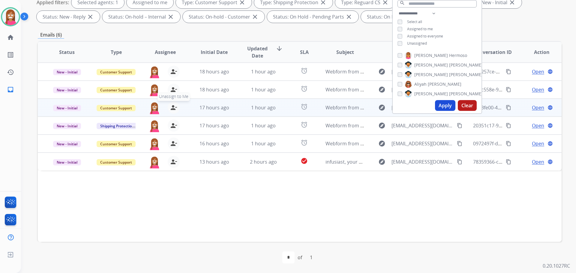
click at [173, 108] on mat-icon "person_remove" at bounding box center [173, 107] width 7 height 7
click at [173, 108] on mat-icon "person_add" at bounding box center [173, 107] width 7 height 7
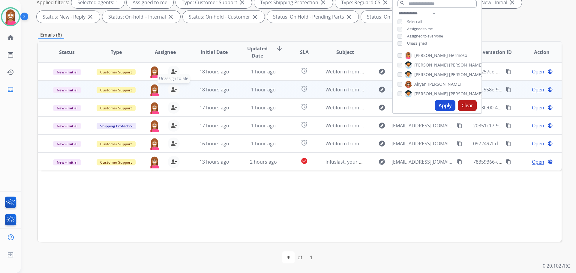
click at [172, 91] on mat-icon "person_remove" at bounding box center [173, 89] width 7 height 7
click at [172, 91] on mat-icon "person_add" at bounding box center [173, 89] width 7 height 7
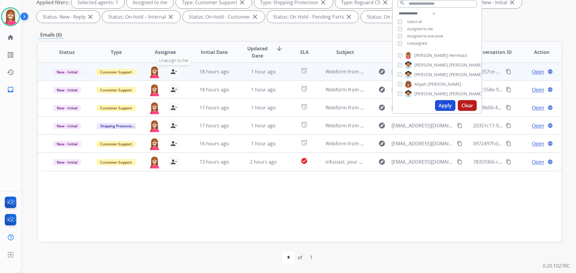
click at [172, 72] on mat-icon "person_remove" at bounding box center [173, 71] width 7 height 7
click at [172, 72] on mat-icon "person_add" at bounding box center [173, 71] width 7 height 7
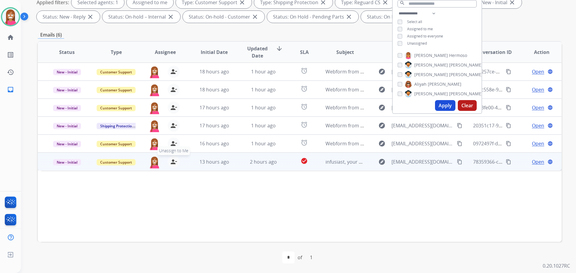
click at [172, 164] on mat-icon "person_remove" at bounding box center [173, 161] width 7 height 7
drag, startPoint x: 172, startPoint y: 164, endPoint x: 180, endPoint y: 156, distance: 11.0
click at [175, 160] on mat-icon "person_add" at bounding box center [173, 161] width 7 height 7
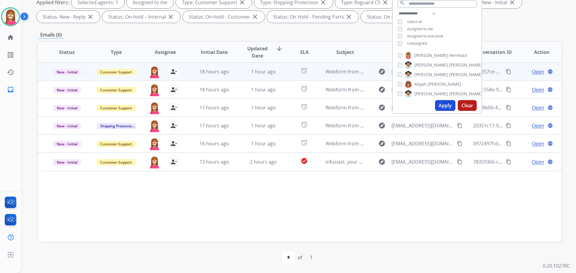
click at [235, 72] on td "1 hour ago" at bounding box center [258, 72] width 49 height 18
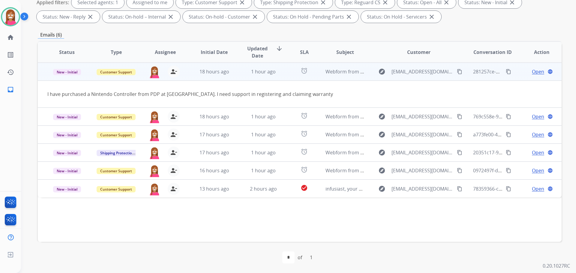
click at [532, 72] on span "Open" at bounding box center [538, 71] width 12 height 7
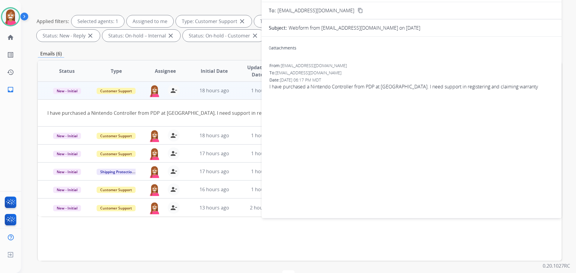
scroll to position [7, 0]
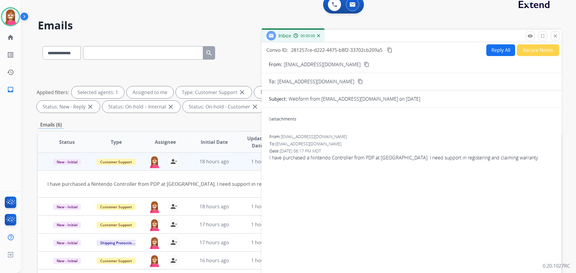
click at [495, 51] on button "Reply All" at bounding box center [500, 50] width 29 height 12
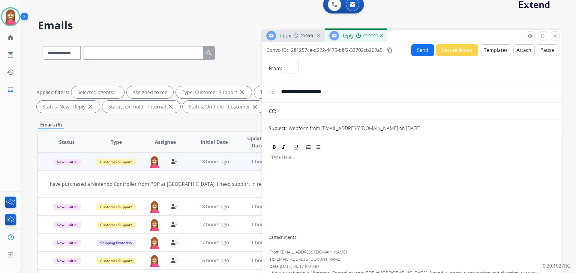
select select "**********"
click at [506, 51] on div "Send Secure Notes Templates Attach Pause" at bounding box center [484, 50] width 146 height 12
click at [504, 51] on button "Templates" at bounding box center [495, 50] width 30 height 12
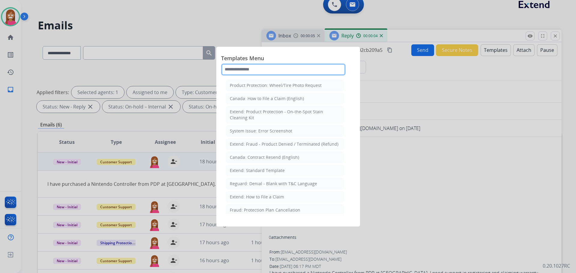
click at [244, 69] on input "text" at bounding box center [283, 70] width 124 height 12
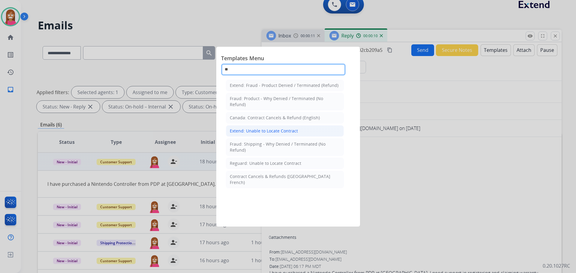
type input "**"
click at [259, 131] on div "Extend: Unable to Locate Contract" at bounding box center [264, 131] width 68 height 6
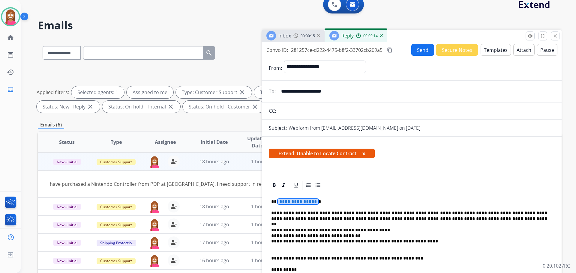
click at [304, 203] on span "**********" at bounding box center [298, 201] width 40 height 5
click at [420, 51] on button "Send" at bounding box center [422, 50] width 23 height 12
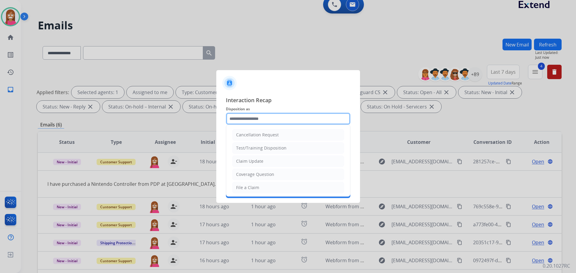
click at [283, 122] on input "text" at bounding box center [288, 119] width 124 height 12
click at [244, 178] on li "Coverage Question" at bounding box center [288, 174] width 112 height 11
type input "**********"
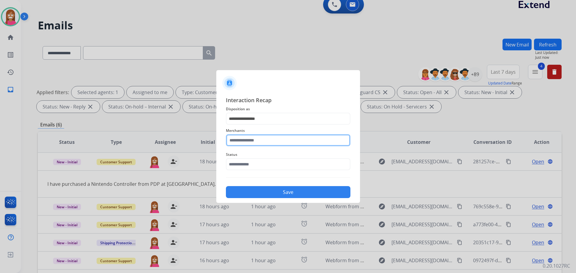
click at [230, 141] on input "text" at bounding box center [288, 140] width 124 height 12
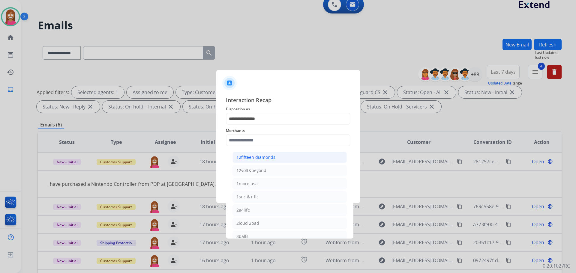
click at [244, 157] on div "12fifteen diamonds" at bounding box center [255, 157] width 39 height 6
type input "**********"
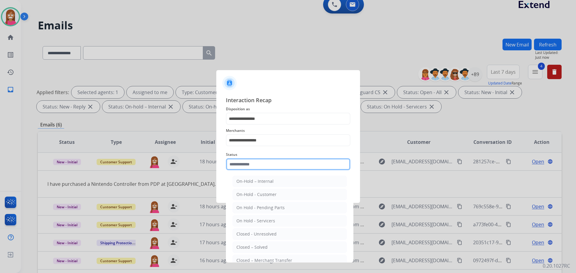
click at [245, 162] on input "text" at bounding box center [288, 164] width 124 height 12
click at [264, 247] on div "Closed – Solved" at bounding box center [251, 247] width 31 height 6
type input "**********"
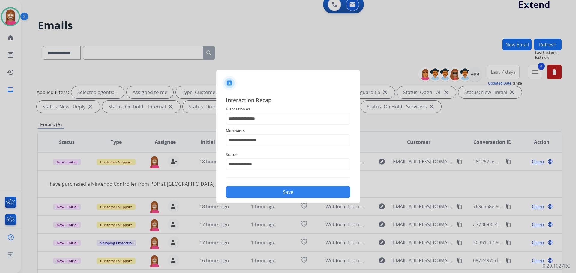
click at [264, 196] on button "Save" at bounding box center [288, 192] width 124 height 12
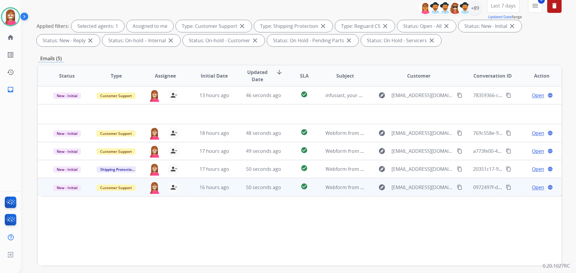
scroll to position [90, 0]
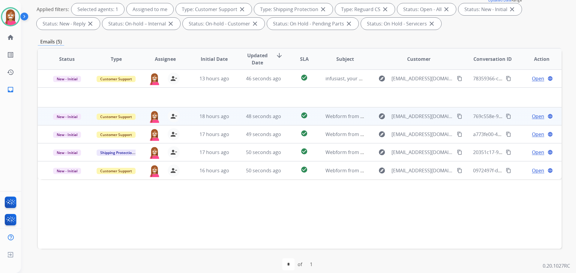
click at [234, 121] on td "48 seconds ago" at bounding box center [258, 116] width 49 height 18
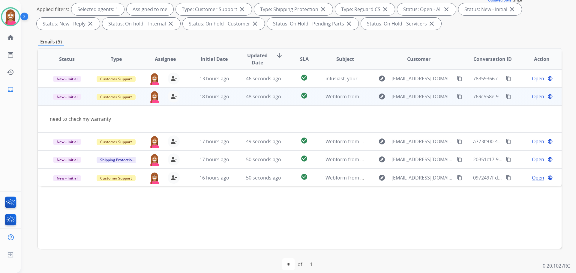
click at [457, 95] on mat-icon "content_copy" at bounding box center [459, 96] width 5 height 5
click at [535, 97] on span "Open" at bounding box center [538, 96] width 12 height 7
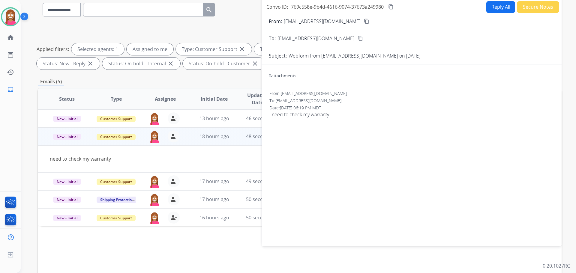
scroll to position [30, 0]
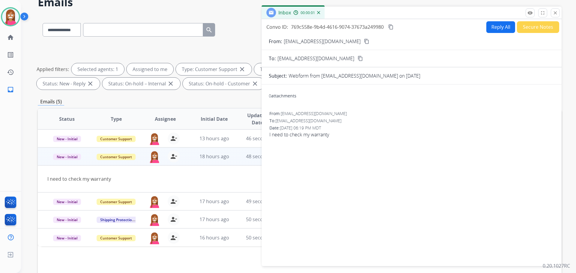
click at [494, 30] on button "Reply All" at bounding box center [500, 27] width 29 height 12
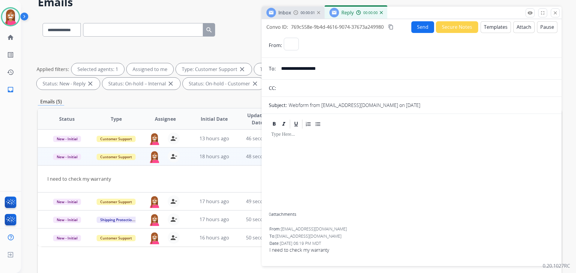
select select "**********"
click at [491, 31] on button "Templates" at bounding box center [495, 27] width 30 height 12
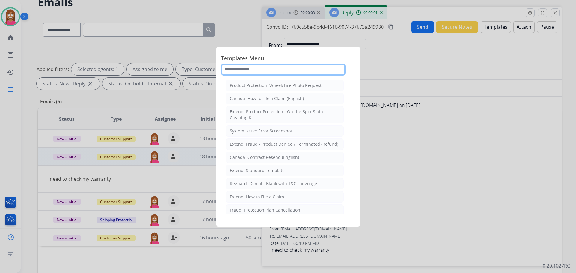
drag, startPoint x: 248, startPoint y: 72, endPoint x: 244, endPoint y: 73, distance: 4.4
click at [248, 71] on input "text" at bounding box center [283, 70] width 124 height 12
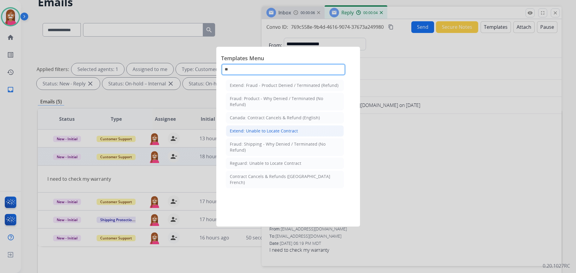
type input "**"
click at [262, 128] on div "Extend: Unable to Locate Contract" at bounding box center [264, 131] width 68 height 6
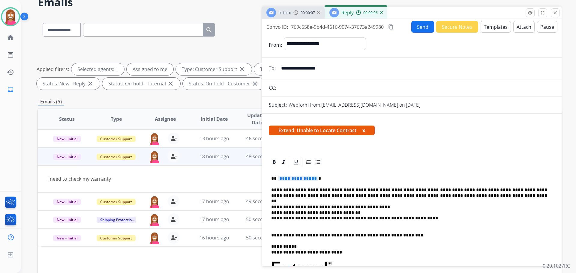
click at [295, 177] on span "**********" at bounding box center [298, 178] width 40 height 5
click at [417, 22] on button "Send" at bounding box center [422, 27] width 23 height 12
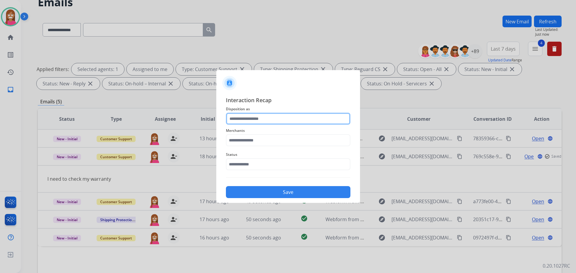
click at [241, 121] on input "text" at bounding box center [288, 119] width 124 height 12
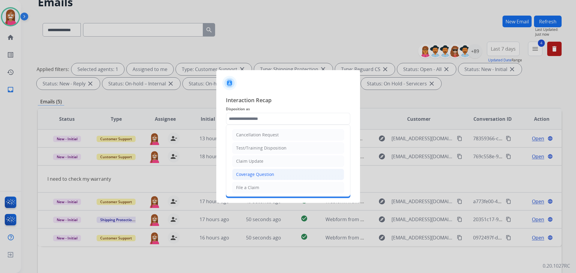
click at [250, 176] on div "Coverage Question" at bounding box center [255, 175] width 38 height 6
type input "**********"
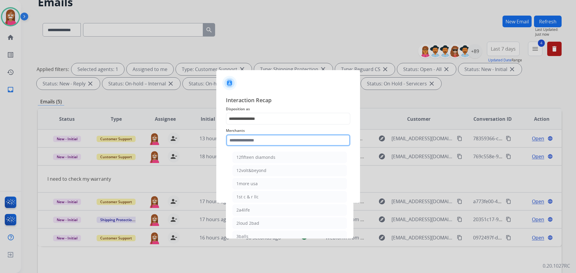
click at [244, 145] on input "text" at bounding box center [288, 140] width 124 height 12
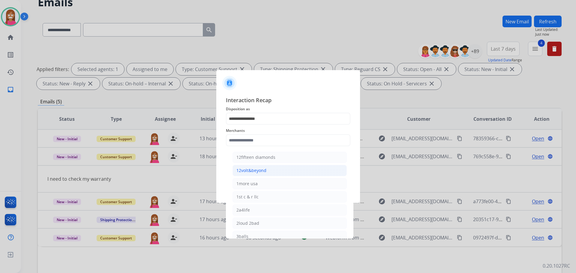
click at [253, 168] on div "12volt&beyond" at bounding box center [251, 171] width 30 height 6
type input "**********"
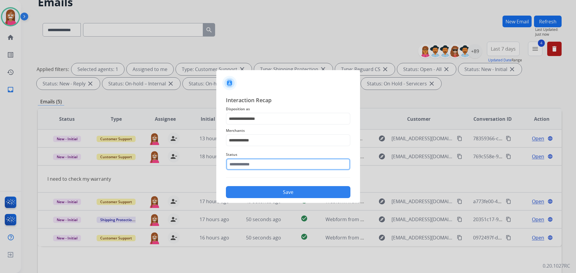
click at [250, 162] on input "text" at bounding box center [288, 164] width 124 height 12
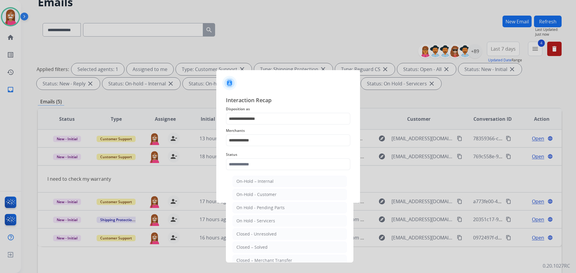
click at [257, 248] on div "Closed – Solved" at bounding box center [251, 247] width 31 height 6
type input "**********"
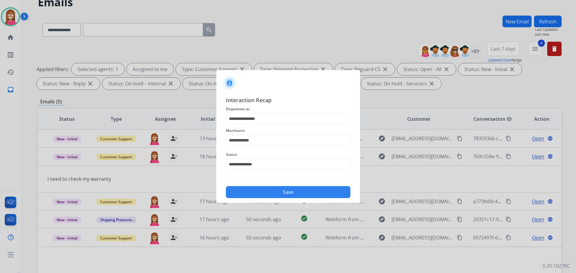
click at [273, 195] on button "Save" at bounding box center [288, 192] width 124 height 12
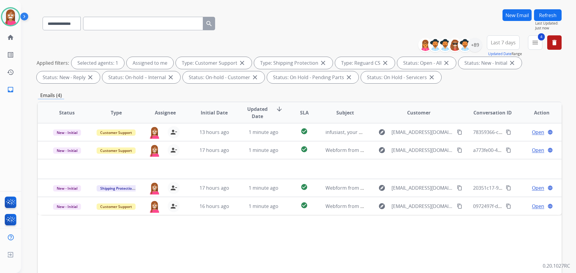
scroll to position [60, 0]
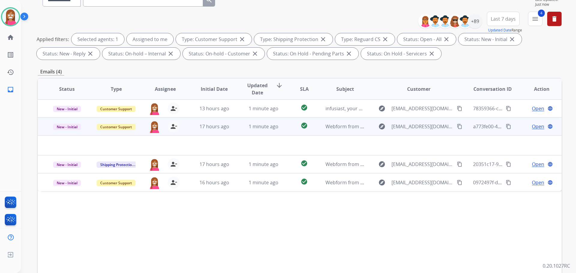
click at [244, 133] on td "1 minute ago" at bounding box center [258, 127] width 49 height 18
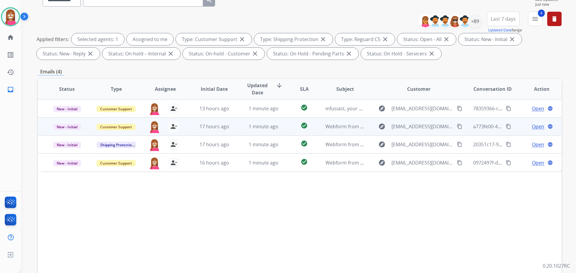
click at [244, 133] on td "1 minute ago" at bounding box center [258, 127] width 49 height 18
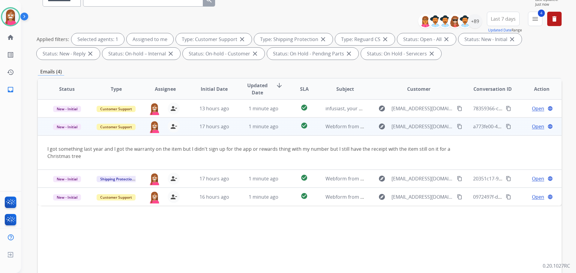
click at [449, 122] on div "explore erbjess35@gmail.com content_copy" at bounding box center [419, 127] width 88 height 10
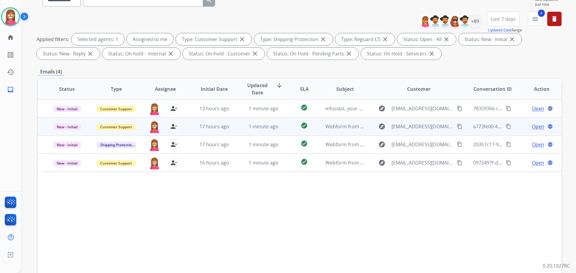
click at [442, 133] on td "explore erbjess35@gmail.com content_copy" at bounding box center [414, 127] width 98 height 18
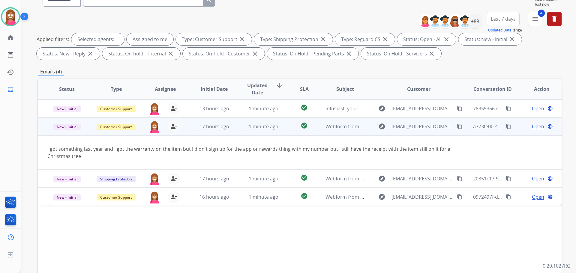
click at [457, 127] on mat-icon "content_copy" at bounding box center [459, 126] width 5 height 5
click at [532, 126] on span "Open" at bounding box center [538, 126] width 12 height 7
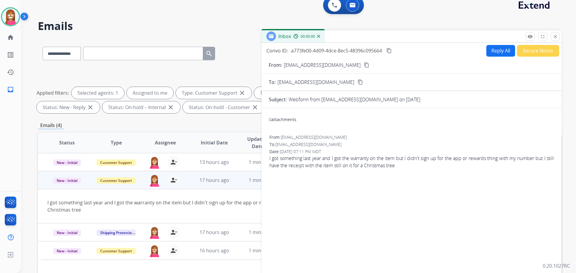
scroll to position [0, 0]
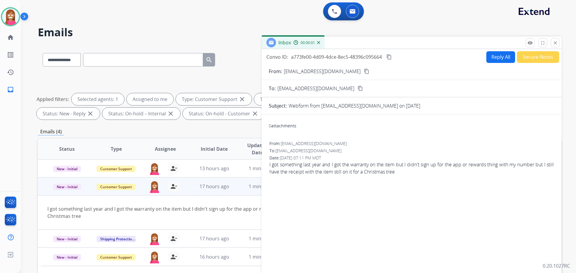
click at [494, 61] on button "Reply All" at bounding box center [500, 57] width 29 height 12
select select "**********"
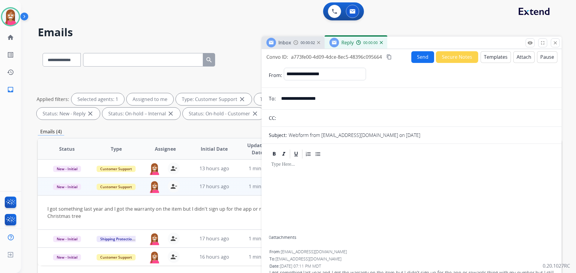
click at [493, 58] on button "Templates" at bounding box center [495, 57] width 30 height 12
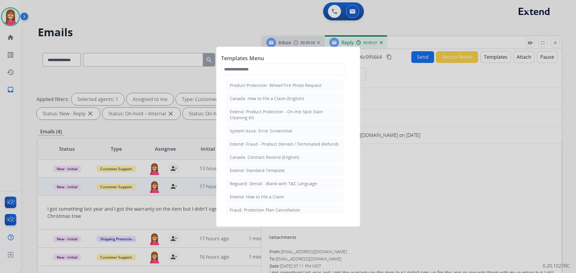
click at [259, 195] on div "Extend: How to File a Claim" at bounding box center [257, 197] width 54 height 6
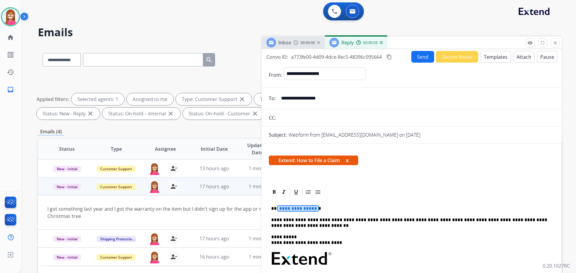
click at [292, 208] on span "**********" at bounding box center [298, 208] width 40 height 5
click at [418, 60] on button "Send" at bounding box center [422, 57] width 23 height 12
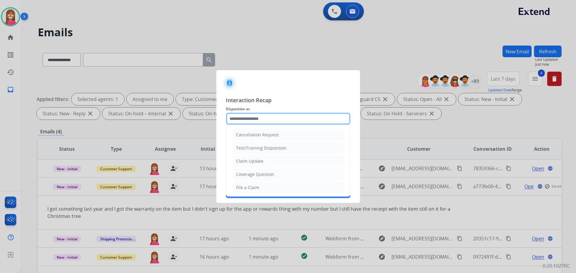
click at [259, 119] on input "text" at bounding box center [288, 119] width 124 height 12
click at [253, 176] on div "Coverage Question" at bounding box center [255, 175] width 38 height 6
type input "**********"
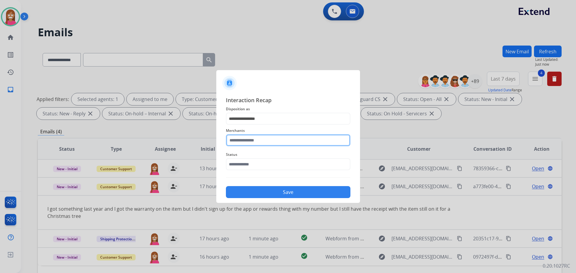
click at [251, 144] on input "text" at bounding box center [288, 140] width 124 height 12
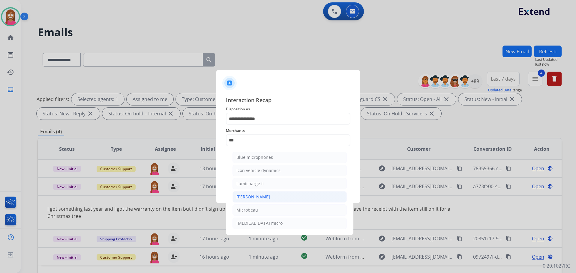
click at [261, 200] on li "[PERSON_NAME]" at bounding box center [289, 196] width 114 height 11
type input "********"
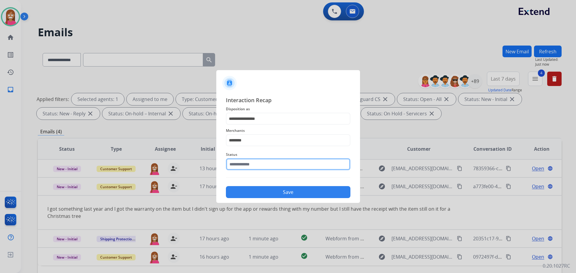
click at [257, 165] on input "text" at bounding box center [288, 164] width 124 height 12
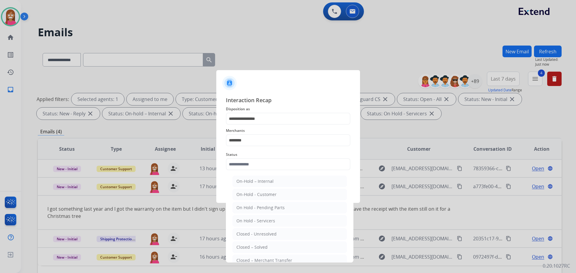
click at [273, 241] on ul "On-Hold – Internal On-Hold - Customer On Hold - Pending Parts On Hold - Service…" at bounding box center [290, 236] width 118 height 126
click at [272, 245] on li "Closed – Solved" at bounding box center [289, 247] width 114 height 11
type input "**********"
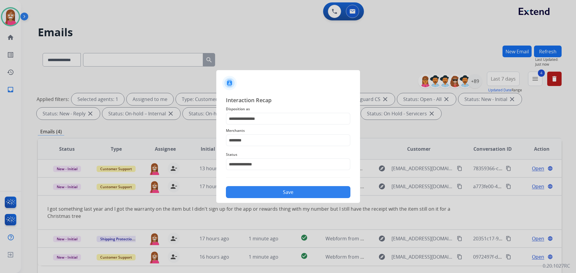
click at [261, 194] on button "Save" at bounding box center [288, 192] width 124 height 12
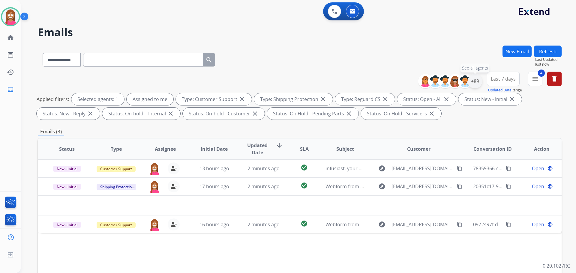
click at [475, 83] on div "+89" at bounding box center [475, 81] width 14 height 14
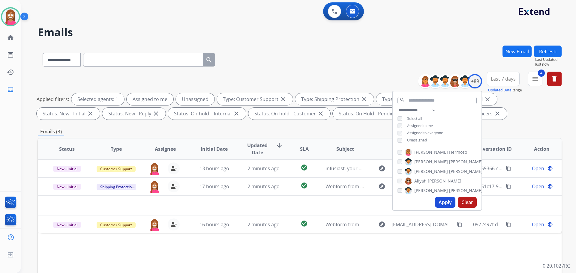
click at [446, 202] on button "Apply" at bounding box center [445, 202] width 20 height 11
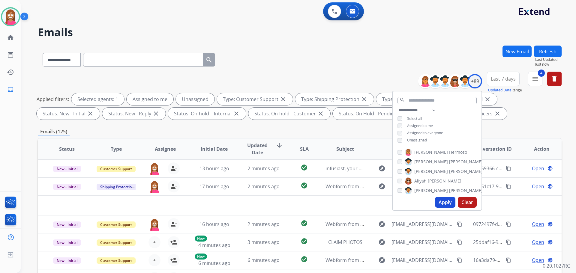
click at [275, 68] on div "**********" at bounding box center [300, 59] width 524 height 26
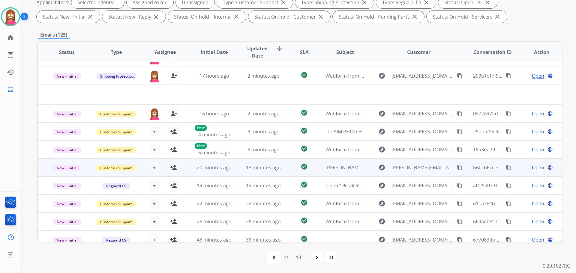
scroll to position [20, 0]
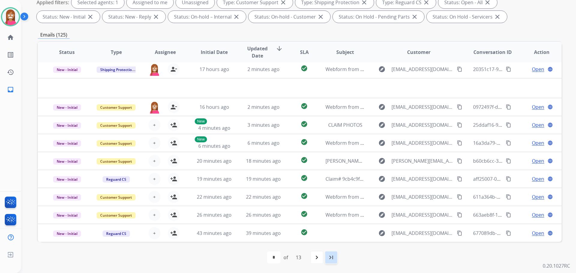
click at [329, 253] on div "last_page" at bounding box center [330, 257] width 13 height 13
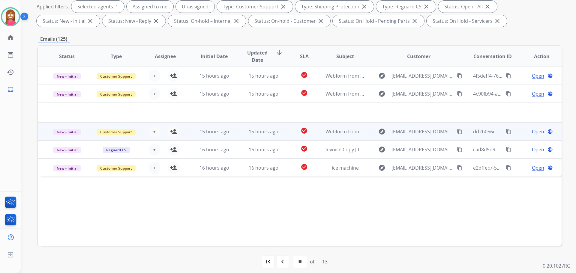
scroll to position [97, 0]
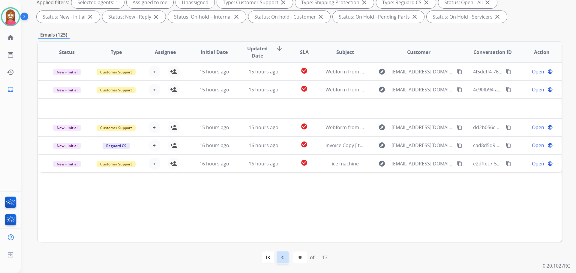
click at [285, 259] on mat-icon "navigate_before" at bounding box center [282, 257] width 7 height 7
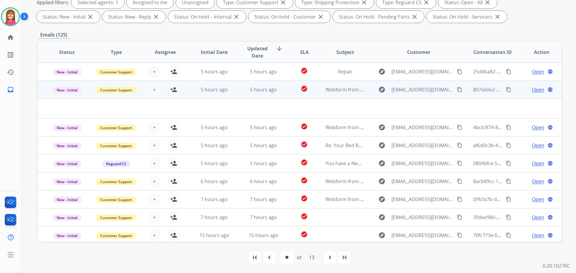
scroll to position [20, 0]
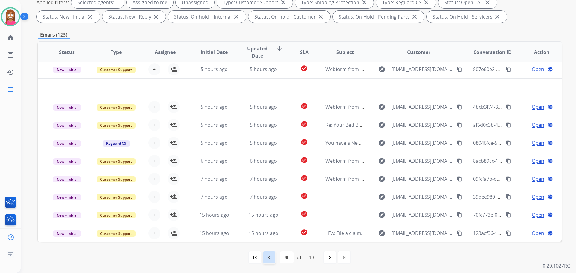
click at [269, 259] on mat-icon "navigate_before" at bounding box center [269, 257] width 7 height 7
select select "**"
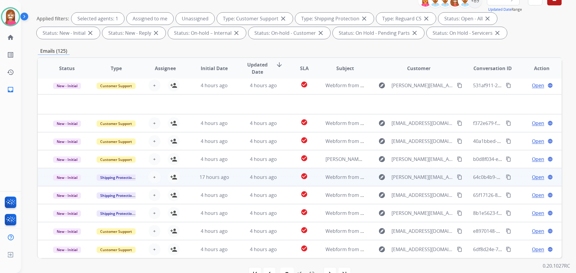
scroll to position [97, 0]
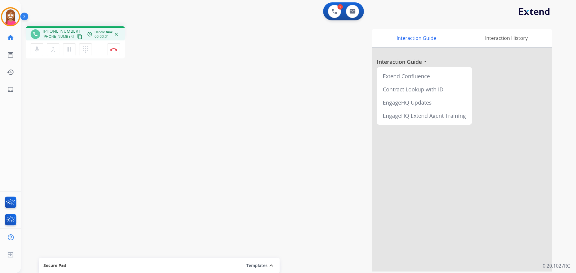
click at [77, 38] on mat-icon "content_copy" at bounding box center [79, 36] width 5 height 5
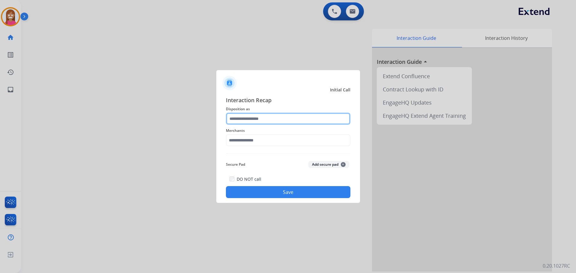
click at [260, 120] on input "text" at bounding box center [288, 119] width 124 height 12
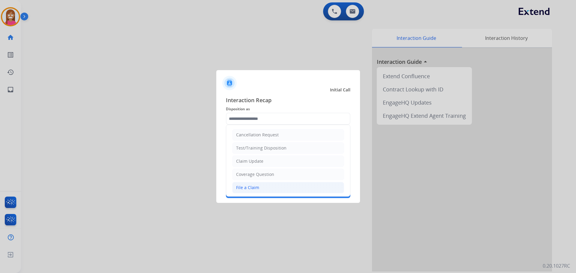
click at [257, 190] on div "File a Claim" at bounding box center [247, 188] width 23 height 6
type input "**********"
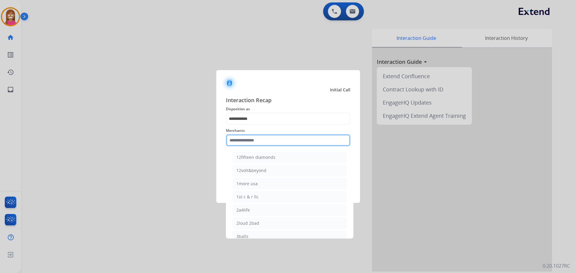
click at [239, 145] on input "text" at bounding box center [288, 140] width 124 height 12
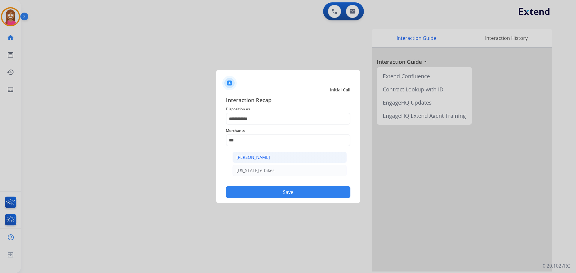
click at [256, 161] on li "[PERSON_NAME]" at bounding box center [289, 157] width 114 height 11
type input "**********"
click at [262, 190] on button "Save" at bounding box center [288, 192] width 124 height 12
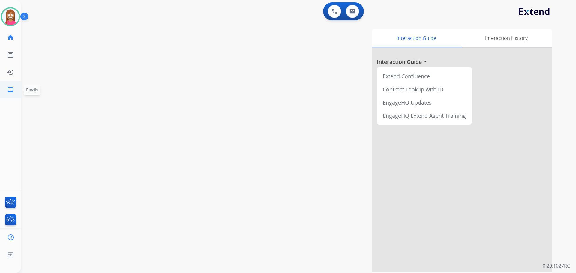
click at [8, 83] on link "inbox Emails" at bounding box center [10, 89] width 17 height 17
select select "**********"
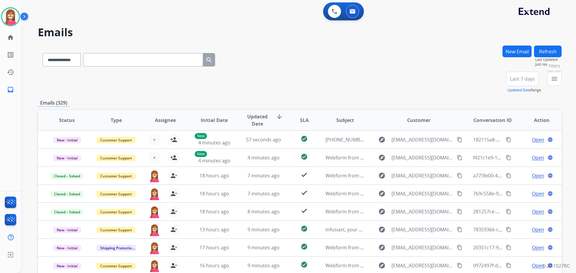
drag, startPoint x: 550, startPoint y: 81, endPoint x: 482, endPoint y: 103, distance: 71.6
click at [550, 80] on button "menu Filters" at bounding box center [554, 79] width 14 height 14
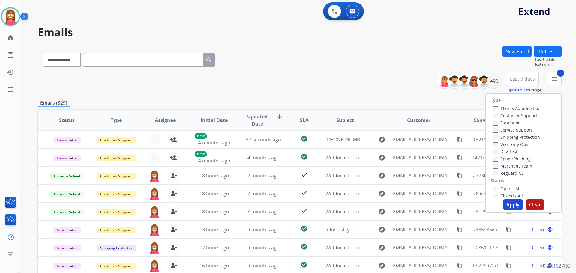
click at [498, 191] on label "Open - All" at bounding box center [506, 189] width 27 height 6
click at [511, 206] on button "Apply" at bounding box center [513, 204] width 20 height 11
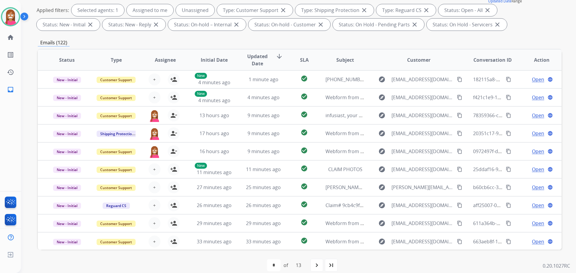
scroll to position [90, 0]
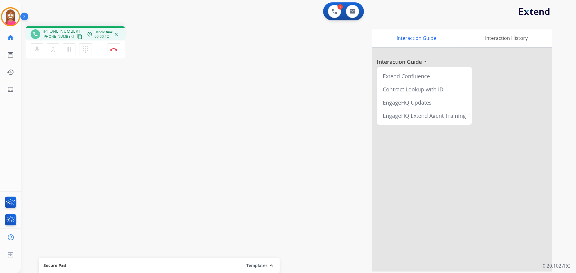
click at [77, 38] on mat-icon "content_copy" at bounding box center [79, 36] width 5 height 5
click at [119, 51] on button "Disconnect" at bounding box center [113, 49] width 13 height 13
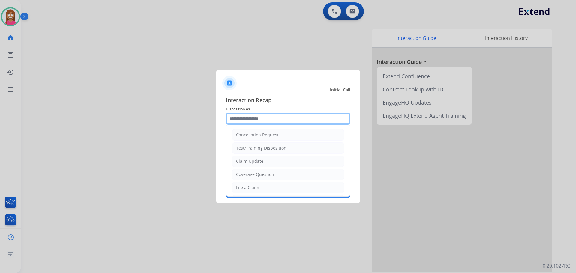
click at [251, 121] on input "text" at bounding box center [288, 119] width 124 height 12
click at [255, 184] on li "File a Claim" at bounding box center [288, 187] width 112 height 11
type input "**********"
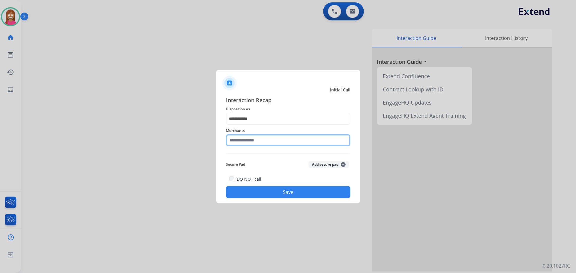
click at [250, 140] on input "text" at bounding box center [288, 140] width 124 height 12
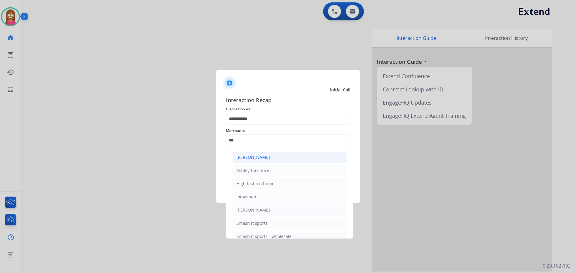
click at [259, 157] on div "[PERSON_NAME]" at bounding box center [253, 157] width 34 height 6
type input "**********"
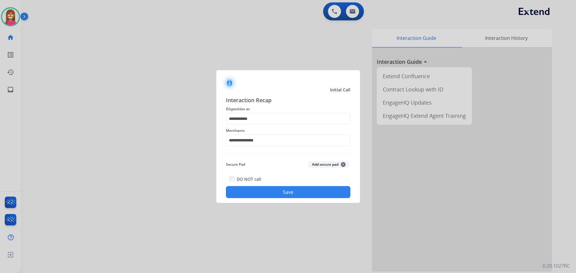
click at [275, 196] on button "Save" at bounding box center [288, 192] width 124 height 12
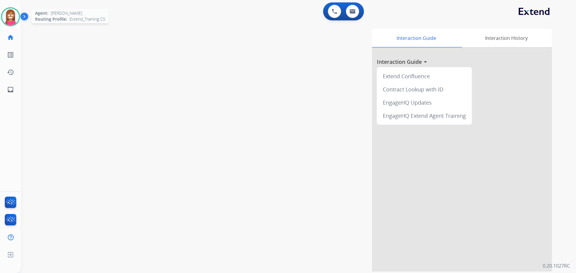
drag, startPoint x: 11, startPoint y: 19, endPoint x: 9, endPoint y: 21, distance: 3.2
click at [10, 20] on img at bounding box center [10, 16] width 17 height 17
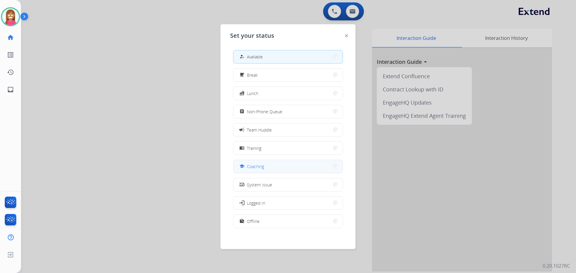
click at [242, 162] on button "school Coaching" at bounding box center [287, 166] width 109 height 13
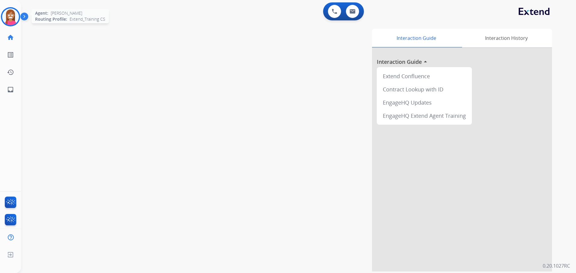
click at [6, 20] on img at bounding box center [10, 16] width 17 height 17
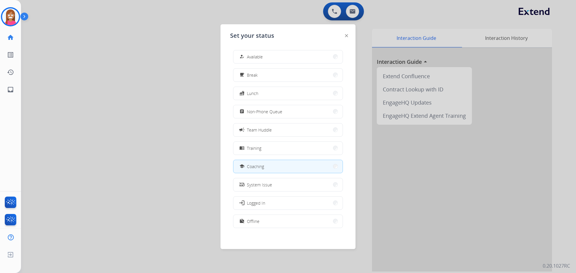
click at [246, 64] on div "how_to_reg Available free_breakfast Break fastfood Lunch assignment Non-Phone Q…" at bounding box center [288, 139] width 116 height 189
click at [246, 62] on button "how_to_reg Available" at bounding box center [287, 56] width 109 height 13
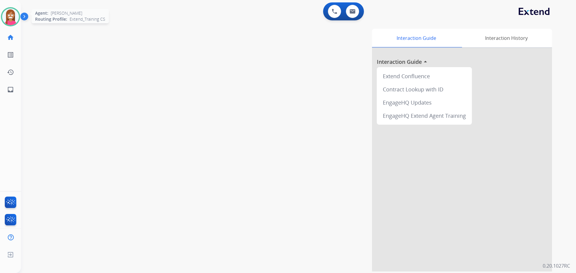
click at [11, 19] on img at bounding box center [10, 16] width 17 height 17
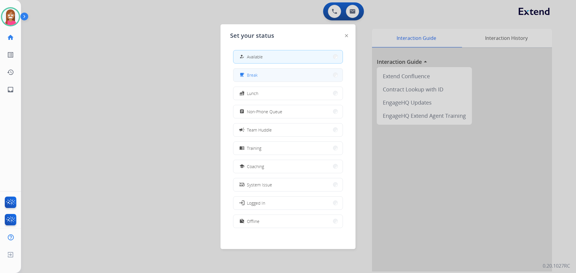
click at [255, 80] on button "free_breakfast Break" at bounding box center [287, 75] width 109 height 13
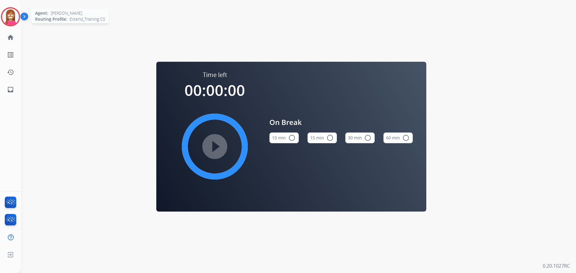
click at [12, 18] on img at bounding box center [10, 16] width 17 height 17
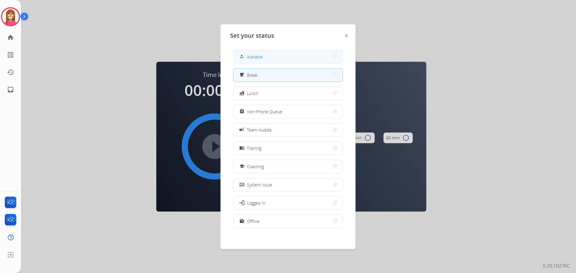
click at [278, 58] on button "how_to_reg Available" at bounding box center [287, 56] width 109 height 13
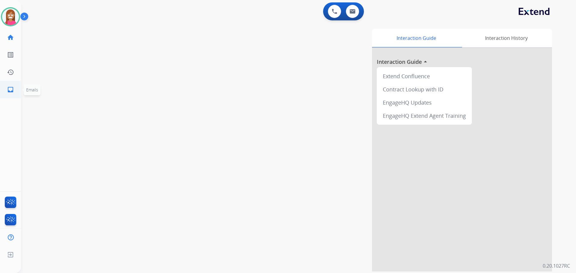
click at [3, 88] on link "inbox Emails" at bounding box center [10, 89] width 17 height 17
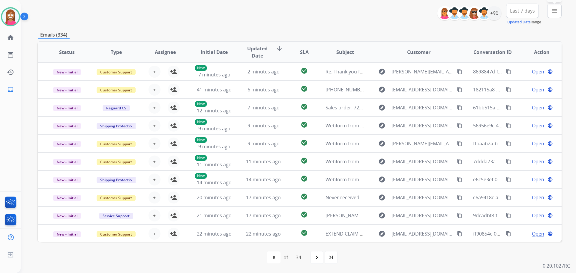
click at [549, 15] on button "menu Filters" at bounding box center [554, 11] width 14 height 14
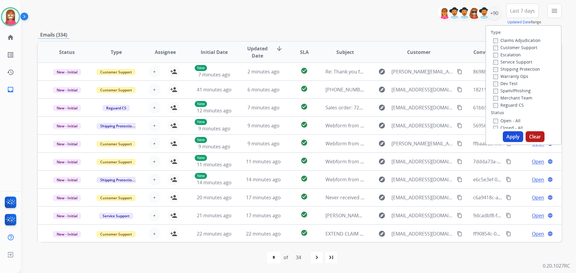
click at [498, 47] on label "Customer Support" at bounding box center [515, 48] width 44 height 6
click at [495, 69] on label "Shipping Protection" at bounding box center [516, 69] width 47 height 6
click at [499, 105] on label "Reguard CS" at bounding box center [508, 105] width 31 height 6
click at [501, 122] on label "Open - All" at bounding box center [506, 121] width 27 height 6
click at [511, 139] on button "Apply" at bounding box center [513, 136] width 20 height 11
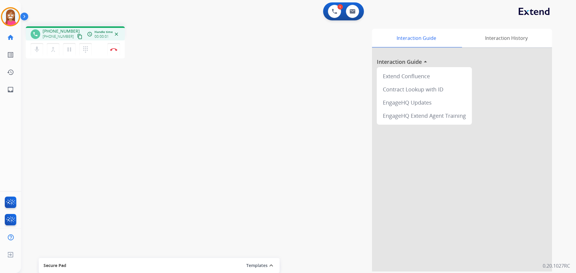
click at [77, 37] on mat-icon "content_copy" at bounding box center [79, 36] width 5 height 5
click at [114, 53] on button "Disconnect" at bounding box center [113, 49] width 13 height 13
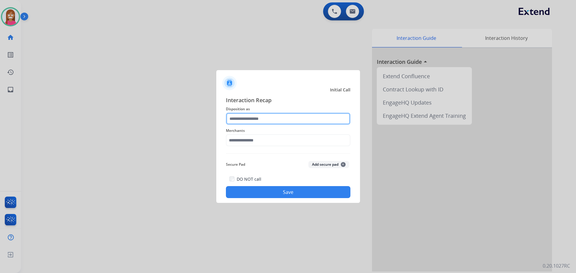
click at [242, 119] on input "text" at bounding box center [288, 119] width 124 height 12
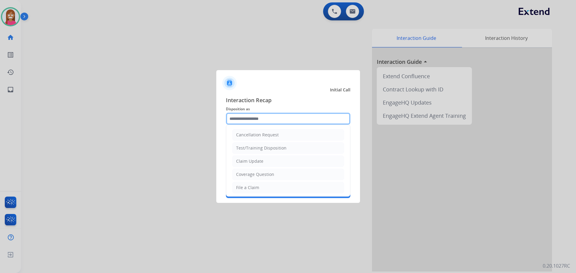
click at [235, 117] on input "text" at bounding box center [288, 119] width 124 height 12
drag, startPoint x: 241, startPoint y: 112, endPoint x: 244, endPoint y: 115, distance: 3.8
click at [244, 115] on div "Interaction Recap Disposition as Cancellation Request Test/Training Disposition…" at bounding box center [288, 147] width 124 height 102
click at [244, 122] on input "text" at bounding box center [288, 119] width 124 height 12
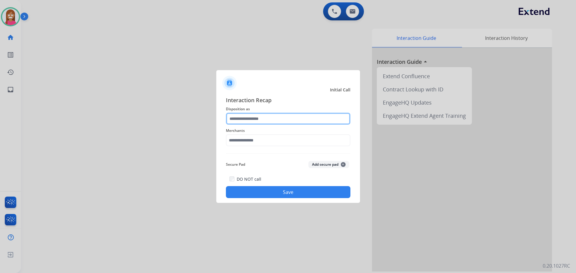
click at [240, 125] on input "text" at bounding box center [288, 119] width 124 height 12
click at [238, 121] on input "text" at bounding box center [288, 119] width 124 height 12
click at [184, 140] on div at bounding box center [288, 136] width 576 height 273
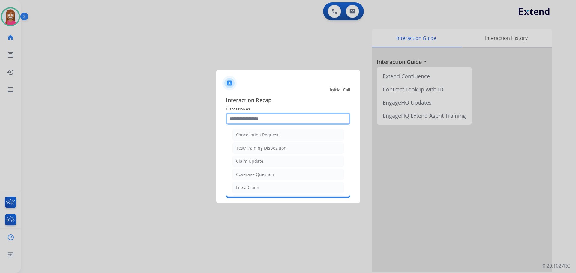
click at [239, 122] on input "text" at bounding box center [288, 119] width 124 height 12
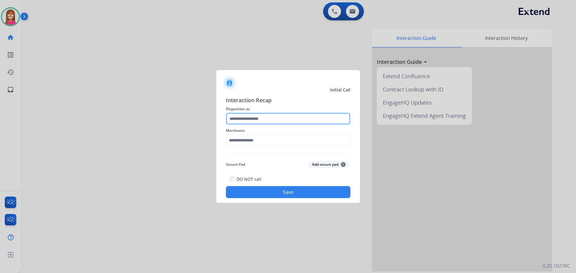
click at [241, 120] on input "text" at bounding box center [288, 119] width 124 height 12
click at [170, 133] on div at bounding box center [288, 136] width 576 height 273
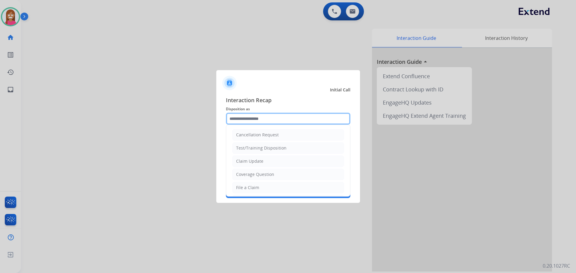
click at [250, 122] on input "text" at bounding box center [288, 119] width 124 height 12
click at [249, 176] on div "Coverage Question" at bounding box center [255, 175] width 38 height 6
type input "**********"
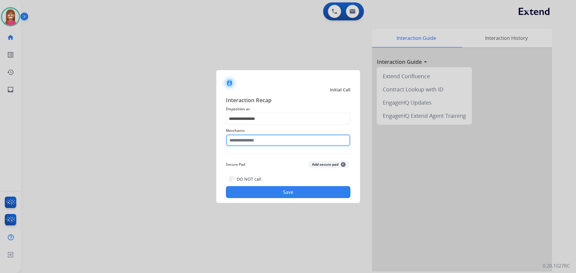
click at [244, 143] on input "text" at bounding box center [288, 140] width 124 height 12
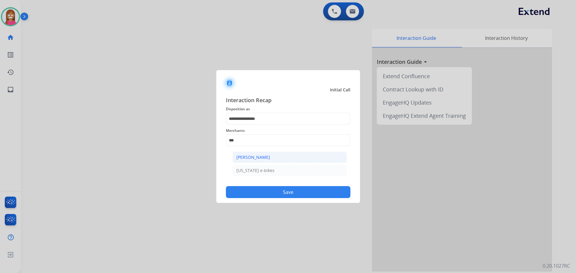
click at [244, 152] on li "[PERSON_NAME]" at bounding box center [289, 157] width 114 height 11
type input "**********"
click at [248, 188] on button "Save" at bounding box center [288, 192] width 124 height 12
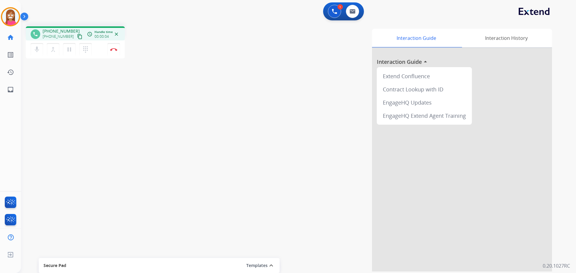
click at [77, 39] on mat-icon "content_copy" at bounding box center [79, 36] width 5 height 5
click at [118, 49] on button "Disconnect" at bounding box center [113, 49] width 13 height 13
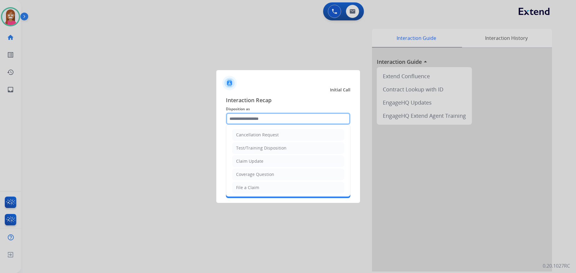
drag, startPoint x: 257, startPoint y: 123, endPoint x: 261, endPoint y: 127, distance: 5.9
click at [258, 125] on div "Cancellation Request Test/Training Disposition Claim Update Coverage Question F…" at bounding box center [288, 119] width 124 height 12
click at [235, 175] on li "Coverage Question" at bounding box center [288, 174] width 112 height 11
type input "**********"
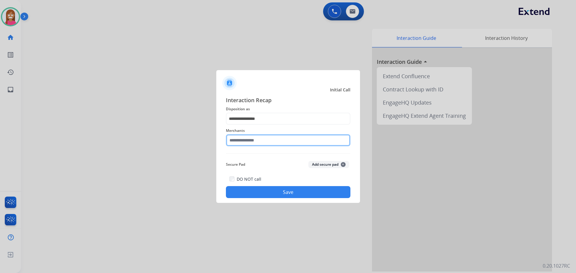
click at [246, 141] on input "text" at bounding box center [288, 140] width 124 height 12
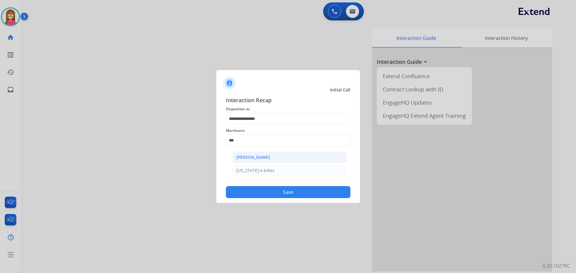
click at [268, 156] on div "[PERSON_NAME]" at bounding box center [253, 157] width 34 height 6
type input "**********"
click at [272, 194] on button "Save" at bounding box center [288, 192] width 124 height 12
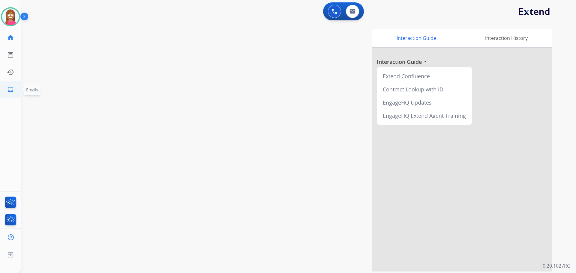
drag, startPoint x: 4, startPoint y: 87, endPoint x: 8, endPoint y: 86, distance: 4.3
click at [8, 86] on link "inbox Emails" at bounding box center [10, 89] width 17 height 17
select select "**********"
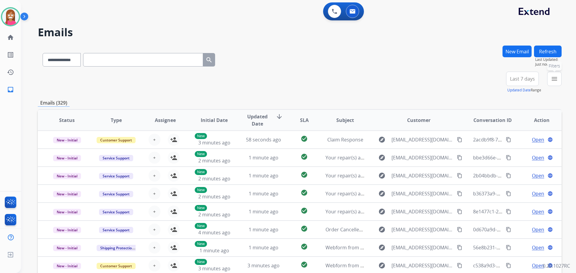
click at [557, 75] on button "menu Filters" at bounding box center [554, 79] width 14 height 14
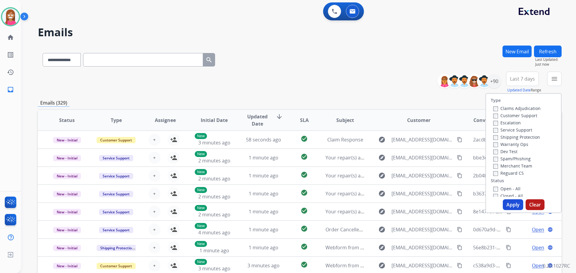
click at [505, 115] on label "Customer Support" at bounding box center [515, 116] width 44 height 6
click at [502, 138] on label "Shipping Protection" at bounding box center [516, 137] width 47 height 6
click at [504, 189] on label "Open - All" at bounding box center [506, 189] width 27 height 6
click at [512, 205] on button "Apply" at bounding box center [513, 204] width 20 height 11
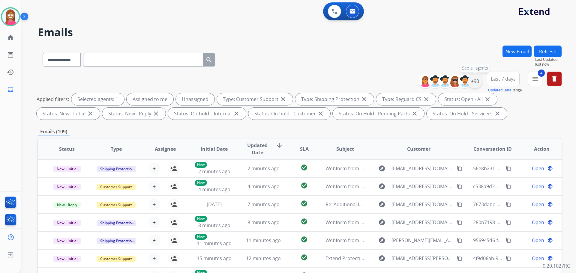
click at [475, 84] on div "+90" at bounding box center [475, 81] width 14 height 14
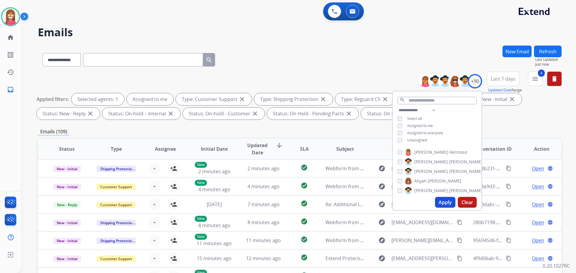
click at [438, 204] on button "Apply" at bounding box center [445, 202] width 20 height 11
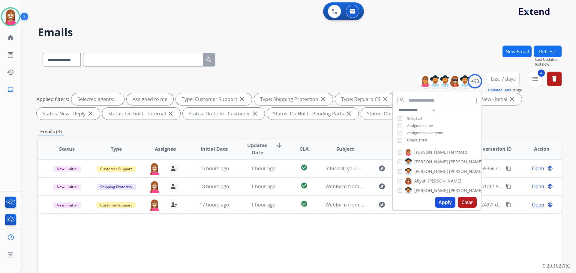
click at [295, 66] on div "**********" at bounding box center [300, 59] width 524 height 26
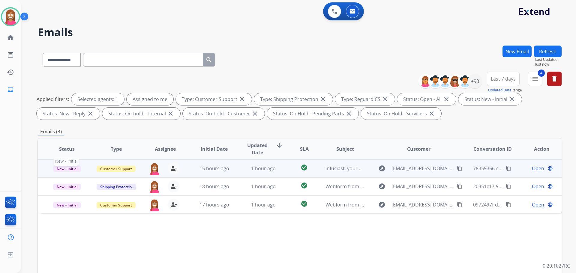
click at [65, 171] on span "New - Initial" at bounding box center [67, 169] width 28 height 6
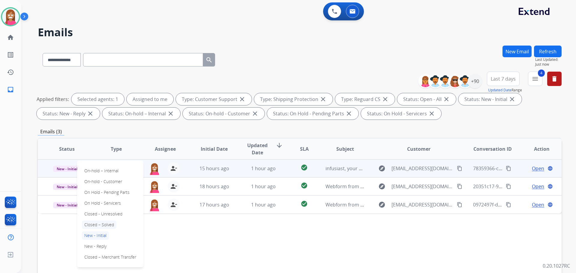
click at [95, 223] on p "Closed – Solved" at bounding box center [99, 225] width 34 height 8
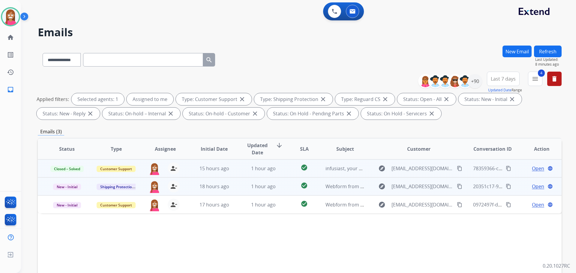
click at [230, 192] on td "18 hours ago" at bounding box center [209, 187] width 49 height 18
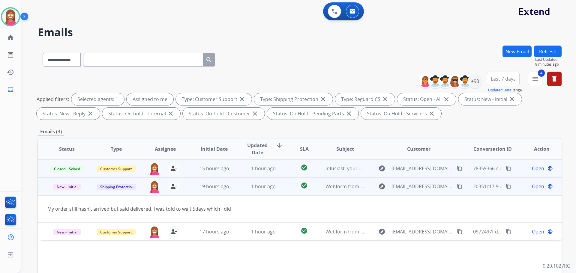
click at [532, 187] on span "Open" at bounding box center [538, 186] width 12 height 7
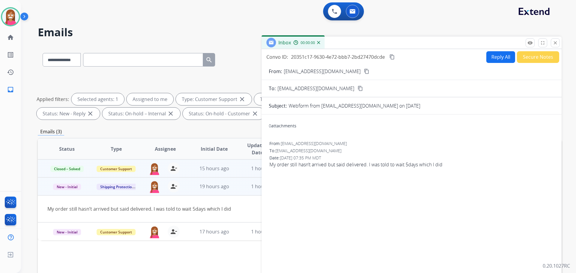
click at [492, 55] on button "Reply All" at bounding box center [500, 57] width 29 height 12
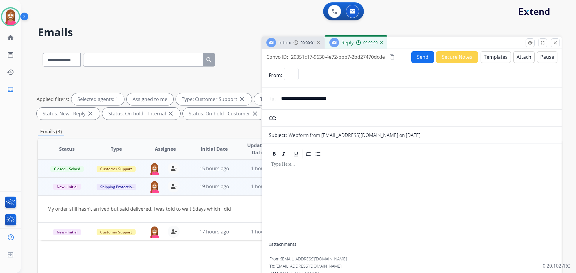
select select "**********"
click at [493, 58] on button "Templates" at bounding box center [495, 57] width 30 height 12
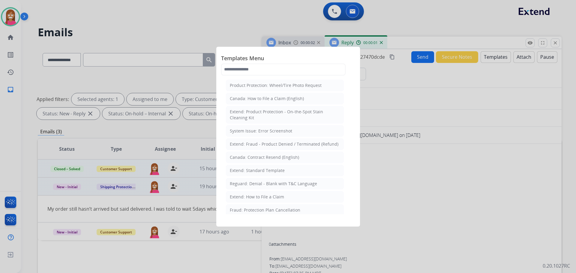
click at [241, 166] on li "Extend: Standard Template" at bounding box center [285, 170] width 118 height 11
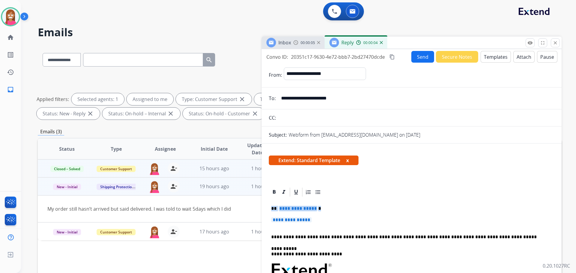
drag, startPoint x: 320, startPoint y: 221, endPoint x: 267, endPoint y: 209, distance: 54.1
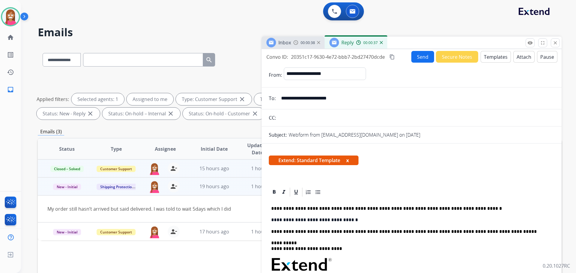
drag, startPoint x: 349, startPoint y: 220, endPoint x: 267, endPoint y: 220, distance: 81.9
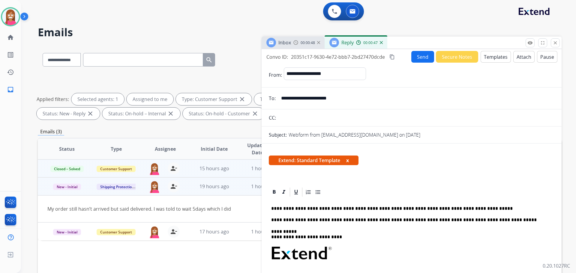
click at [416, 57] on button "Send" at bounding box center [422, 57] width 23 height 12
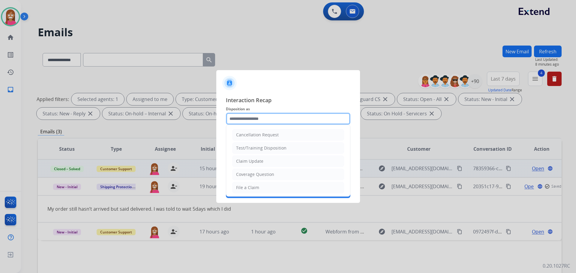
click at [249, 118] on input "text" at bounding box center [288, 119] width 124 height 12
click at [247, 186] on div "File a Claim" at bounding box center [247, 188] width 23 height 6
type input "**********"
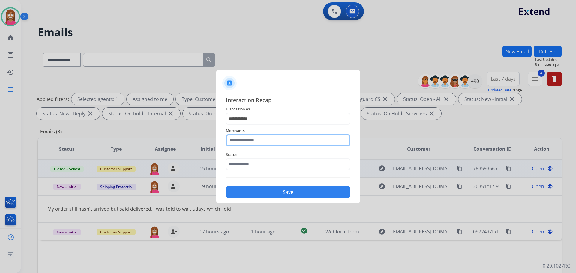
click at [244, 140] on input "text" at bounding box center [288, 140] width 124 height 12
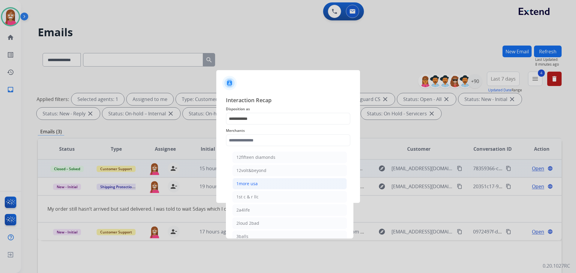
click at [255, 184] on div "1more usa" at bounding box center [246, 184] width 21 height 6
type input "*********"
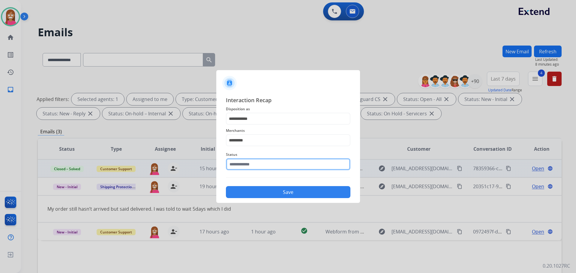
click at [241, 164] on input "text" at bounding box center [288, 164] width 124 height 12
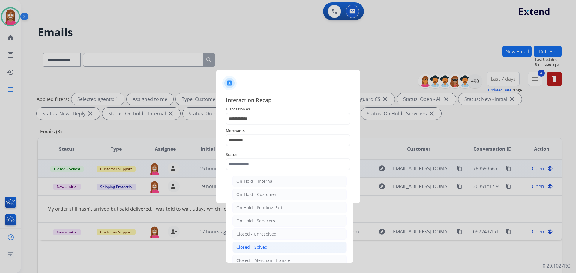
click at [250, 249] on div "Closed – Solved" at bounding box center [251, 247] width 31 height 6
type input "**********"
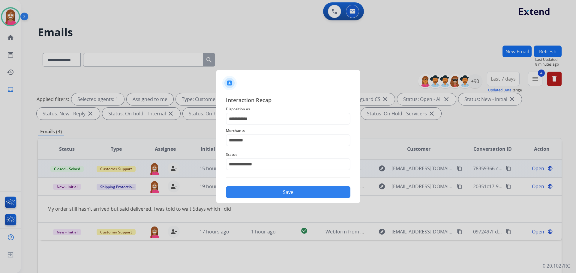
click at [246, 193] on button "Save" at bounding box center [288, 192] width 124 height 12
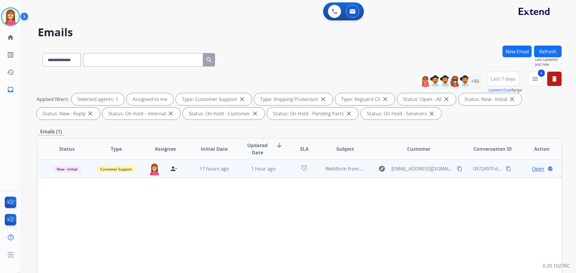
click at [238, 177] on td "1 hour ago" at bounding box center [258, 169] width 49 height 18
click at [525, 168] on div "Open language" at bounding box center [541, 168] width 39 height 7
click at [532, 169] on span "Open" at bounding box center [538, 168] width 12 height 7
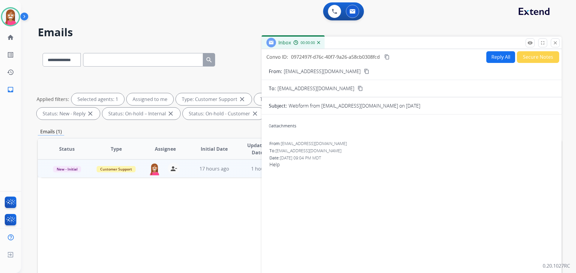
click at [498, 57] on button "Reply All" at bounding box center [500, 57] width 29 height 12
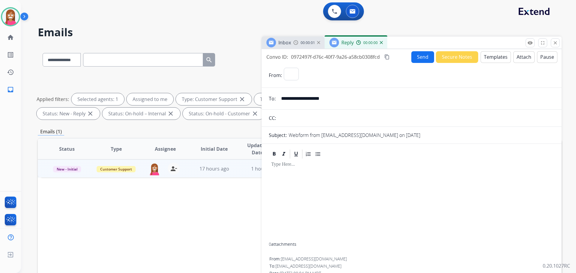
select select "**********"
click at [491, 60] on button "Templates" at bounding box center [495, 57] width 30 height 12
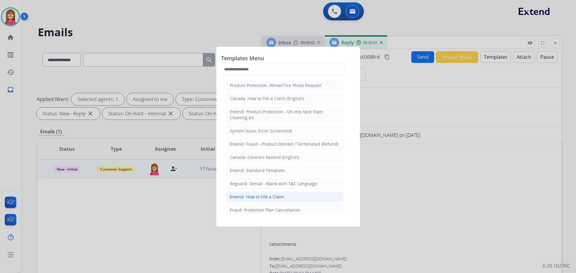
click at [263, 196] on div "Extend: How to File a Claim" at bounding box center [257, 197] width 54 height 6
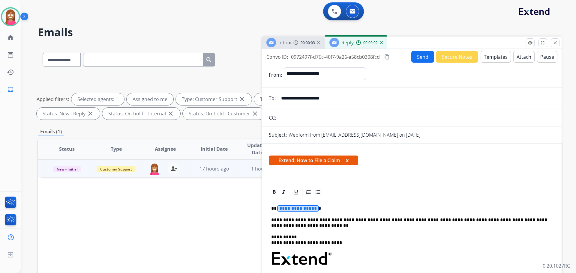
click at [294, 208] on span "**********" at bounding box center [298, 208] width 40 height 5
click at [422, 59] on button "Send" at bounding box center [422, 57] width 23 height 12
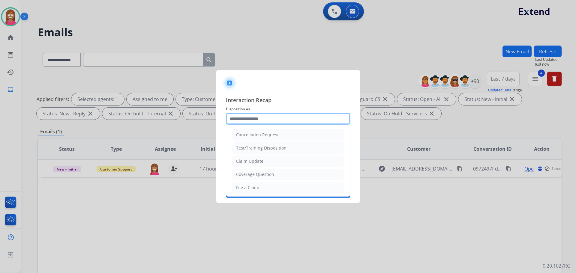
click at [253, 121] on input "text" at bounding box center [288, 119] width 124 height 12
click at [243, 187] on div "File a Claim" at bounding box center [247, 188] width 23 height 6
type input "**********"
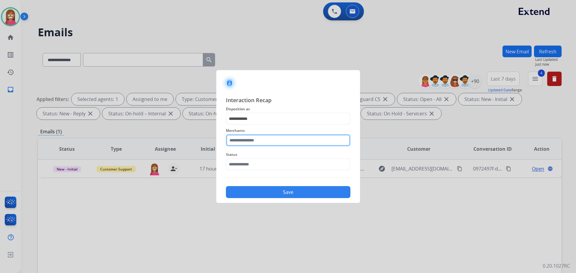
click at [246, 141] on input "text" at bounding box center [288, 140] width 124 height 12
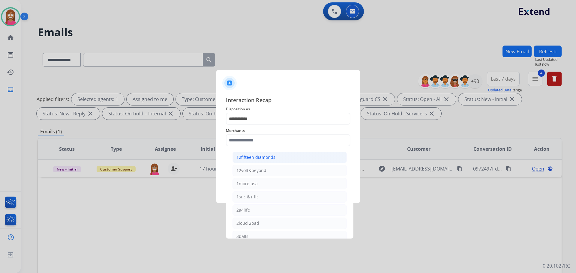
click at [246, 153] on li "12fifteen diamonds" at bounding box center [289, 157] width 114 height 11
type input "**********"
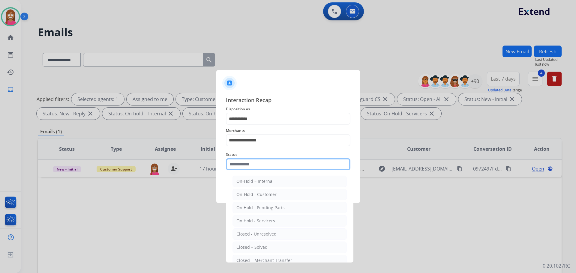
click at [246, 164] on input "text" at bounding box center [288, 164] width 124 height 12
click at [266, 244] on div "Closed – Solved" at bounding box center [251, 247] width 31 height 6
type input "**********"
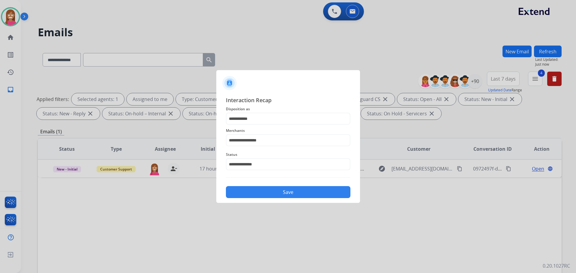
click at [259, 192] on button "Save" at bounding box center [288, 192] width 124 height 12
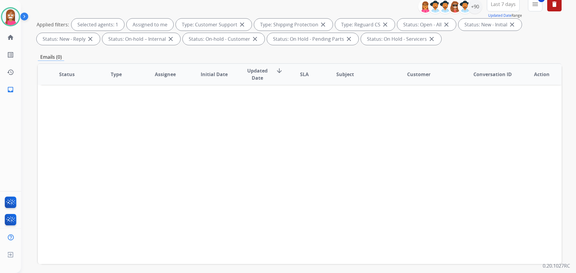
scroll to position [97, 0]
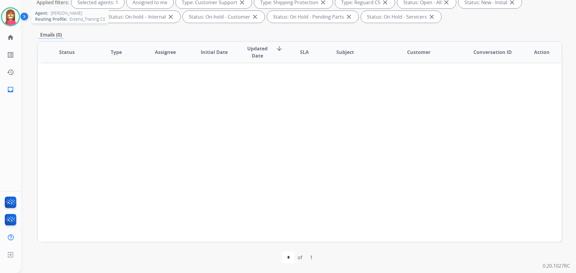
click at [13, 23] on img at bounding box center [10, 16] width 17 height 17
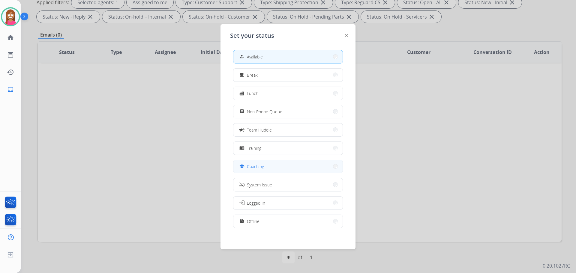
click at [249, 164] on span "Coaching" at bounding box center [255, 166] width 17 height 6
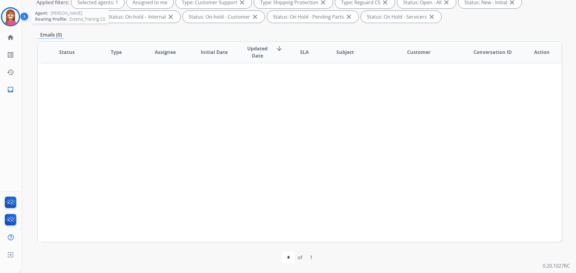
click at [12, 11] on img at bounding box center [10, 16] width 17 height 17
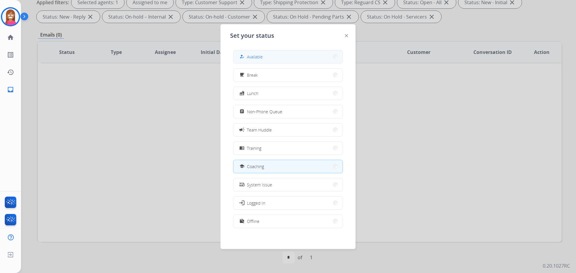
click at [258, 54] on span "Available" at bounding box center [255, 57] width 16 height 6
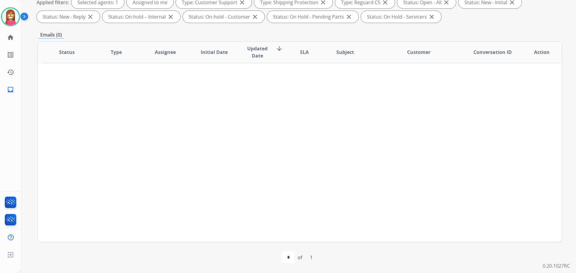
scroll to position [0, 0]
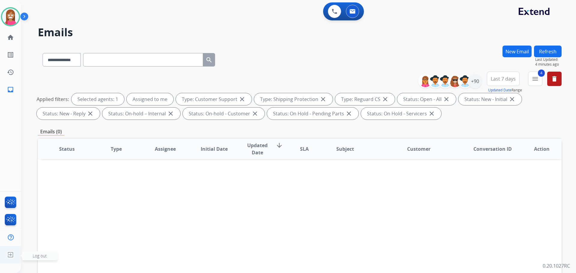
click at [7, 257] on img at bounding box center [10, 254] width 11 height 11
